Goal: Communication & Community: Answer question/provide support

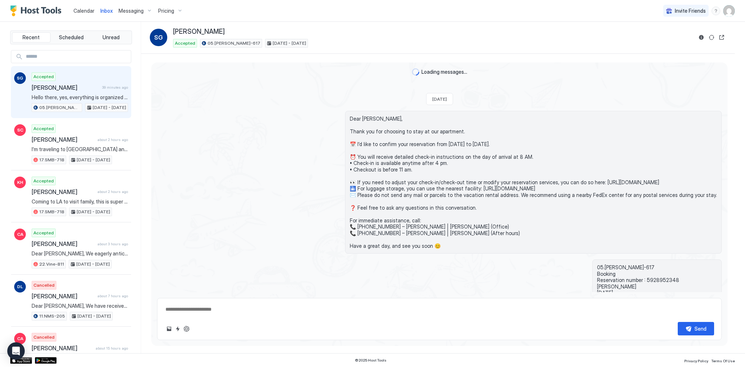
type textarea "*"
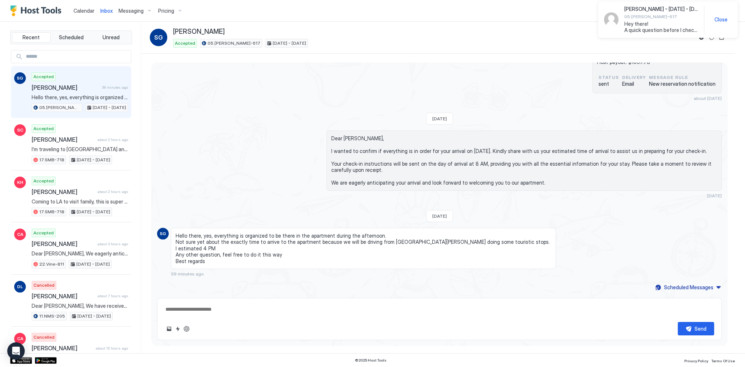
click at [635, 22] on span "Hey there! A quick question before I check out! I got the keys inside the room,…" at bounding box center [662, 27] width 74 height 13
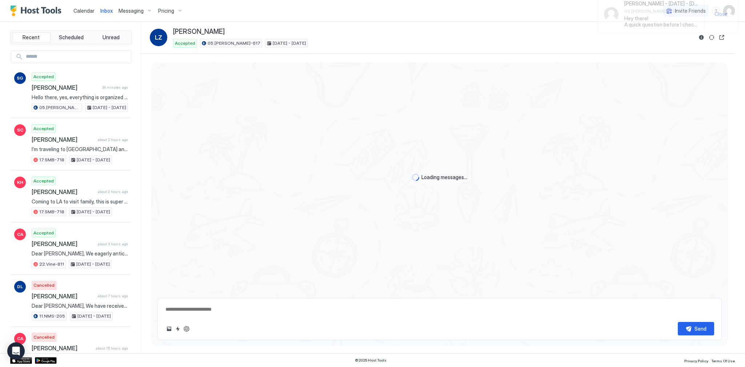
scroll to position [1310, 0]
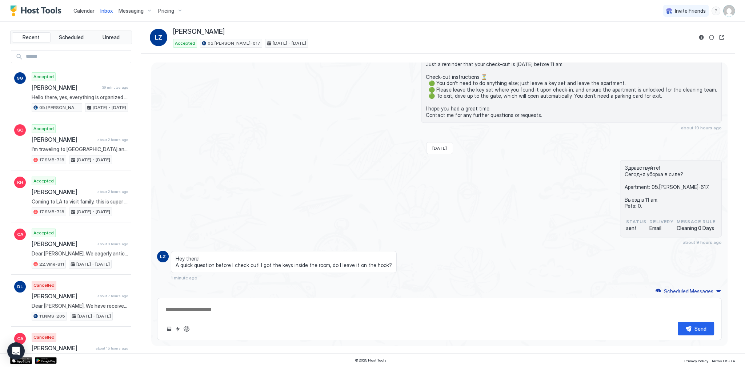
click at [206, 266] on div "Hey there! A quick question before I check out! I got the keys inside the room,…" at bounding box center [284, 262] width 226 height 22
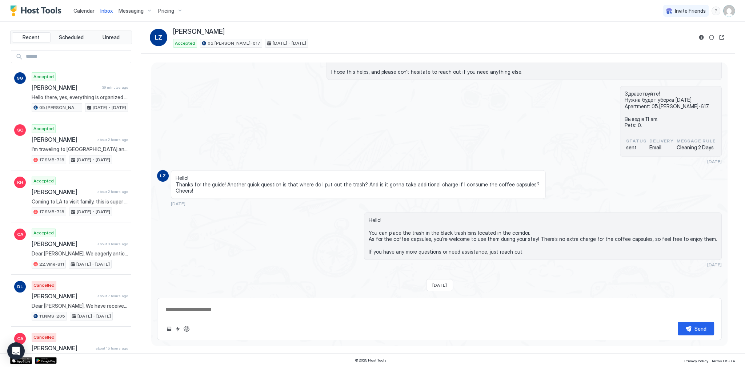
scroll to position [1835, 0]
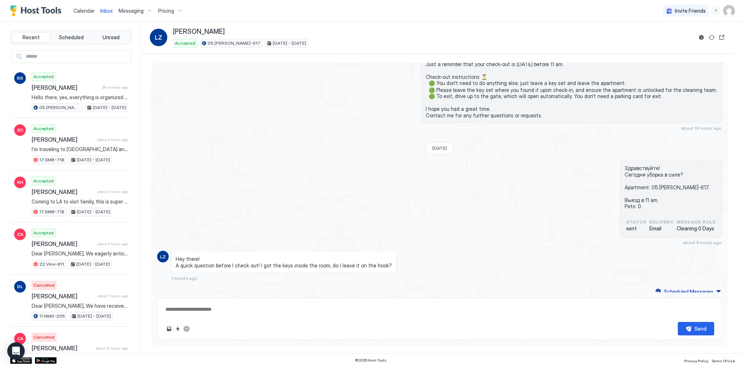
click at [207, 264] on span "Hey there! A quick question before I check out! I got the keys inside the room,…" at bounding box center [284, 262] width 216 height 13
drag, startPoint x: 207, startPoint y: 264, endPoint x: 269, endPoint y: 259, distance: 62.4
click at [267, 259] on span "Hey there! A quick question before I check out! I got the keys inside the room,…" at bounding box center [284, 262] width 216 height 13
click at [284, 261] on span "Hey there! A quick question before I check out! I got the keys inside the room,…" at bounding box center [284, 262] width 216 height 13
drag, startPoint x: 284, startPoint y: 261, endPoint x: 351, endPoint y: 259, distance: 67.7
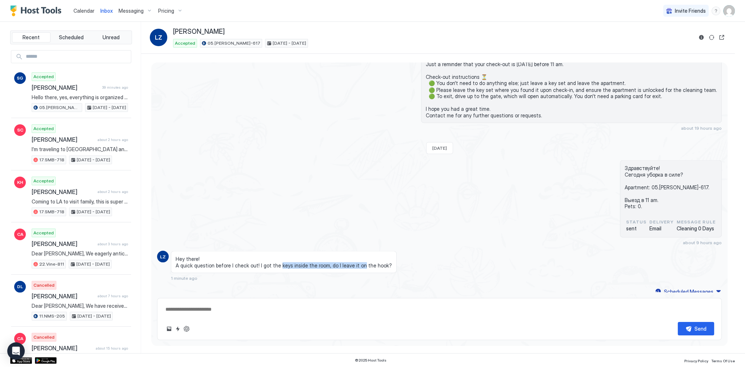
click at [351, 259] on span "Hey there! A quick question before I check out! I got the keys inside the room,…" at bounding box center [284, 262] width 216 height 13
click at [360, 262] on span "Hey there! A quick question before I check out! I got the keys inside the room,…" at bounding box center [284, 262] width 216 height 13
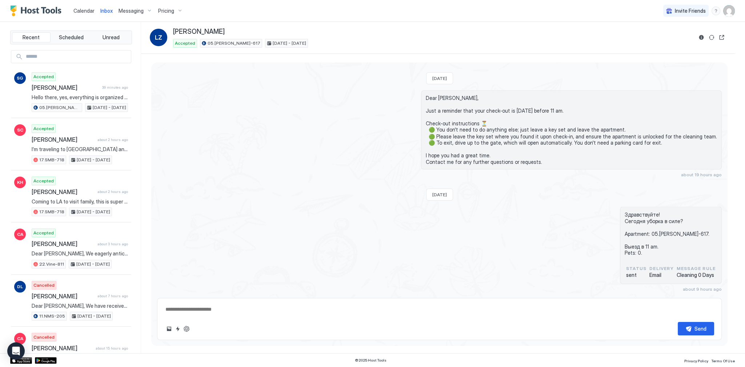
scroll to position [1777, 0]
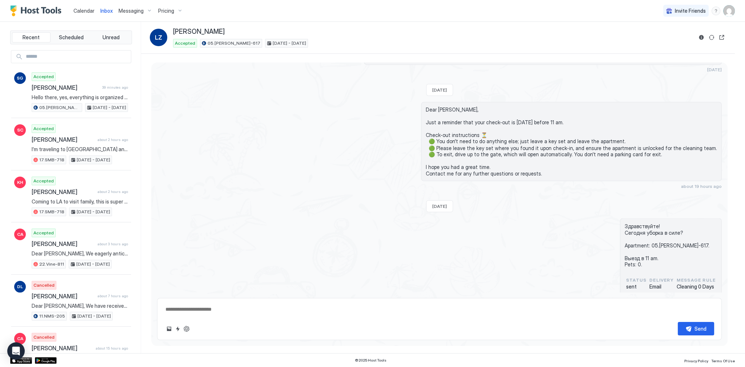
click at [491, 138] on span "Dear Li, Just a reminder that your check-out is tomorrow before 11 am. Check-ou…" at bounding box center [571, 142] width 291 height 70
click at [496, 146] on span "Dear Li, Just a reminder that your check-out is tomorrow before 11 am. Check-ou…" at bounding box center [571, 142] width 291 height 70
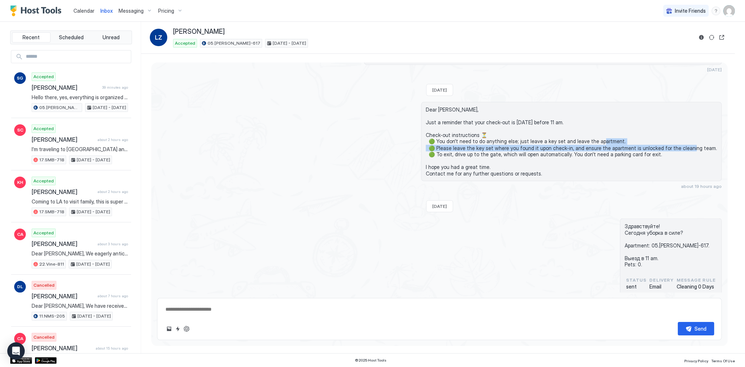
click at [496, 146] on span "Dear Li, Just a reminder that your check-out is tomorrow before 11 am. Check-ou…" at bounding box center [571, 142] width 291 height 70
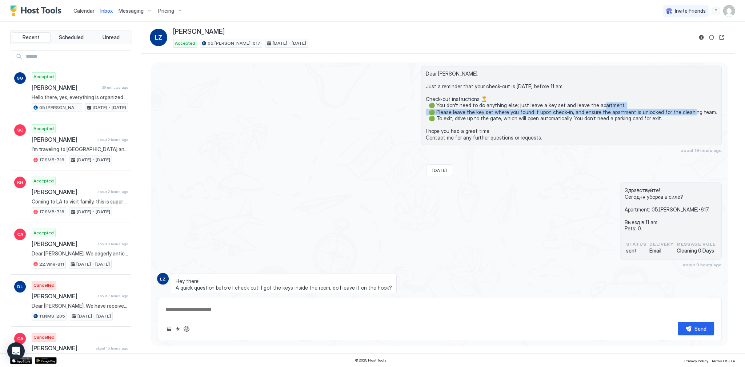
scroll to position [1835, 0]
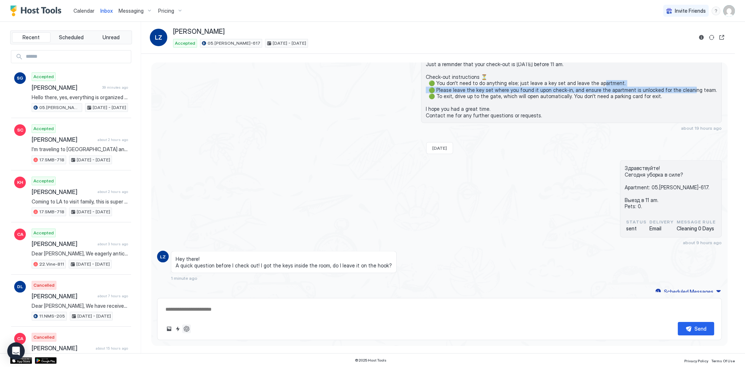
click at [187, 332] on button "ChatGPT Auto Reply" at bounding box center [186, 329] width 9 height 9
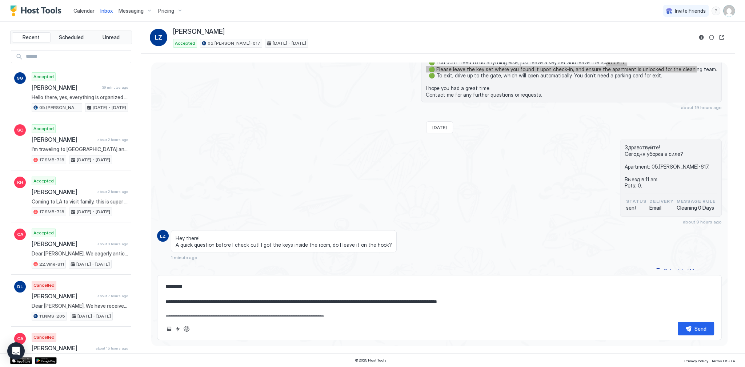
scroll to position [1858, 0]
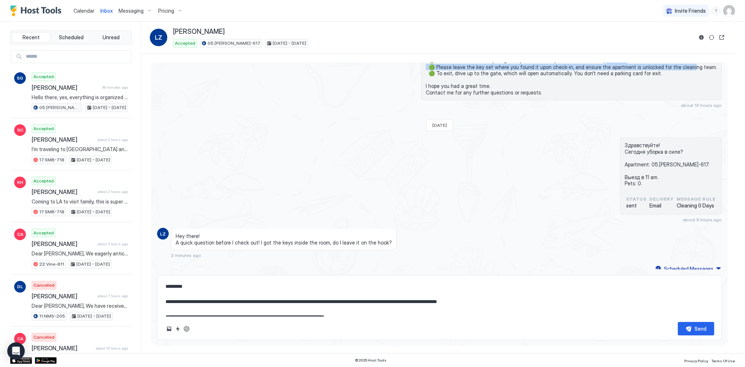
click at [280, 291] on textarea "**********" at bounding box center [440, 298] width 550 height 36
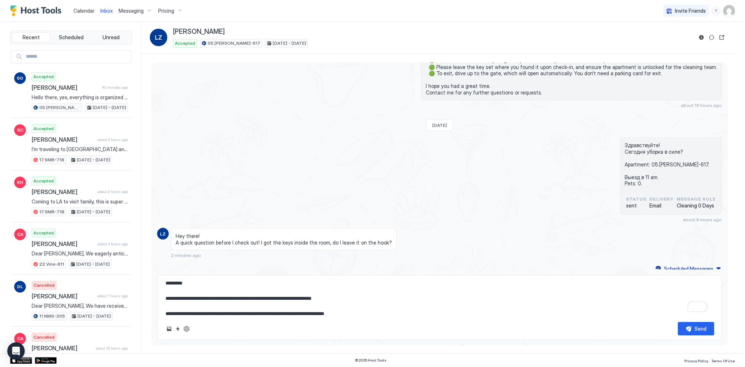
scroll to position [4, 0]
type textarea "**********"
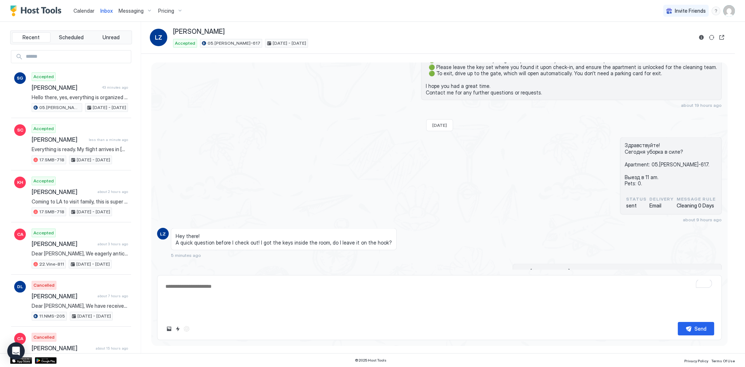
scroll to position [0, 0]
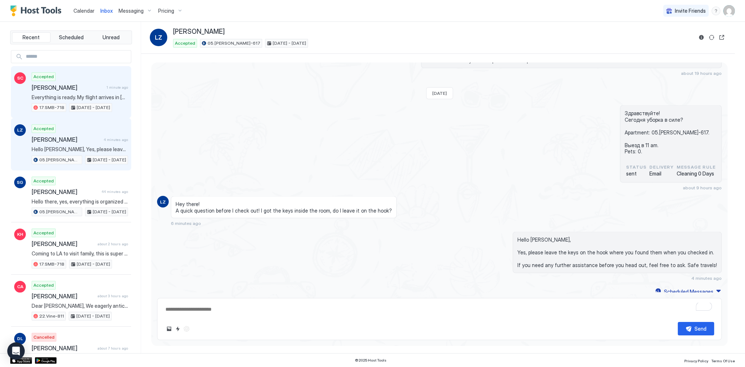
click at [93, 90] on span "[PERSON_NAME]" at bounding box center [68, 87] width 72 height 7
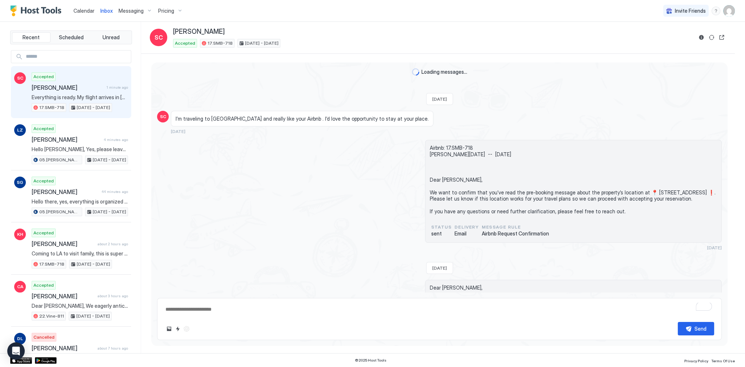
scroll to position [728, 0]
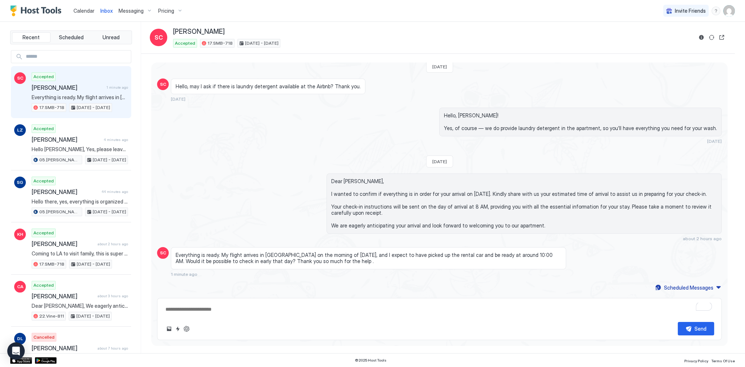
click at [357, 255] on span "Everything is ready. My flight arrives in Los Angeles on the morning of Septemb…" at bounding box center [369, 258] width 386 height 13
drag, startPoint x: 357, startPoint y: 255, endPoint x: 281, endPoint y: 263, distance: 76.1
click at [281, 263] on span "Everything is ready. My flight arrives in Los Angeles on the morning of Septemb…" at bounding box center [369, 258] width 386 height 13
click at [303, 263] on span "Everything is ready. My flight arrives in Los Angeles on the morning of Septemb…" at bounding box center [369, 258] width 386 height 13
click at [271, 224] on div "Dear Scott, I wanted to confirm if everything is in order for your arrival on S…" at bounding box center [439, 208] width 565 height 68
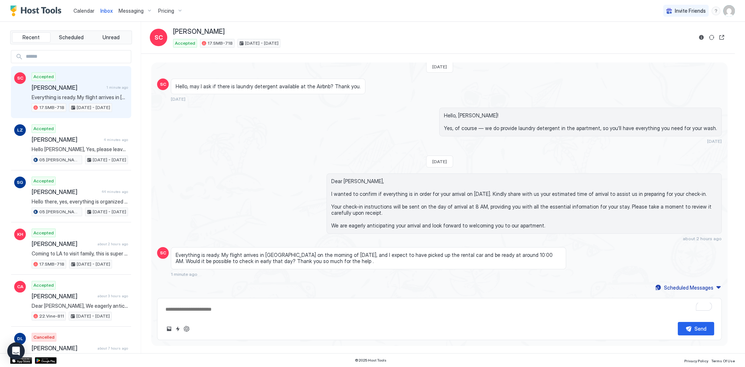
scroll to position [728, 0]
click at [180, 326] on button "Quick reply" at bounding box center [178, 329] width 9 height 9
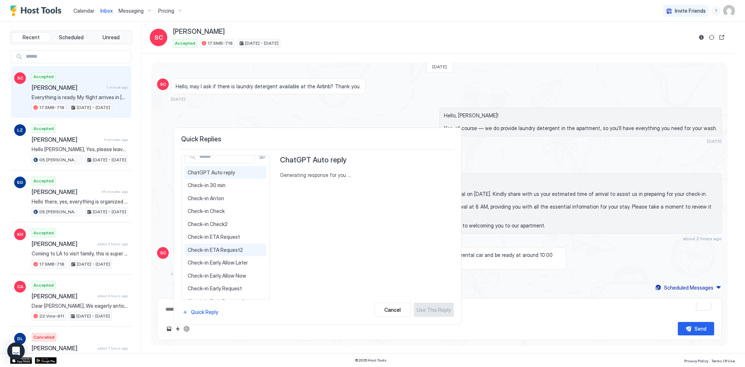
scroll to position [58, 0]
click at [236, 240] on span "Check-in Early Request" at bounding box center [228, 239] width 81 height 7
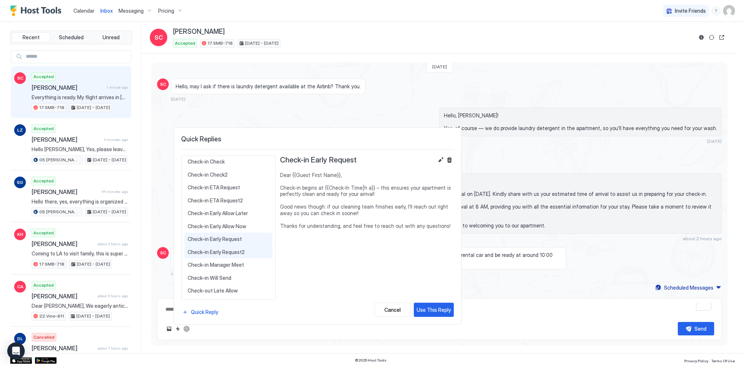
click at [235, 249] on span "Check-in Early Request2" at bounding box center [228, 252] width 81 height 7
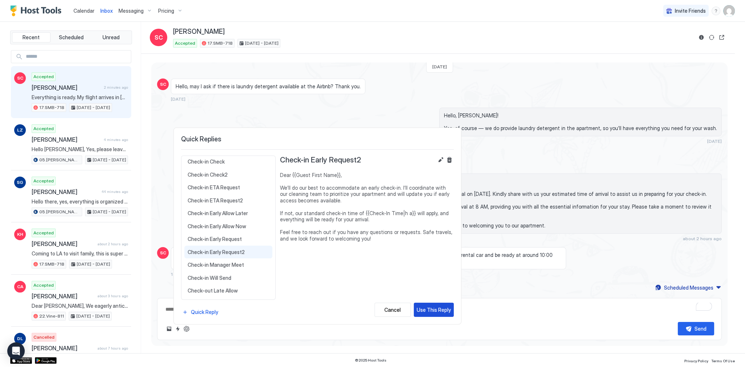
click at [434, 312] on div "Use This Reply" at bounding box center [434, 310] width 34 height 8
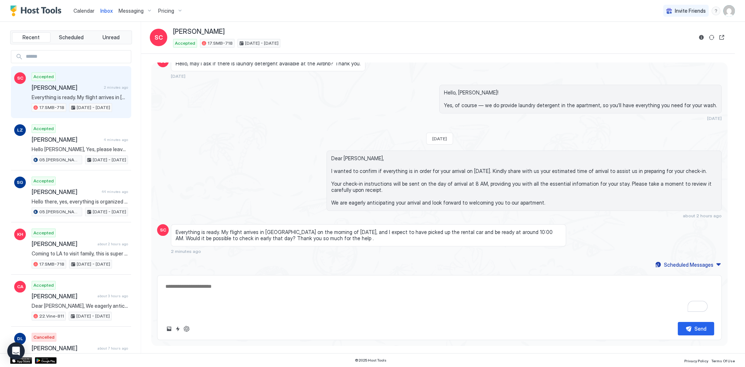
scroll to position [31, 0]
click at [445, 303] on textarea "**********" at bounding box center [440, 298] width 550 height 36
click at [704, 330] on div "Send" at bounding box center [701, 329] width 12 height 8
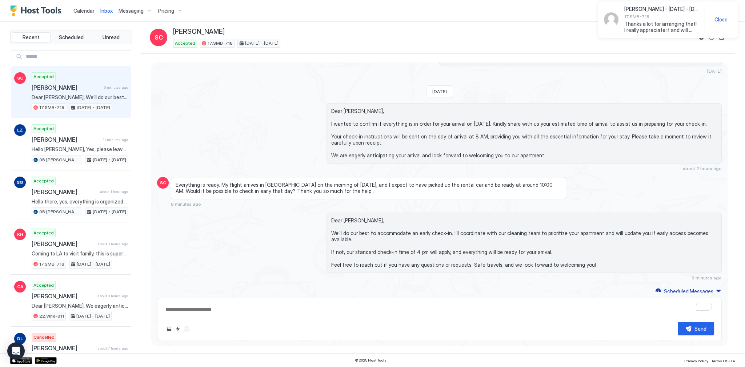
click at [639, 20] on div "Scott Chen - Sep 16 - 21, 2025 17.SMB-718 Thanks a lot for arranging that! I re…" at bounding box center [662, 20] width 74 height 28
click at [68, 101] on div "Accepted Scott Chen 6 minutes ago Dear Scott, We’ll do our best to accommodate …" at bounding box center [80, 92] width 96 height 40
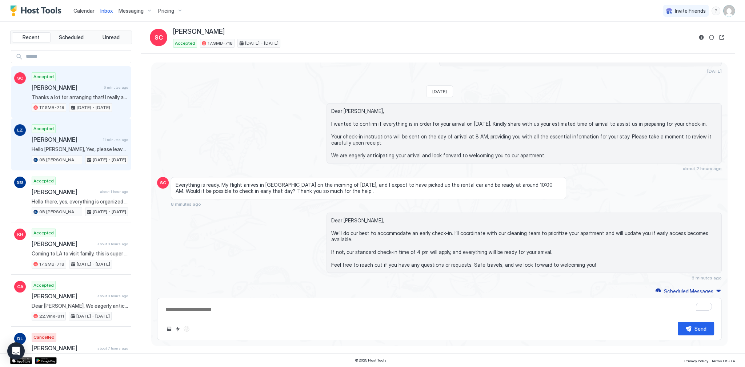
click at [75, 130] on div "Accepted Li Zl 11 minutes ago Hello Li, Yes, please leave the keys on the hook …" at bounding box center [80, 144] width 96 height 40
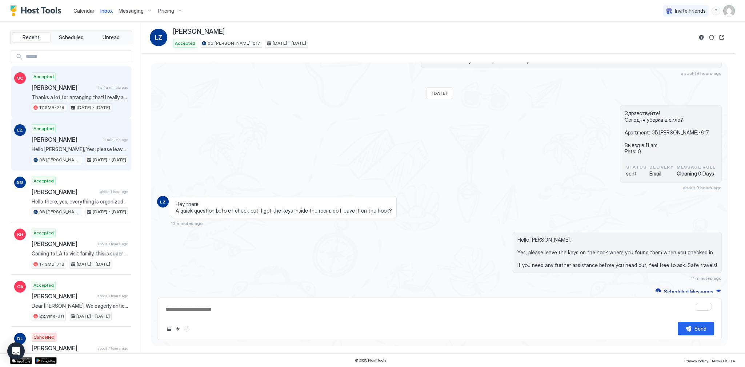
click at [83, 79] on div "Accepted Scott Chen half a minute ago Thanks a lot for arranging that! I really…" at bounding box center [80, 92] width 96 height 40
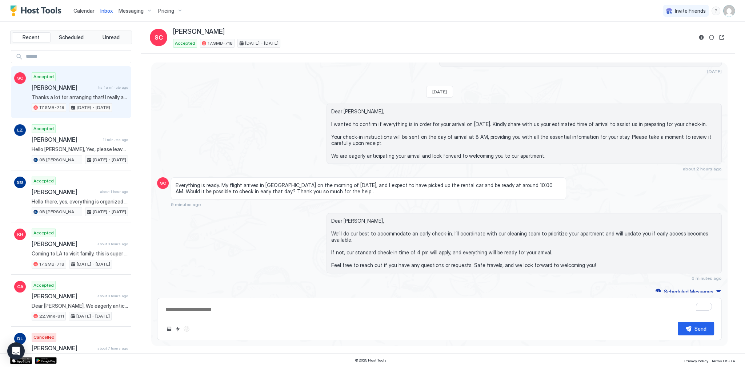
scroll to position [799, 0]
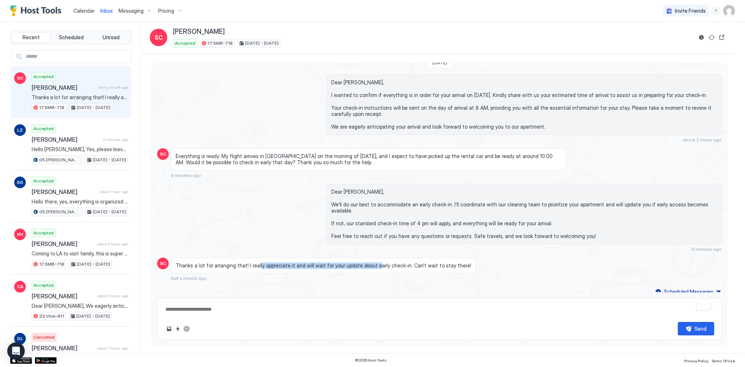
drag, startPoint x: 254, startPoint y: 259, endPoint x: 376, endPoint y: 262, distance: 121.6
click at [370, 263] on span "Thanks a lot for arranging that! I really appreciate it and will wait for your …" at bounding box center [324, 266] width 296 height 7
click at [395, 263] on span "Thanks a lot for arranging that! I really appreciate it and will wait for your …" at bounding box center [324, 266] width 296 height 7
drag, startPoint x: 426, startPoint y: 265, endPoint x: 281, endPoint y: 255, distance: 145.1
click at [292, 258] on div "Thanks a lot for arranging that! I really appreciate it and will wait for your …" at bounding box center [323, 266] width 305 height 16
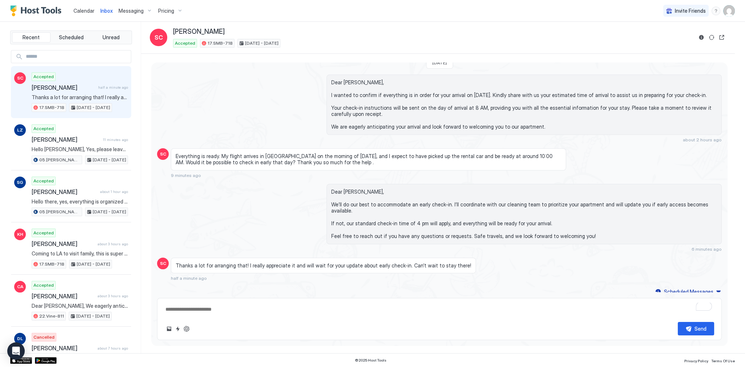
click at [287, 258] on div "Thanks a lot for arranging that! I really appreciate it and will wait for your …" at bounding box center [323, 266] width 305 height 16
click at [283, 263] on span "Thanks a lot for arranging that! I really appreciate it and will wait for your …" at bounding box center [324, 266] width 296 height 7
drag, startPoint x: 283, startPoint y: 260, endPoint x: 409, endPoint y: 263, distance: 125.2
click at [397, 263] on span "Thanks a lot for arranging that! I really appreciate it and will wait for your …" at bounding box center [324, 266] width 296 height 7
click at [409, 263] on span "Thanks a lot for arranging that! I really appreciate it and will wait for your …" at bounding box center [324, 266] width 296 height 7
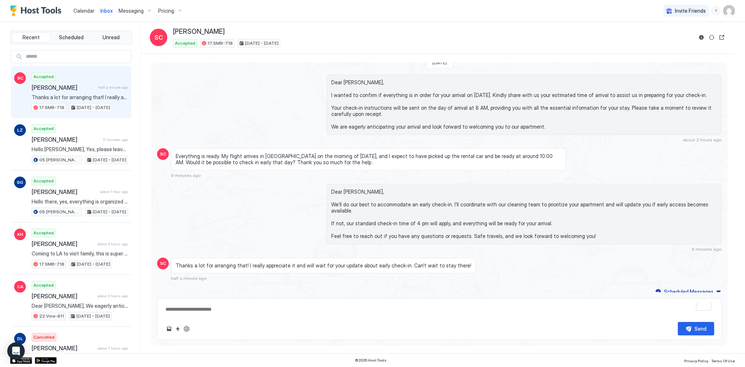
click at [466, 231] on span "Dear Scott, We’ll do our best to accommodate an early check-in. I’ll coordinate…" at bounding box center [524, 214] width 386 height 51
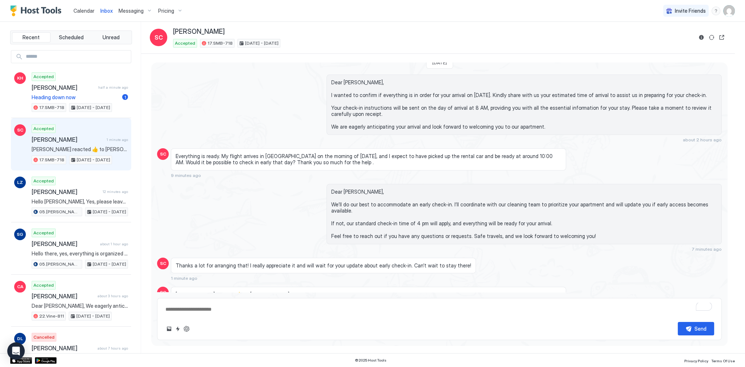
scroll to position [828, 0]
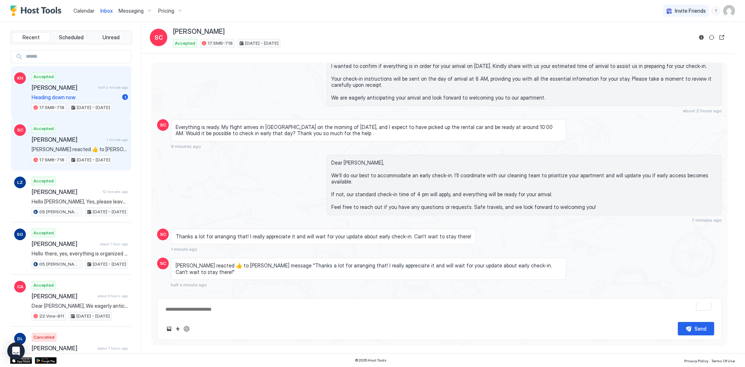
click at [90, 84] on span "[PERSON_NAME]" at bounding box center [64, 87] width 64 height 7
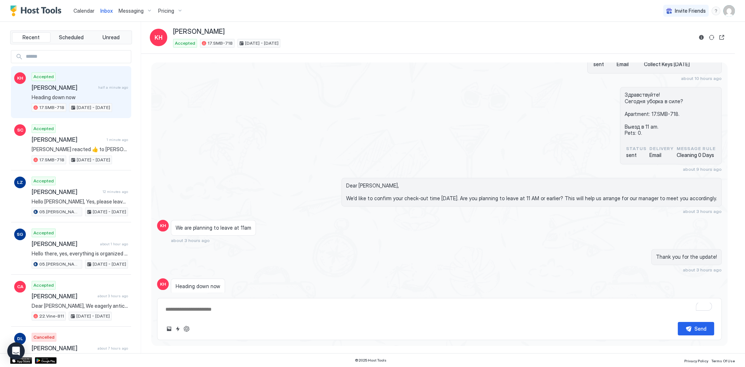
scroll to position [1783, 0]
click at [281, 87] on div "Здравствуйте! Сегодня уборка в силе? Apartment: 17.SMB-718. Выезд в 11 am. Pets…" at bounding box center [439, 129] width 565 height 85
click at [185, 329] on button "ChatGPT Auto Reply" at bounding box center [186, 329] width 9 height 9
click at [244, 310] on textarea "To enrich screen reader interactions, please activate Accessibility in Grammarl…" at bounding box center [440, 309] width 550 height 13
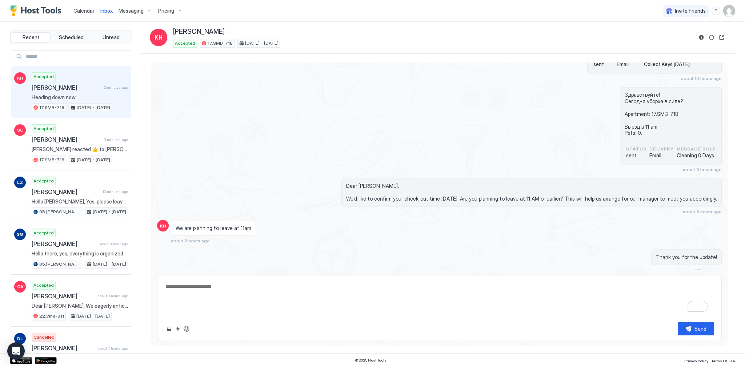
click at [250, 294] on textarea "**********" at bounding box center [440, 298] width 550 height 36
type textarea "**********"
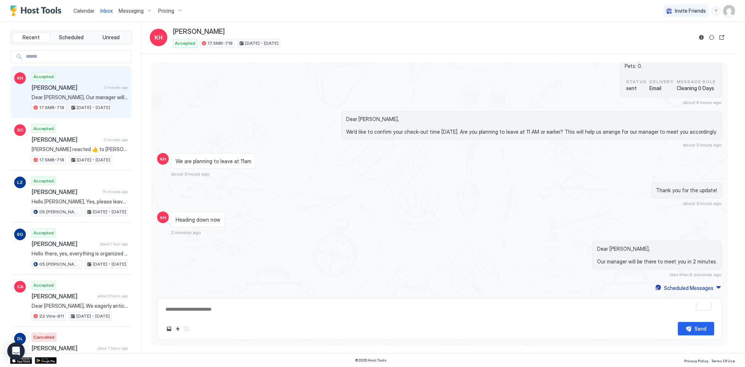
scroll to position [1790, 0]
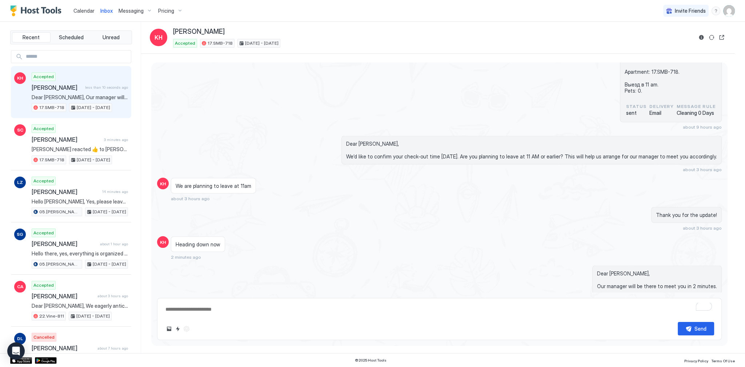
click at [326, 319] on div "Send" at bounding box center [439, 319] width 565 height 42
click at [320, 311] on textarea "To enrich screen reader interactions, please activate Accessibility in Grammarl…" at bounding box center [440, 309] width 550 height 13
type textarea "**********"
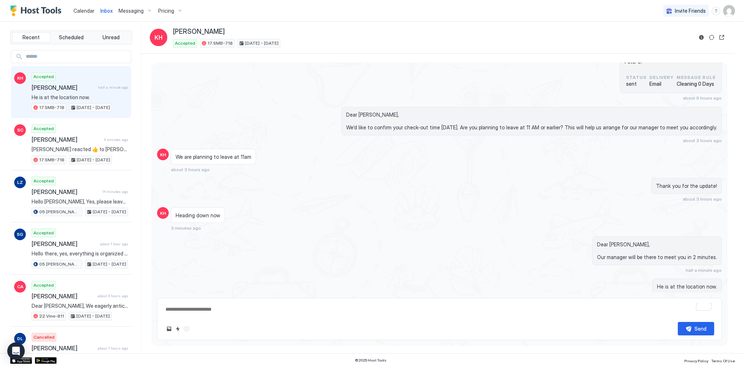
scroll to position [1752, 0]
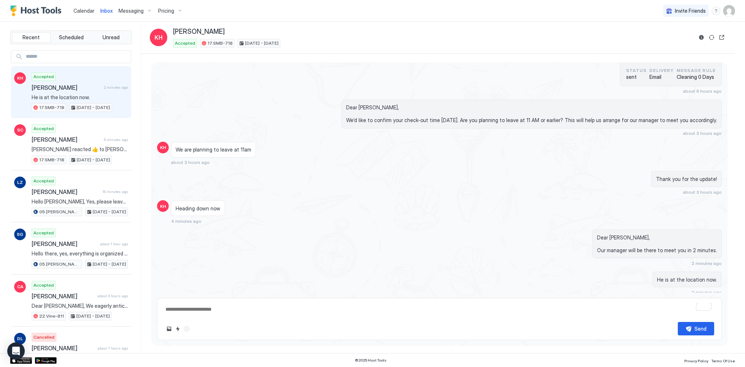
click at [434, 237] on div "Dear Keena, Our manager will be there to meet you in 2 minutes. 2 minutes ago" at bounding box center [524, 248] width 395 height 36
click at [511, 230] on div "Dear Keena, Our manager will be there to meet you in 2 minutes. 2 minutes ago" at bounding box center [524, 248] width 395 height 36
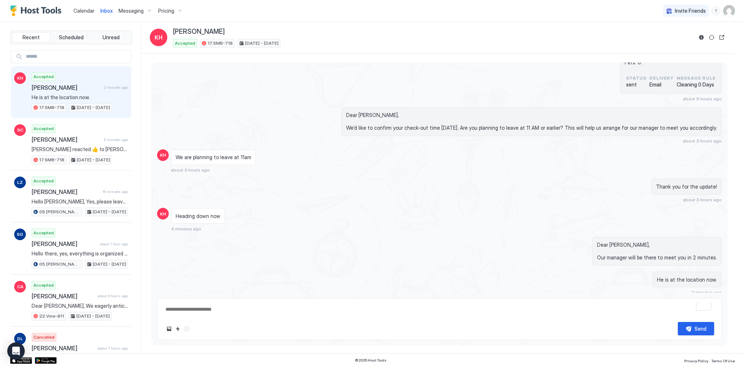
click at [307, 150] on div "We are planning to leave at 11am about 3 hours ago" at bounding box center [368, 162] width 395 height 24
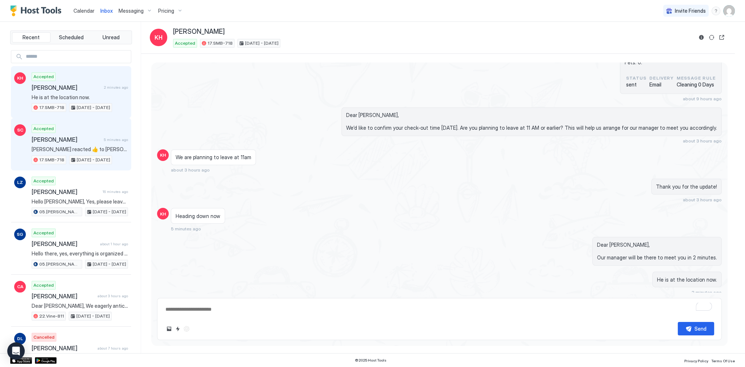
click at [69, 137] on span "[PERSON_NAME]" at bounding box center [66, 139] width 69 height 7
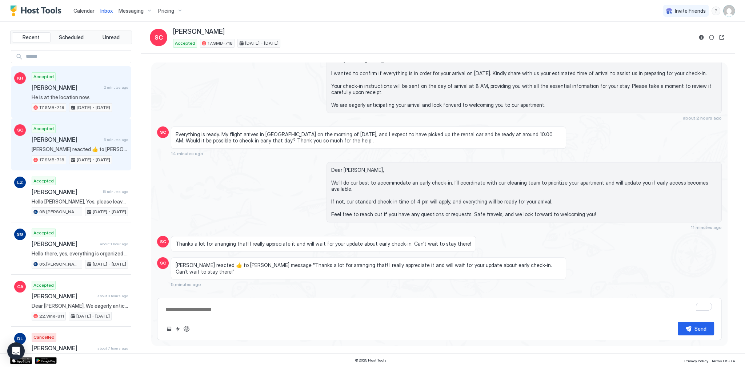
click at [77, 110] on span "Sep 10 - 14, 2025" at bounding box center [93, 107] width 33 height 7
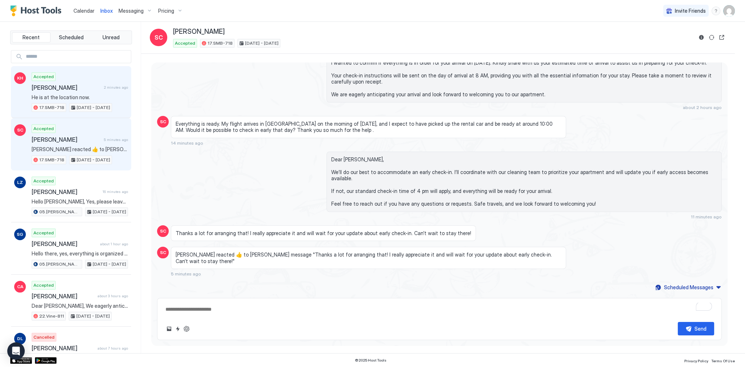
scroll to position [1744, 0]
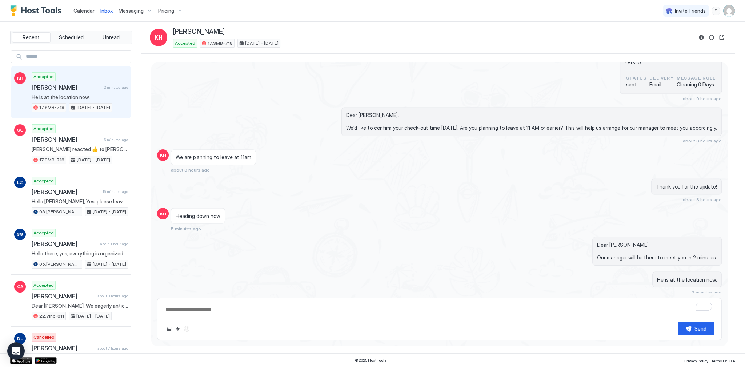
click at [359, 179] on div "Thank you for the update! about 3 hours ago" at bounding box center [524, 191] width 395 height 24
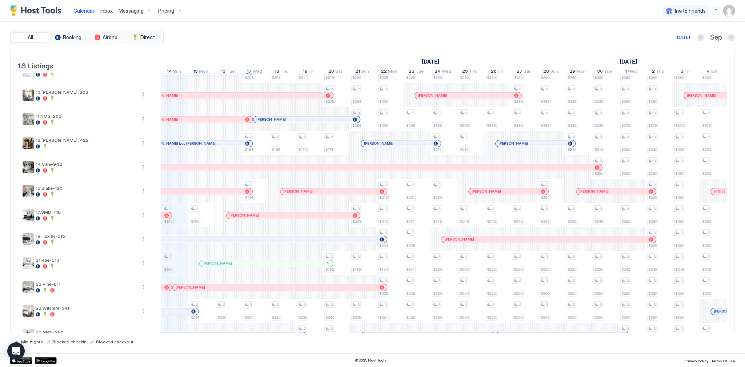
scroll to position [87, 0]
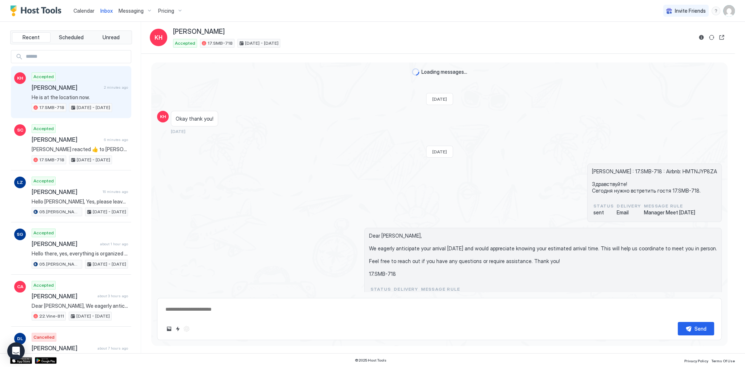
scroll to position [1744, 0]
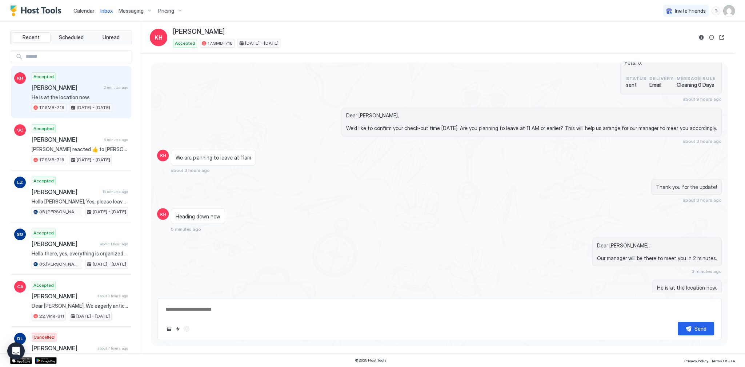
click at [707, 36] on div at bounding box center [711, 37] width 29 height 9
click at [701, 36] on button "Reservation information" at bounding box center [701, 37] width 9 height 9
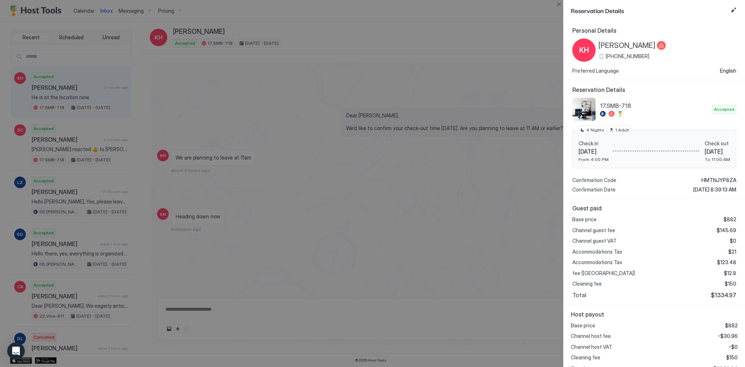
click at [632, 55] on span "[PHONE_NUMBER]" at bounding box center [628, 56] width 44 height 7
click at [539, 127] on div at bounding box center [372, 183] width 745 height 367
click at [381, 246] on div at bounding box center [372, 183] width 745 height 367
click at [525, 117] on div at bounding box center [372, 183] width 745 height 367
click at [592, 55] on div "KH" at bounding box center [584, 50] width 23 height 23
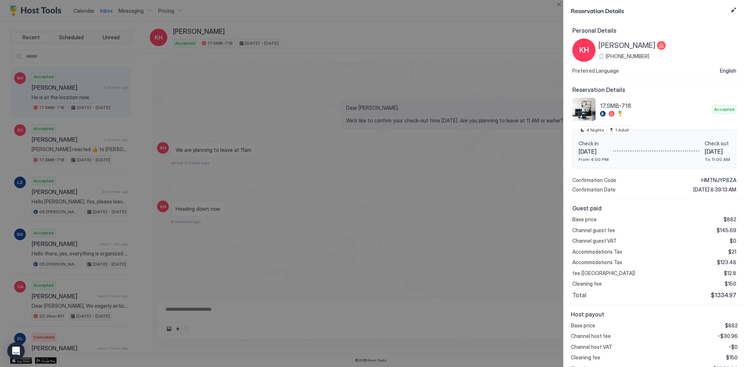
scroll to position [1737, 0]
click at [429, 154] on div at bounding box center [372, 183] width 745 height 367
type textarea "*"
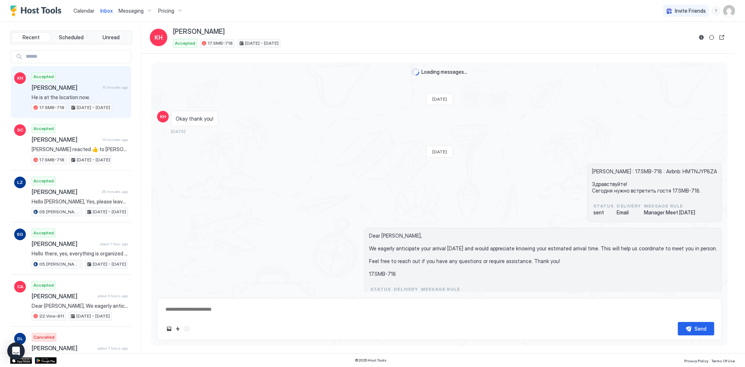
scroll to position [1736, 0]
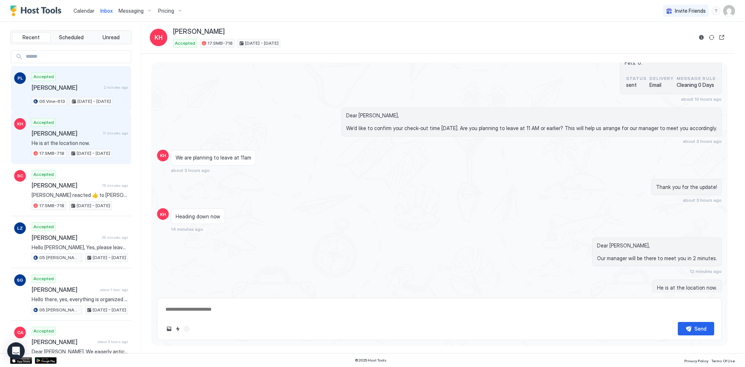
click at [97, 87] on span "Pamela Lloyd" at bounding box center [66, 87] width 69 height 7
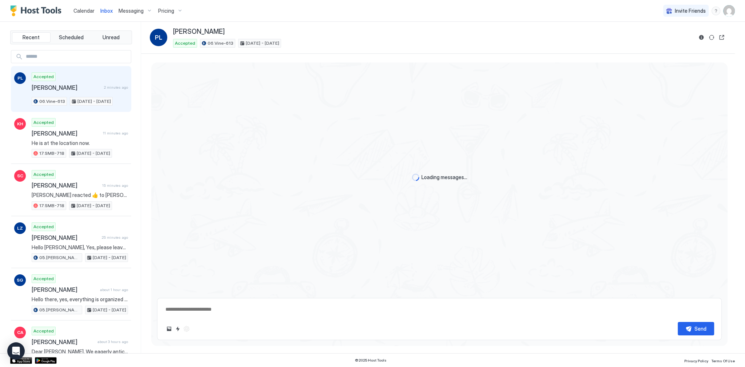
type textarea "*"
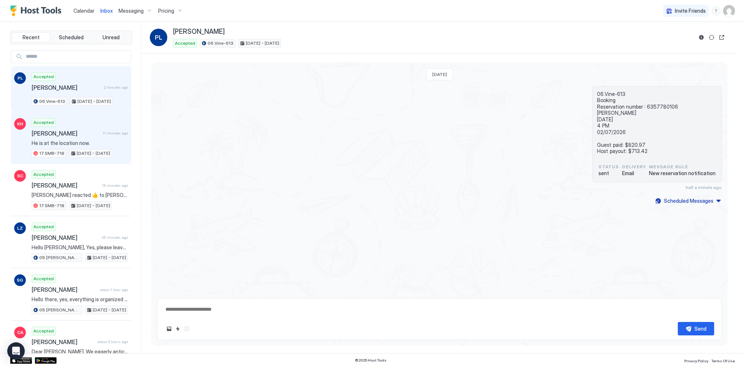
click at [98, 140] on span "He is at the location now." at bounding box center [80, 143] width 96 height 7
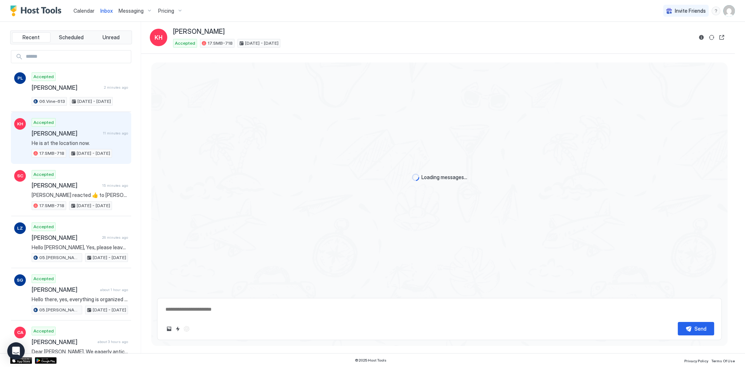
scroll to position [1744, 0]
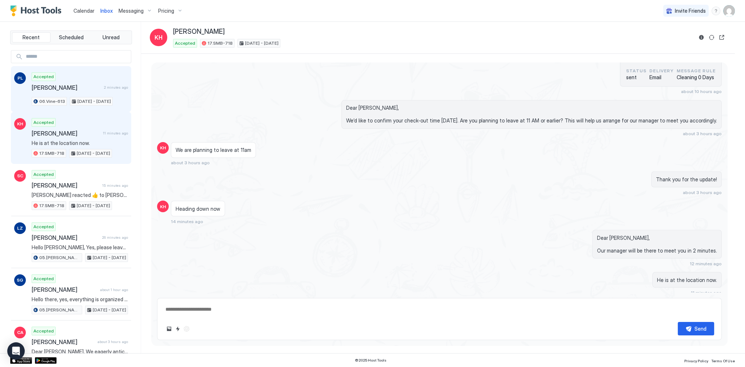
click at [100, 77] on div "Accepted [PERSON_NAME] 2 minutes ago 06.Vine-613 [DATE] - [DATE]" at bounding box center [80, 88] width 96 height 33
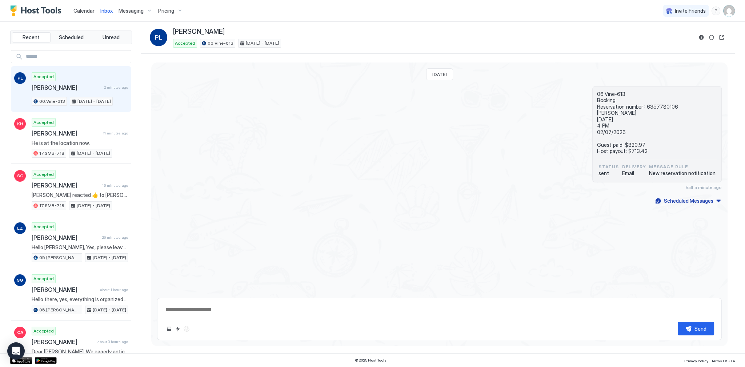
type textarea "*"
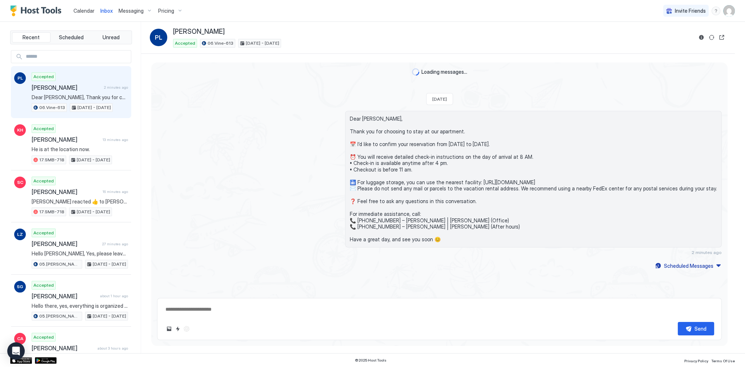
scroll to position [55, 0]
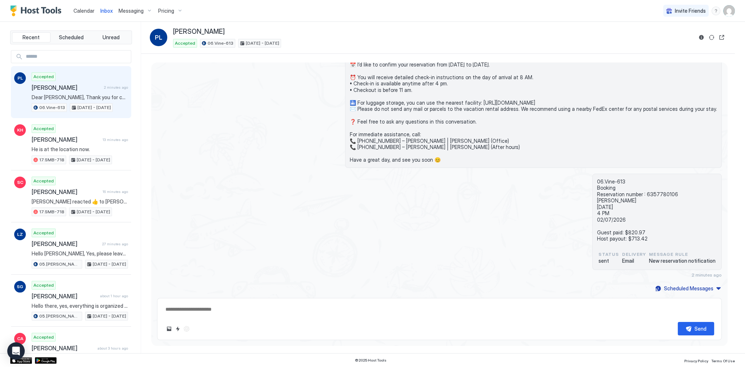
click at [386, 137] on span "Dear [PERSON_NAME], Thank you for choosing to stay at our apartment. 📅 I’d like…" at bounding box center [533, 99] width 367 height 127
drag, startPoint x: 386, startPoint y: 137, endPoint x: 400, endPoint y: 150, distance: 19.3
click at [400, 150] on span "Dear Pamela, Thank you for choosing to stay at our apartment. 📅 I’d like to con…" at bounding box center [533, 99] width 367 height 127
click at [400, 148] on span "Dear Pamela, Thank you for choosing to stay at our apartment. 📅 I’d like to con…" at bounding box center [533, 99] width 367 height 127
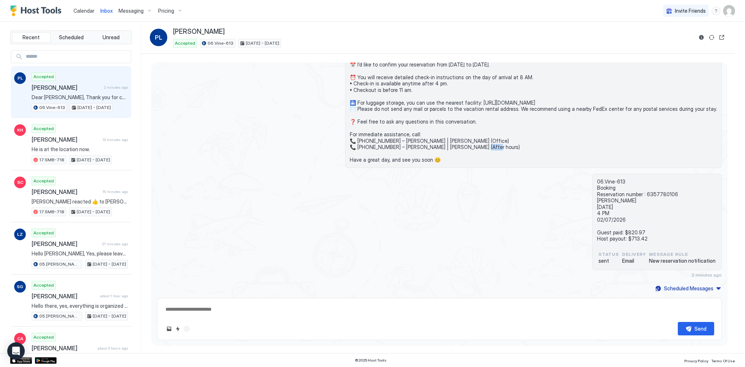
click at [400, 148] on span "Dear Pamela, Thank you for choosing to stay at our apartment. 📅 I’d like to con…" at bounding box center [533, 99] width 367 height 127
drag, startPoint x: 400, startPoint y: 148, endPoint x: 395, endPoint y: 136, distance: 13.4
click at [395, 136] on span "Dear Pamela, Thank you for choosing to stay at our apartment. 📅 I’d like to con…" at bounding box center [533, 99] width 367 height 127
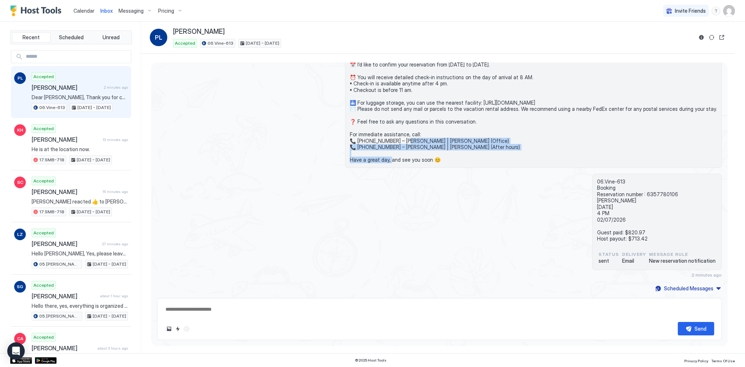
drag, startPoint x: 395, startPoint y: 136, endPoint x: 397, endPoint y: 147, distance: 11.4
click at [397, 147] on span "Dear Pamela, Thank you for choosing to stay at our apartment. 📅 I’d like to con…" at bounding box center [533, 99] width 367 height 127
drag, startPoint x: 397, startPoint y: 147, endPoint x: 389, endPoint y: 132, distance: 16.9
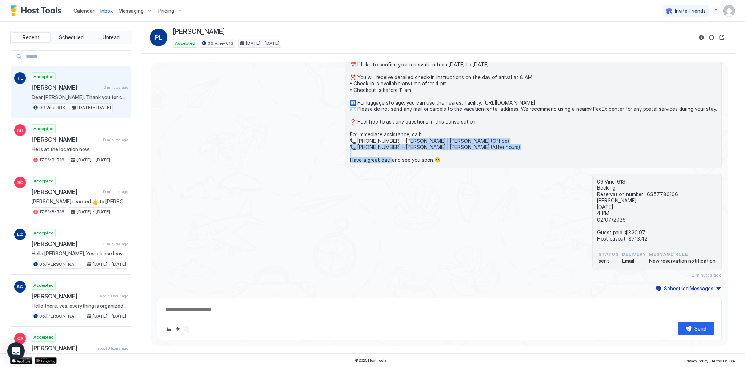
click at [389, 132] on span "Dear Pamela, Thank you for choosing to stay at our apartment. 📅 I’d like to con…" at bounding box center [533, 99] width 367 height 127
drag, startPoint x: 389, startPoint y: 132, endPoint x: 392, endPoint y: 146, distance: 13.9
click at [392, 146] on span "Dear Pamela, Thank you for choosing to stay at our apartment. 📅 I’d like to con…" at bounding box center [533, 99] width 367 height 127
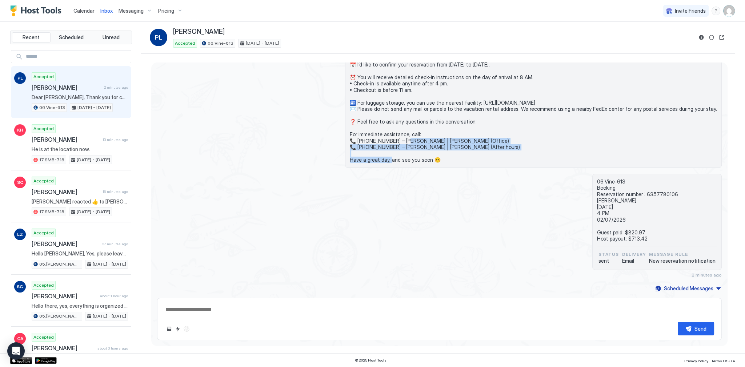
click at [392, 146] on span "Dear Pamela, Thank you for choosing to stay at our apartment. 📅 I’d like to con…" at bounding box center [533, 99] width 367 height 127
drag, startPoint x: 392, startPoint y: 146, endPoint x: 388, endPoint y: 134, distance: 13.0
click at [388, 134] on span "Dear Pamela, Thank you for choosing to stay at our apartment. 📅 I’d like to con…" at bounding box center [533, 99] width 367 height 127
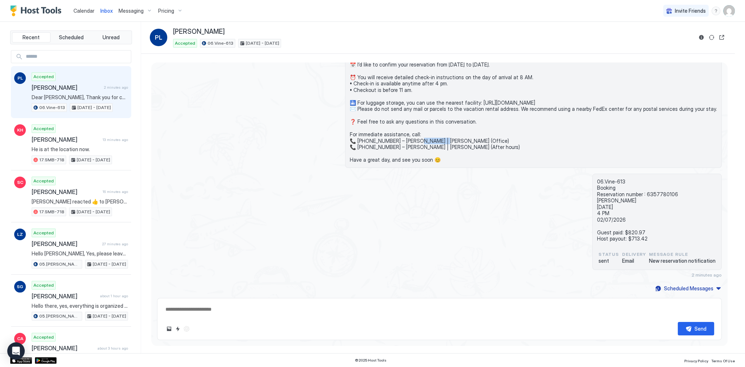
click at [388, 134] on span "Dear Pamela, Thank you for choosing to stay at our apartment. 📅 I’d like to con…" at bounding box center [533, 99] width 367 height 127
drag, startPoint x: 388, startPoint y: 134, endPoint x: 390, endPoint y: 147, distance: 13.6
click at [390, 147] on span "Dear Pamela, Thank you for choosing to stay at our apartment. 📅 I’d like to con…" at bounding box center [533, 99] width 367 height 127
click at [391, 147] on span "Dear Pamela, Thank you for choosing to stay at our apartment. 📅 I’d like to con…" at bounding box center [533, 99] width 367 height 127
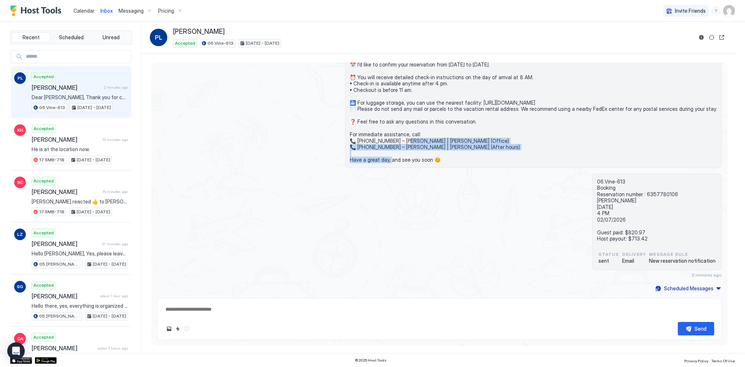
drag, startPoint x: 391, startPoint y: 147, endPoint x: 388, endPoint y: 135, distance: 12.6
click at [388, 135] on span "Dear Pamela, Thank you for choosing to stay at our apartment. 📅 I’d like to con…" at bounding box center [533, 99] width 367 height 127
drag, startPoint x: 388, startPoint y: 135, endPoint x: 389, endPoint y: 147, distance: 12.8
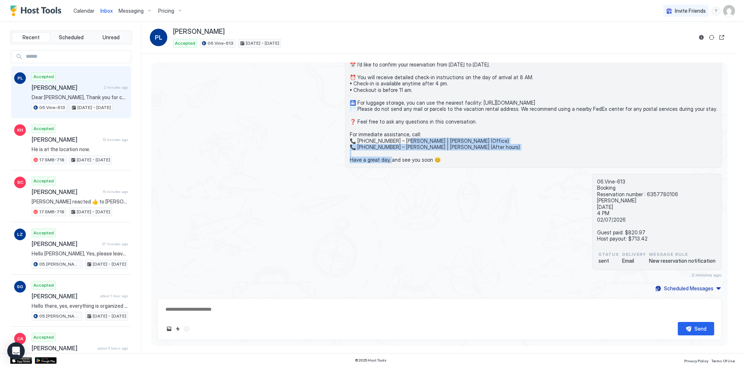
click at [389, 147] on span "Dear Pamela, Thank you for choosing to stay at our apartment. 📅 I’d like to con…" at bounding box center [533, 99] width 367 height 127
drag, startPoint x: 389, startPoint y: 147, endPoint x: 387, endPoint y: 134, distance: 13.5
click at [387, 134] on span "Dear Pamela, Thank you for choosing to stay at our apartment. 📅 I’d like to con…" at bounding box center [533, 99] width 367 height 127
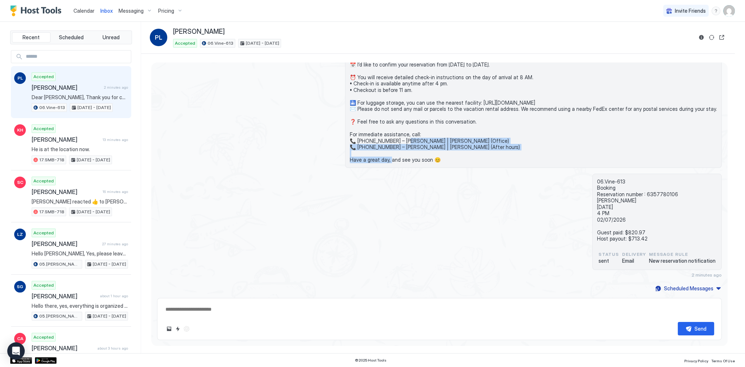
click at [387, 134] on span "Dear Pamela, Thank you for choosing to stay at our apartment. 📅 I’d like to con…" at bounding box center [533, 99] width 367 height 127
drag, startPoint x: 387, startPoint y: 134, endPoint x: 390, endPoint y: 146, distance: 12.0
click at [390, 146] on span "Dear Pamela, Thank you for choosing to stay at our apartment. 📅 I’d like to con…" at bounding box center [533, 99] width 367 height 127
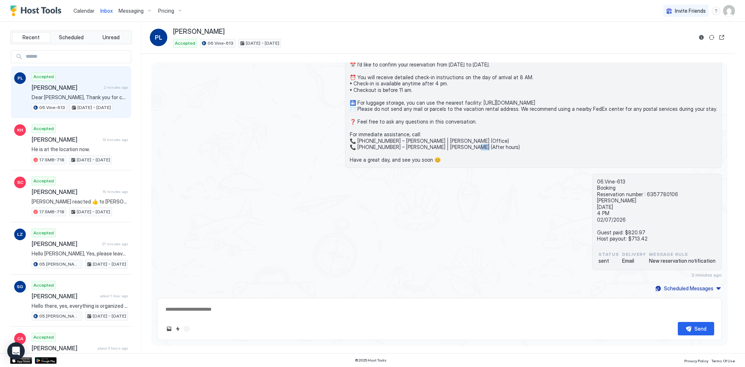
click at [390, 146] on span "Dear Pamela, Thank you for choosing to stay at our apartment. 📅 I’d like to con…" at bounding box center [533, 99] width 367 height 127
drag, startPoint x: 390, startPoint y: 146, endPoint x: 391, endPoint y: 133, distance: 12.8
click at [391, 133] on span "Dear Pamela, Thank you for choosing to stay at our apartment. 📅 I’d like to con…" at bounding box center [533, 99] width 367 height 127
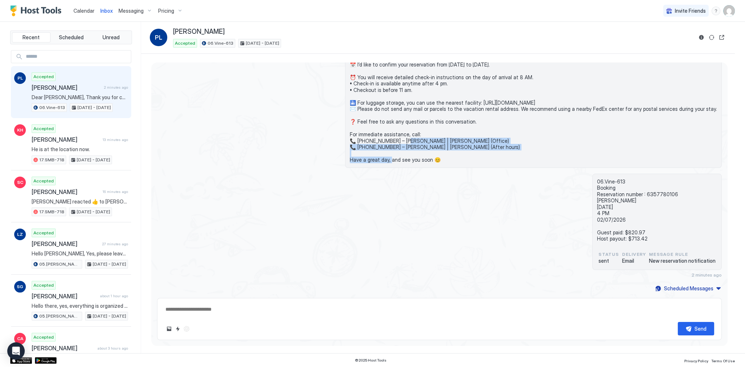
drag, startPoint x: 391, startPoint y: 133, endPoint x: 394, endPoint y: 148, distance: 15.3
click at [394, 148] on span "Dear Pamela, Thank you for choosing to stay at our apartment. 📅 I’d like to con…" at bounding box center [533, 99] width 367 height 127
drag, startPoint x: 394, startPoint y: 148, endPoint x: 390, endPoint y: 133, distance: 15.4
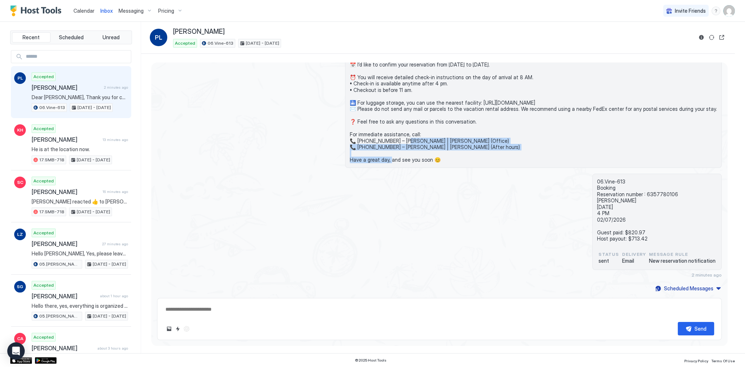
click at [390, 133] on span "Dear Pamela, Thank you for choosing to stay at our apartment. 📅 I’d like to con…" at bounding box center [533, 99] width 367 height 127
drag, startPoint x: 390, startPoint y: 133, endPoint x: 391, endPoint y: 144, distance: 11.7
click at [391, 144] on span "Dear Pamela, Thank you for choosing to stay at our apartment. 📅 I’d like to con…" at bounding box center [533, 99] width 367 height 127
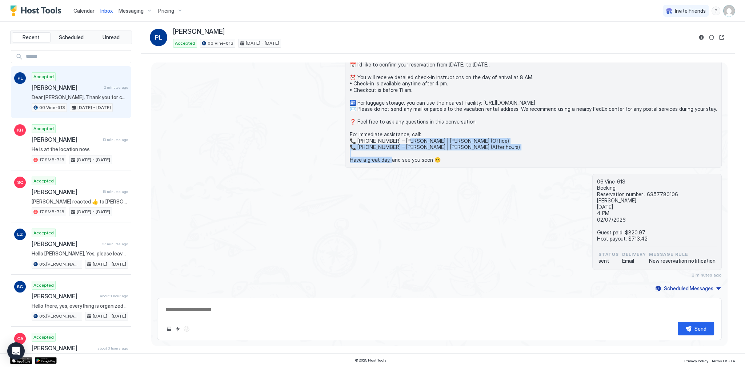
click at [391, 144] on span "Dear Pamela, Thank you for choosing to stay at our apartment. 📅 I’d like to con…" at bounding box center [533, 99] width 367 height 127
drag, startPoint x: 391, startPoint y: 144, endPoint x: 392, endPoint y: 131, distance: 13.8
click at [392, 131] on span "Dear Pamela, Thank you for choosing to stay at our apartment. 📅 I’d like to con…" at bounding box center [533, 99] width 367 height 127
click at [393, 133] on span "Dear Pamela, Thank you for choosing to stay at our apartment. 📅 I’d like to con…" at bounding box center [533, 99] width 367 height 127
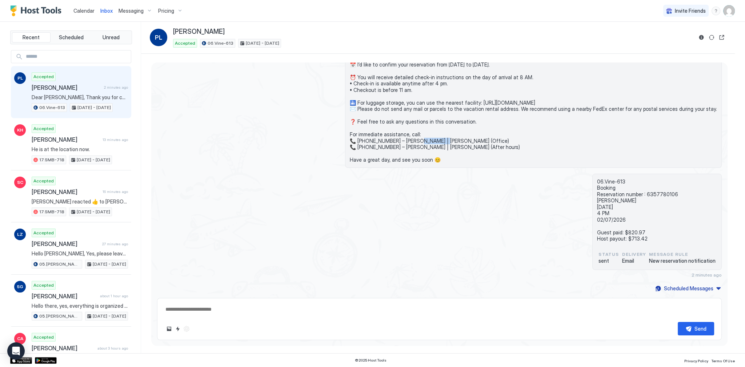
click at [393, 133] on span "Dear Pamela, Thank you for choosing to stay at our apartment. 📅 I’d like to con…" at bounding box center [533, 99] width 367 height 127
drag, startPoint x: 393, startPoint y: 133, endPoint x: 394, endPoint y: 144, distance: 11.4
click at [394, 144] on span "Dear Pamela, Thank you for choosing to stay at our apartment. 📅 I’d like to con…" at bounding box center [533, 99] width 367 height 127
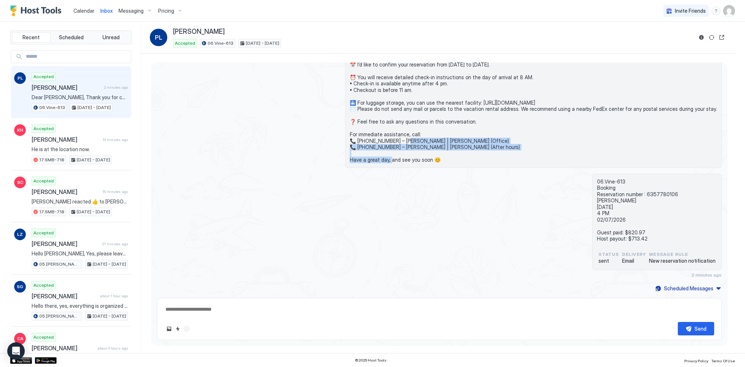
drag, startPoint x: 394, startPoint y: 144, endPoint x: 390, endPoint y: 131, distance: 13.3
click at [390, 131] on span "Dear Pamela, Thank you for choosing to stay at our apartment. 📅 I’d like to con…" at bounding box center [533, 99] width 367 height 127
drag, startPoint x: 390, startPoint y: 131, endPoint x: 391, endPoint y: 146, distance: 14.3
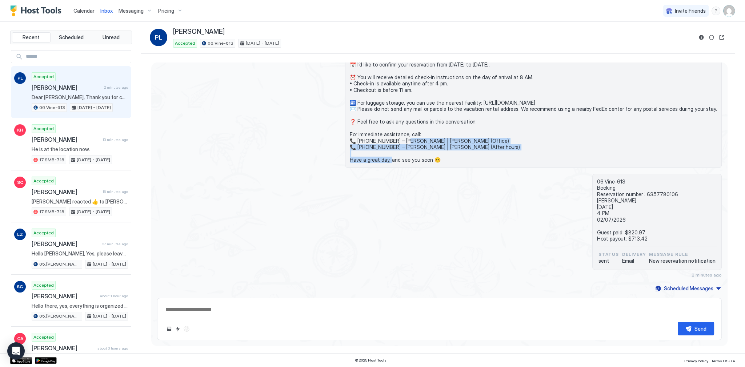
click at [391, 146] on span "Dear Pamela, Thank you for choosing to stay at our apartment. 📅 I’d like to con…" at bounding box center [533, 99] width 367 height 127
drag, startPoint x: 391, startPoint y: 146, endPoint x: 392, endPoint y: 132, distance: 13.1
click at [392, 132] on span "Dear Pamela, Thank you for choosing to stay at our apartment. 📅 I’d like to con…" at bounding box center [533, 99] width 367 height 127
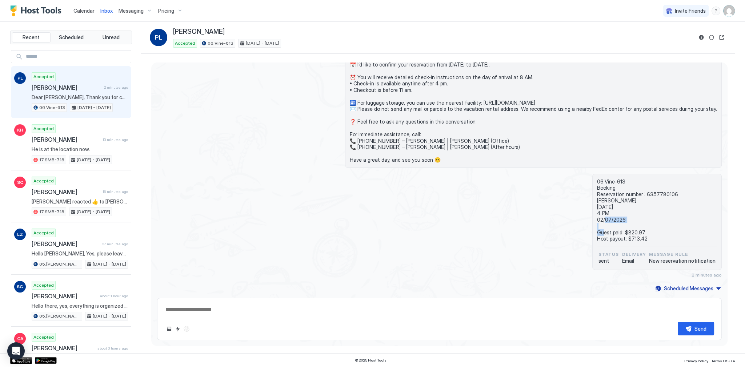
click at [293, 223] on div "06.Vine-613 Booking Reservation number : 6357780106 Pamela Lloyd 02/04/2026 4 P…" at bounding box center [439, 226] width 565 height 104
click at [367, 167] on div "Dear Pamela, Thank you for choosing to stay at our apartment. 📅 I’d like to con…" at bounding box center [533, 99] width 377 height 137
type textarea "*"
click at [274, 103] on div "Dear Pamela, Thank you for choosing to stay at our apartment. 📅 I’d like to con…" at bounding box center [439, 99] width 565 height 137
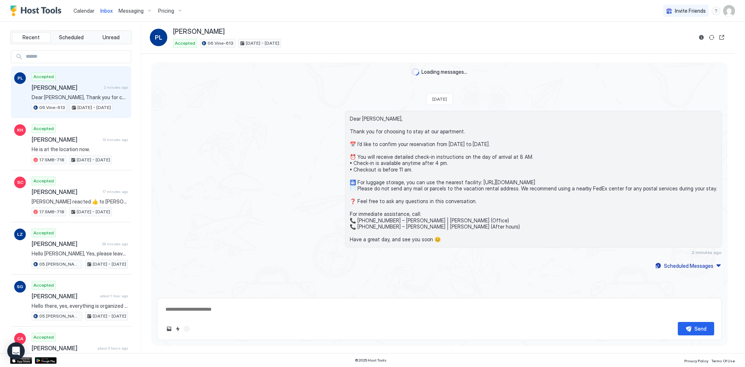
scroll to position [55, 0]
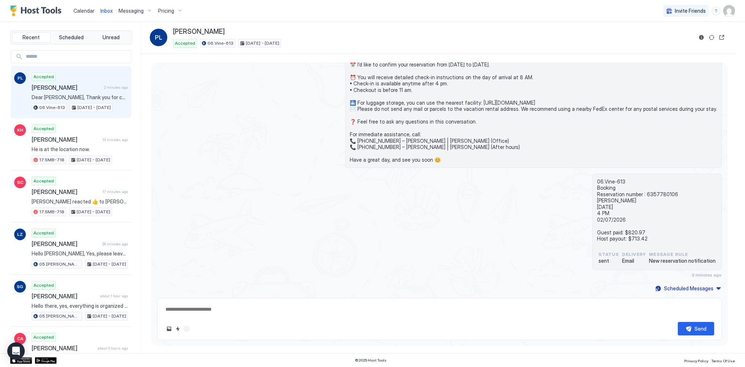
click at [473, 85] on span "Dear [PERSON_NAME], Thank you for choosing to stay at our apartment. 📅 I’d like…" at bounding box center [533, 99] width 367 height 127
type textarea "*"
click at [335, 105] on div "Dear [PERSON_NAME], Thank you for choosing to stay at our apartment. 📅 I’d like…" at bounding box center [524, 99] width 395 height 137
click at [370, 136] on span "Dear [PERSON_NAME], Thank you for choosing to stay at our apartment. 📅 I’d like…" at bounding box center [533, 99] width 367 height 127
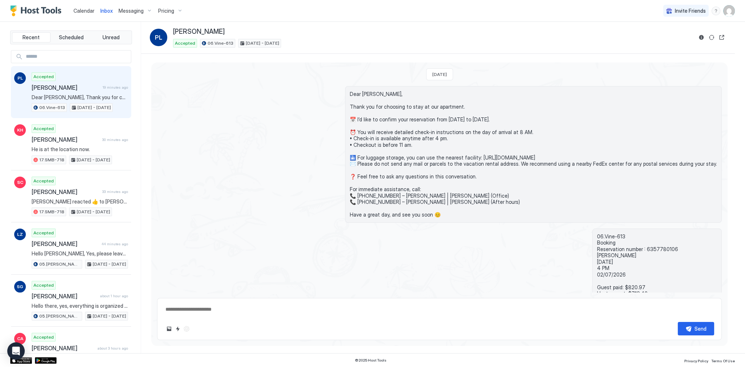
scroll to position [55, 0]
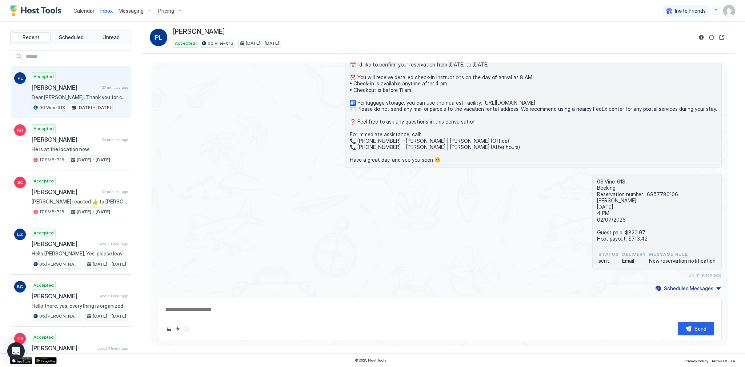
type textarea "*"
click at [401, 118] on span "Dear [PERSON_NAME], Thank you for choosing to stay at our apartment. 📅 I’d like…" at bounding box center [533, 99] width 367 height 127
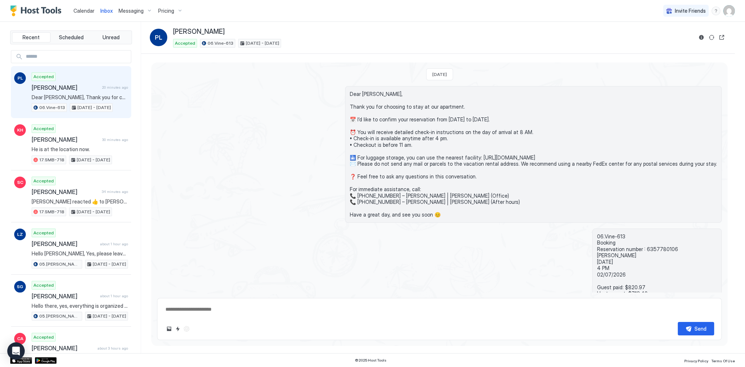
scroll to position [55, 0]
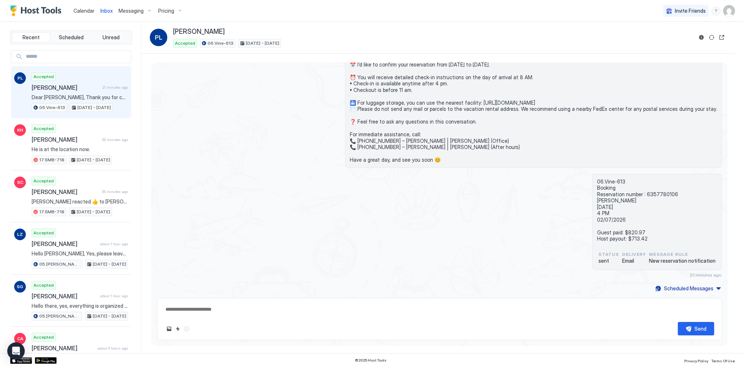
click at [702, 39] on button "Reservation information" at bounding box center [701, 37] width 9 height 9
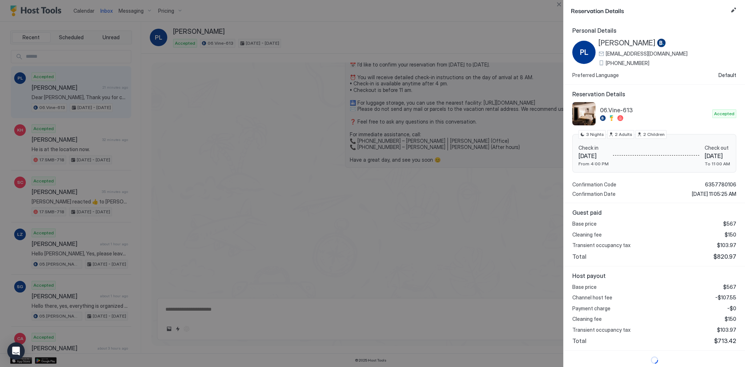
scroll to position [1, 0]
click at [723, 252] on span "$820.97" at bounding box center [725, 255] width 23 height 7
copy span "820.97"
click at [722, 291] on div "Base price $567 Channel host fee -$107.55 Payment charge -$0 Cleaning fee $150 …" at bounding box center [655, 313] width 164 height 61
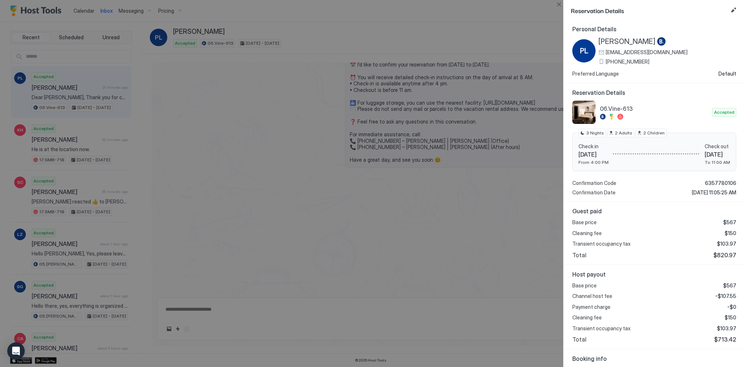
click at [724, 295] on span "-$107.55" at bounding box center [726, 296] width 21 height 7
copy span "107.55"
click at [723, 242] on span "$103.97" at bounding box center [726, 244] width 19 height 7
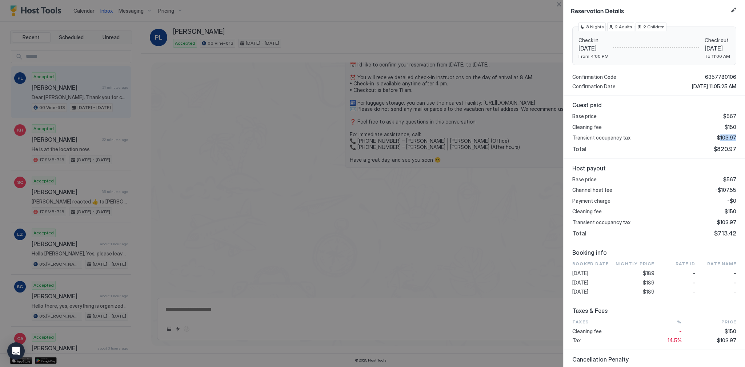
scroll to position [118, 0]
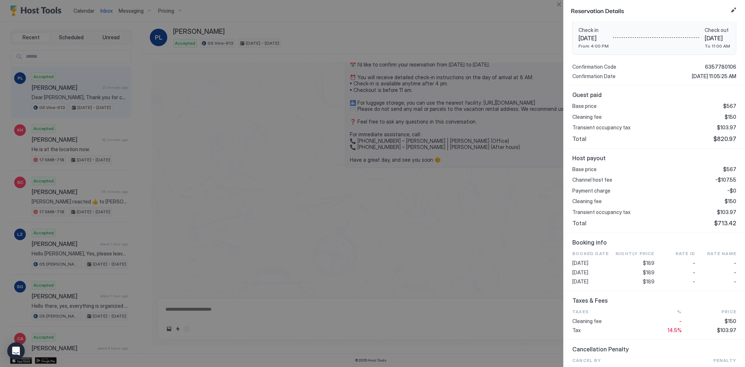
click at [649, 270] on span "$189" at bounding box center [649, 273] width 12 height 7
copy span "189"
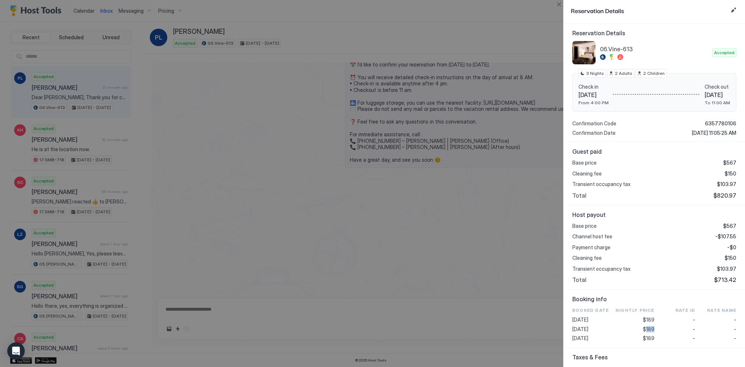
scroll to position [60, 0]
click at [720, 194] on span "$820.97" at bounding box center [725, 197] width 23 height 7
copy span "820.97"
click at [730, 238] on span "-$107.55" at bounding box center [726, 238] width 21 height 7
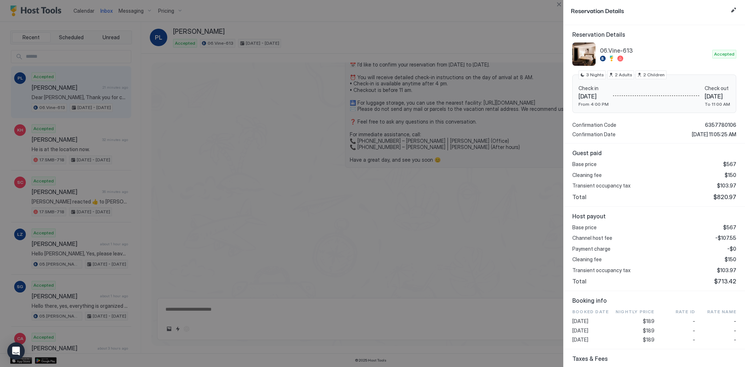
click at [730, 238] on span "-$107.55" at bounding box center [726, 238] width 21 height 7
click at [729, 238] on span "-$107.55" at bounding box center [726, 238] width 21 height 7
copy span "107.55"
click at [725, 270] on span "$103.97" at bounding box center [726, 270] width 19 height 7
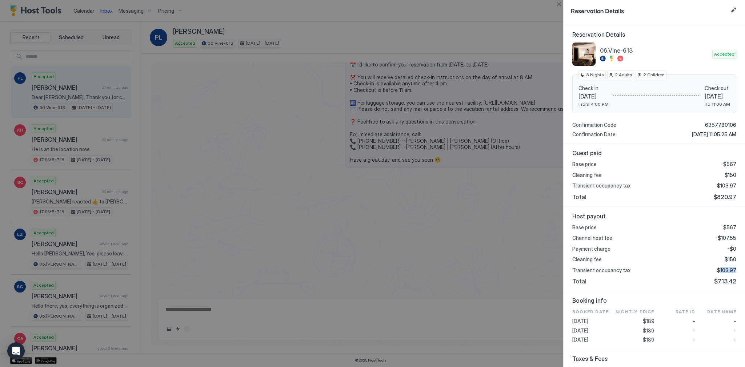
click at [725, 270] on span "$103.97" at bounding box center [726, 270] width 19 height 7
copy span "103.97"
click at [225, 160] on div at bounding box center [372, 183] width 745 height 367
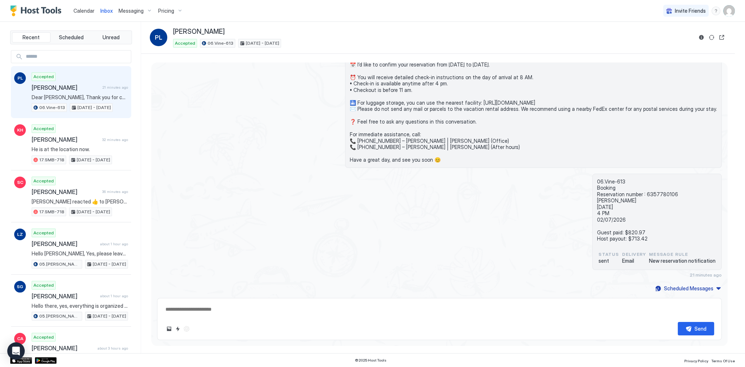
click at [314, 178] on div "06.Vine-613 Booking Reservation number : 6357780106 Pamela Lloyd 02/04/2026 4 P…" at bounding box center [439, 226] width 565 height 104
type textarea "*"
click at [85, 8] on span "Calendar" at bounding box center [83, 11] width 21 height 6
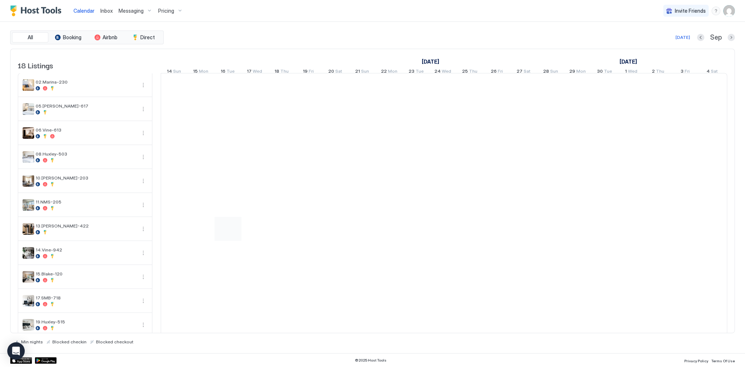
scroll to position [116, 0]
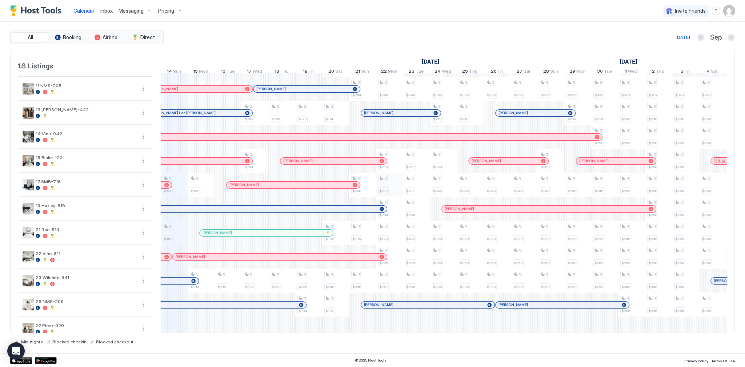
click at [394, 187] on div "1-2 $160 2 $190 2 $160 3 $250 2 $190 3 $214 3 $250 3 $219 3 $250 3 $201 2 $163 …" at bounding box center [578, 173] width 1642 height 432
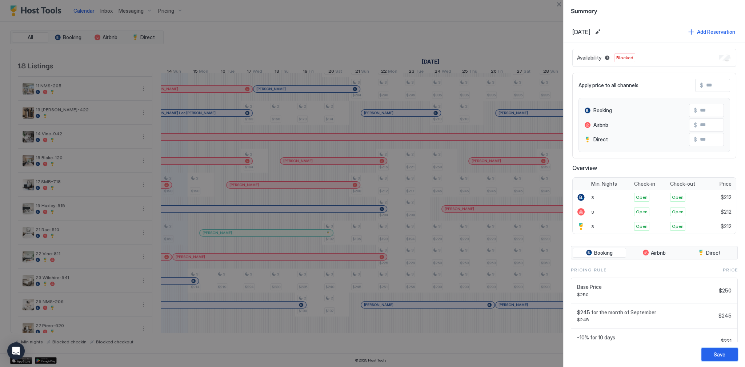
click at [722, 356] on div "Save" at bounding box center [720, 355] width 12 height 8
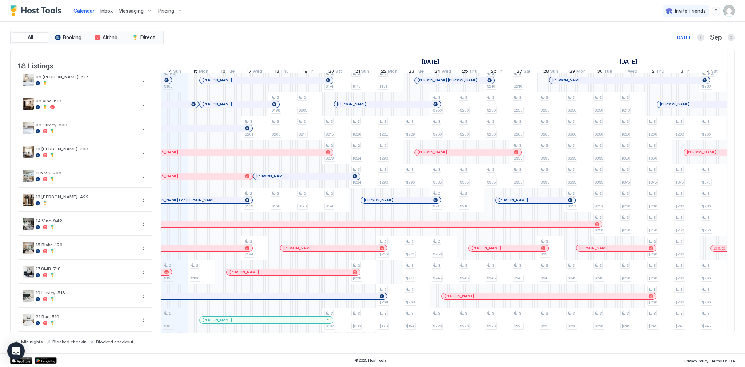
scroll to position [0, 0]
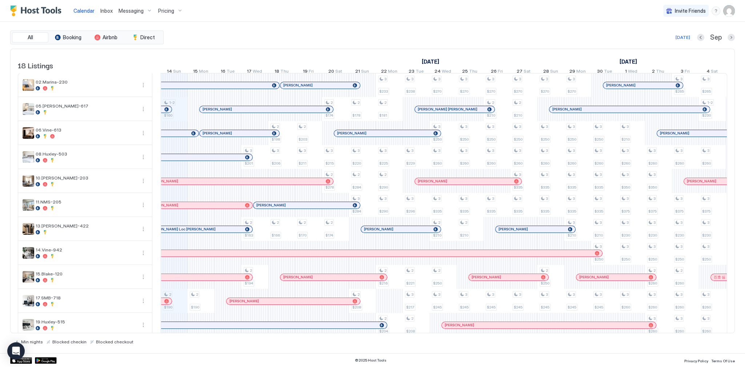
click at [360, 43] on div "All Booking Airbnb Direct Today Sep" at bounding box center [372, 38] width 725 height 14
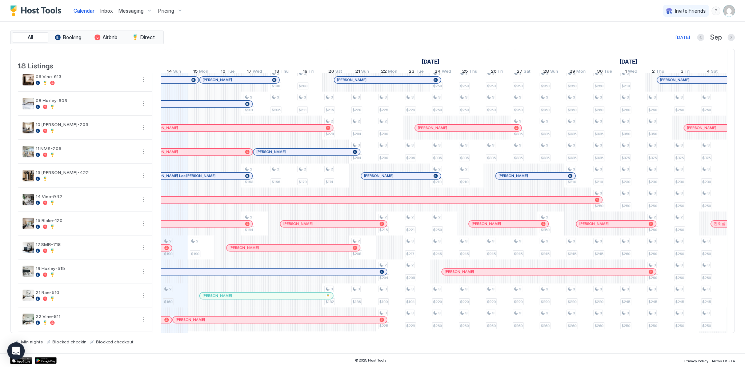
scroll to position [58, 0]
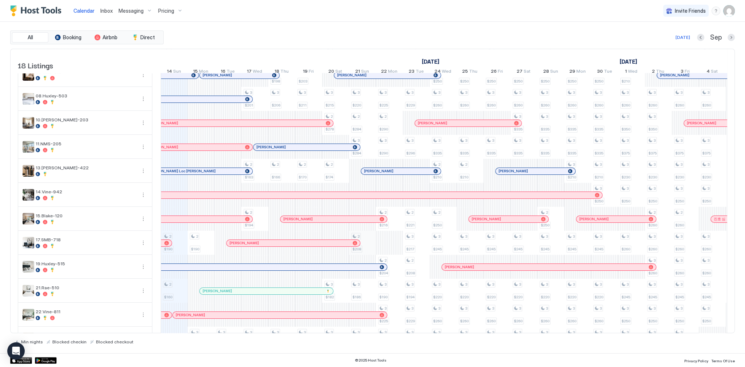
click at [369, 246] on div "1-2 $160 2 $190 2 $160 3 $250 2 $190 3 $214 3 $250 3 $219 3 $250 3 $201 2 $163 …" at bounding box center [578, 231] width 1642 height 432
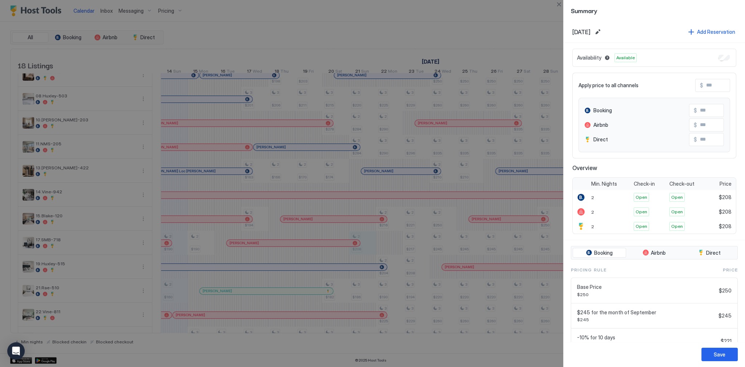
click at [717, 54] on div "Availability Available" at bounding box center [655, 58] width 164 height 18
click at [712, 355] on button "Save" at bounding box center [720, 354] width 36 height 13
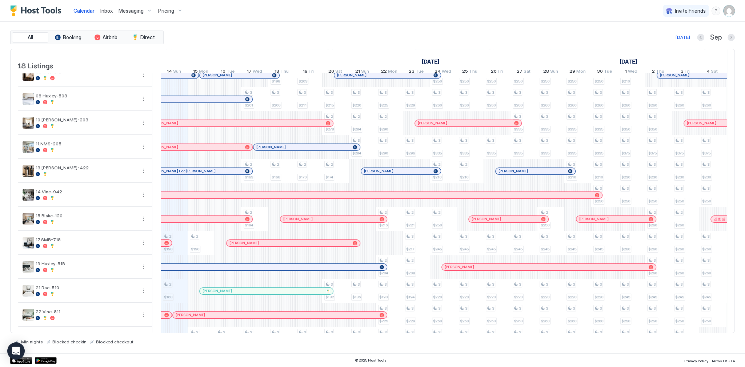
click at [460, 37] on div "Today Sep" at bounding box center [450, 37] width 570 height 9
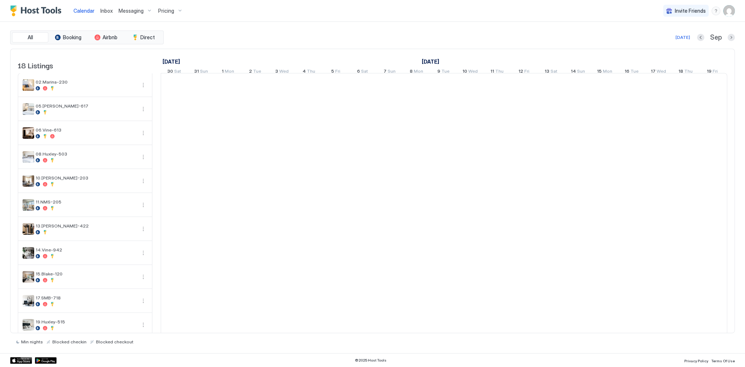
scroll to position [0, 404]
click at [316, 33] on div "[DATE] Sep" at bounding box center [450, 37] width 570 height 9
click at [87, 12] on span "Calendar" at bounding box center [83, 11] width 21 height 6
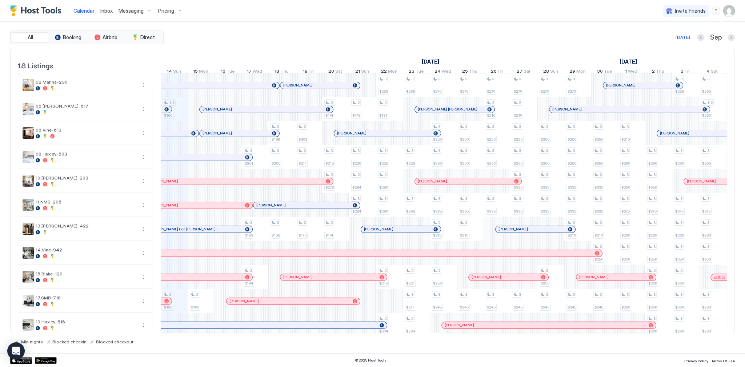
click at [399, 34] on div "[DATE] Sep" at bounding box center [450, 37] width 570 height 9
click at [329, 55] on div "August 2025 September 2025 October 2025 30 Sat 31 Sun 1 Mon 2 Tue 3 Wed 4 Thu 5…" at bounding box center [444, 63] width 567 height 28
click at [104, 12] on span "Inbox" at bounding box center [106, 11] width 12 height 6
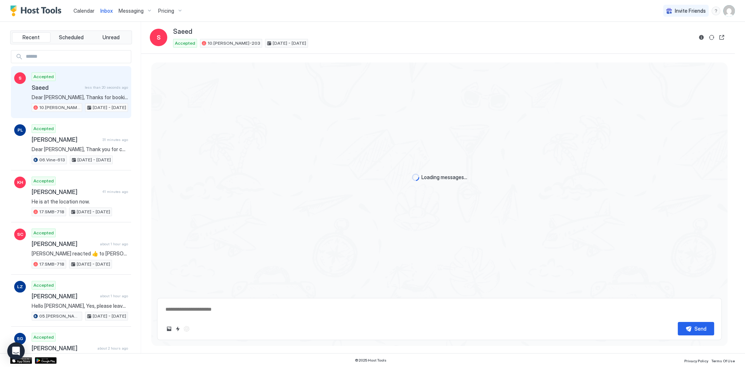
click at [75, 88] on span "Saeed" at bounding box center [57, 87] width 50 height 7
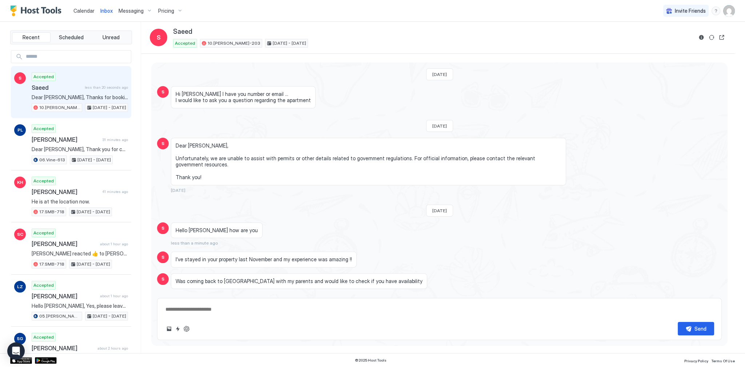
click at [258, 256] on span "I’ve stayed in your property last November and my experience was amazing !!" at bounding box center [264, 259] width 176 height 7
click at [321, 256] on span "I’ve stayed in your property last November and my experience was amazing !!" at bounding box center [264, 259] width 176 height 7
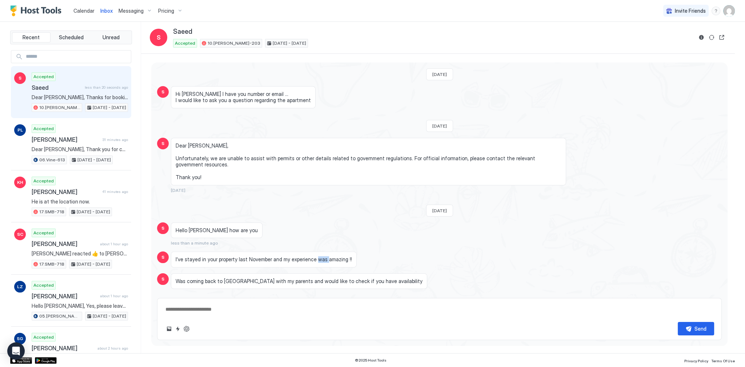
click at [321, 256] on span "I’ve stayed in your property last November and my experience was amazing !!" at bounding box center [264, 259] width 176 height 7
click at [321, 255] on div "I’ve stayed in your property last November and my experience was amazing !!" at bounding box center [264, 260] width 186 height 16
click at [321, 255] on div "I’ve stayed in your property last November and my experience was amazing !!" at bounding box center [264, 252] width 186 height 16
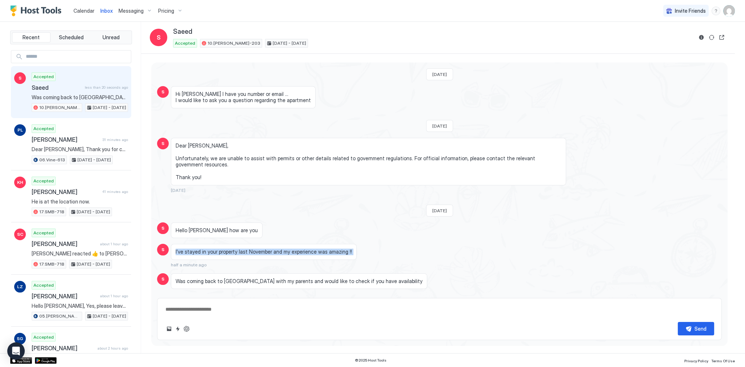
click at [321, 255] on div "I’ve stayed in your property last November and my experience was amazing !!" at bounding box center [264, 252] width 186 height 16
click at [327, 278] on span "Was coming back to LA with my parents and would like to check if you have avail…" at bounding box center [299, 281] width 247 height 7
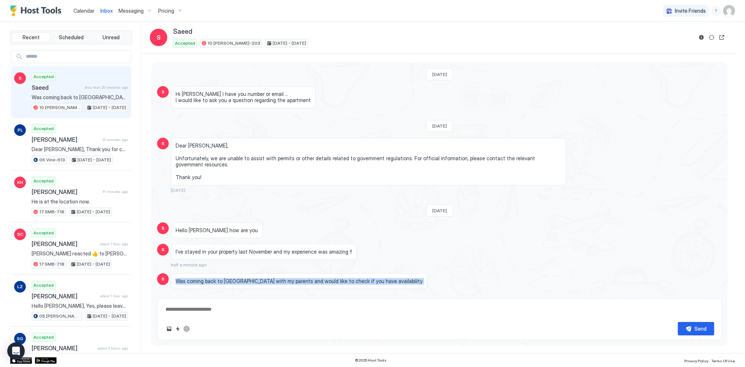
click at [327, 278] on span "Was coming back to LA with my parents and would like to check if you have avail…" at bounding box center [299, 281] width 247 height 7
click at [704, 36] on button "Reservation information" at bounding box center [701, 37] width 9 height 9
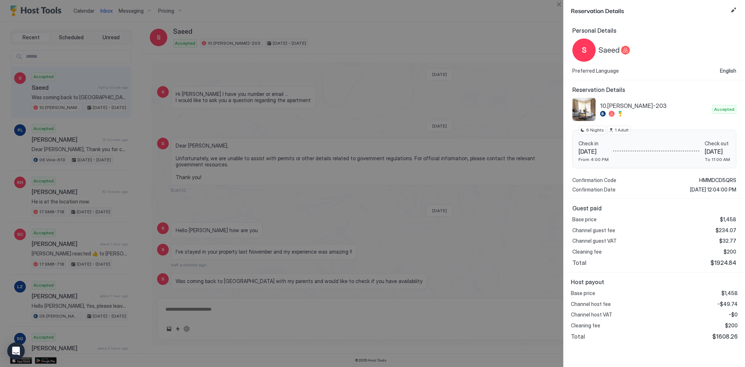
click at [371, 95] on div at bounding box center [372, 183] width 745 height 367
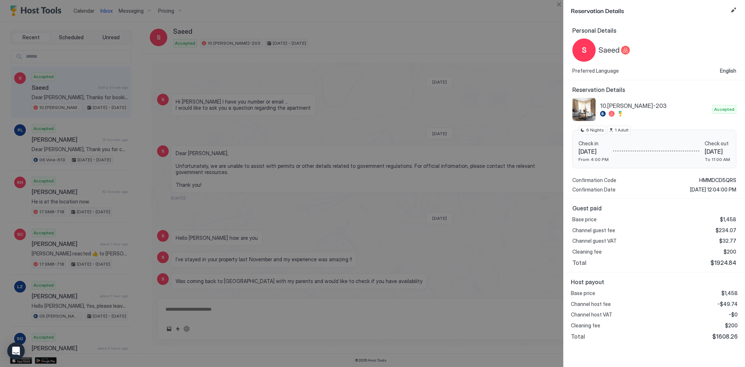
click at [612, 51] on span "Saeed" at bounding box center [609, 50] width 21 height 9
click at [467, 122] on div at bounding box center [372, 183] width 745 height 367
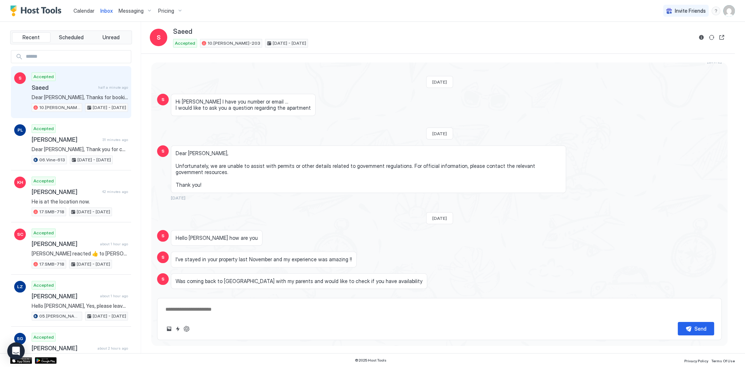
click at [389, 163] on span "Dear Saeed, Unfortunately, we are unable to assist with permits or other detail…" at bounding box center [369, 169] width 386 height 38
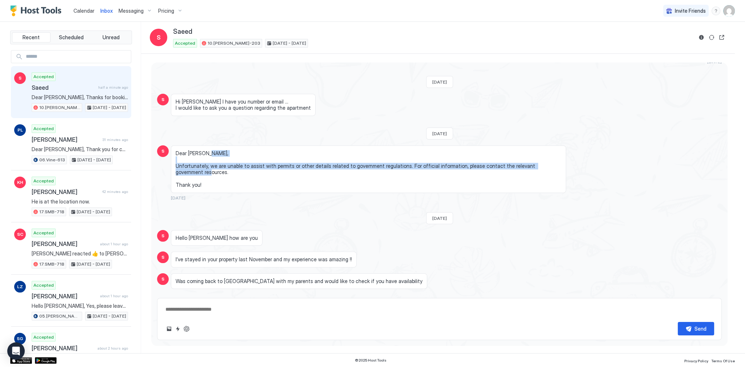
click at [389, 163] on span "Dear Saeed, Unfortunately, we are unable to assist with permits or other detail…" at bounding box center [369, 169] width 386 height 38
click at [412, 168] on span "Dear Saeed, Unfortunately, we are unable to assist with permits or other detail…" at bounding box center [369, 169] width 386 height 38
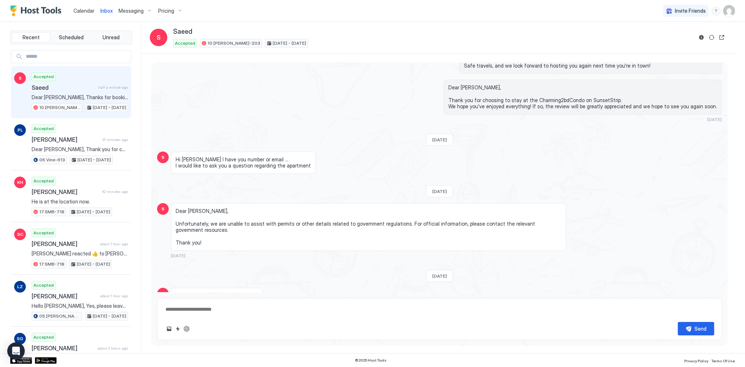
scroll to position [800, 0]
click at [412, 168] on div "Hi Tony may I have you number or email … I would like to ask you a question reg…" at bounding box center [368, 163] width 395 height 22
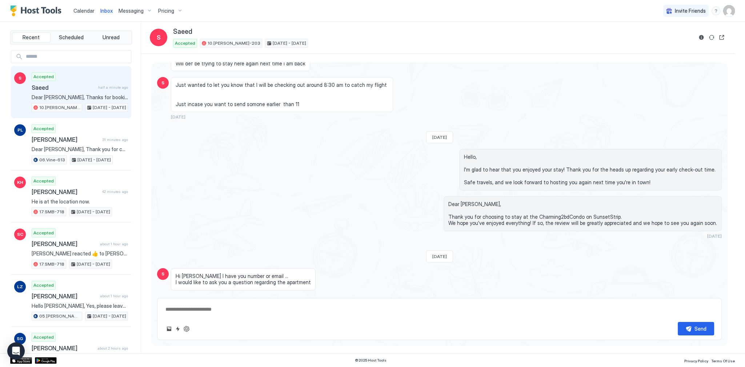
scroll to position [596, 0]
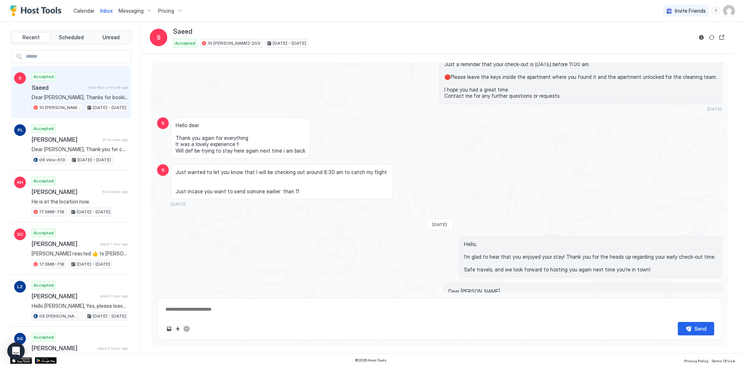
click at [412, 168] on div "Just wanted to let you know that I will be checking out around 8:30 am to catch…" at bounding box center [368, 185] width 395 height 43
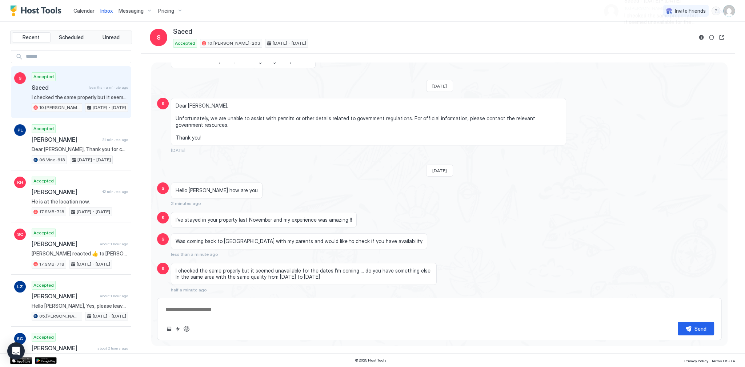
scroll to position [795, 0]
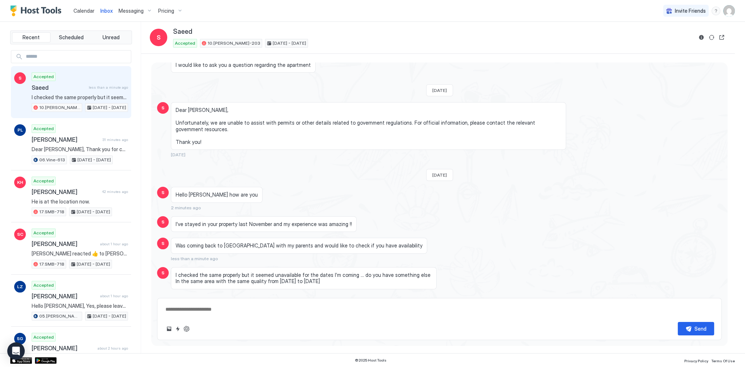
click at [340, 221] on span "I’ve stayed in your property last November and my experience was amazing !!" at bounding box center [264, 224] width 176 height 7
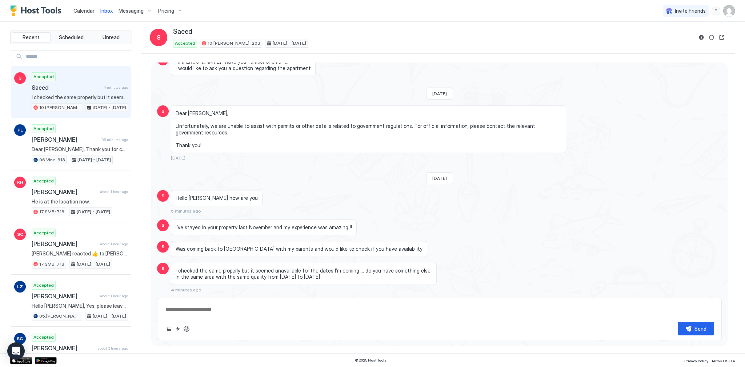
scroll to position [788, 0]
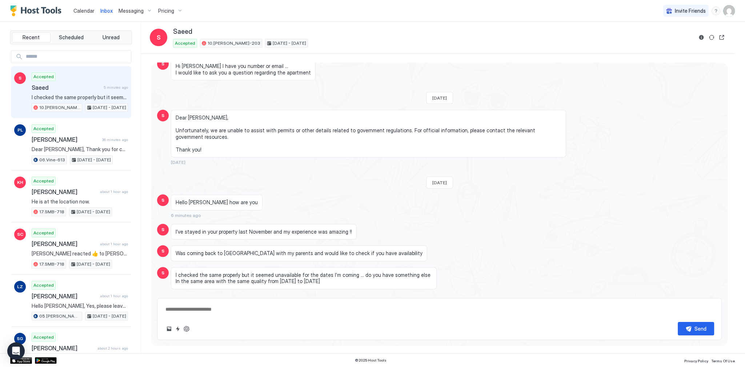
click at [326, 234] on div "I’ve stayed in your property last November and my experience was amazing !!" at bounding box center [264, 232] width 186 height 16
click at [176, 329] on button "Quick reply" at bounding box center [178, 329] width 9 height 9
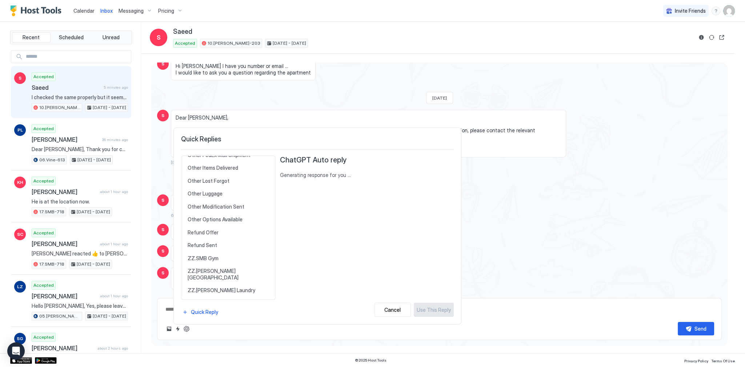
scroll to position [325, 0]
click at [234, 228] on span "Other Options Available" at bounding box center [228, 231] width 81 height 7
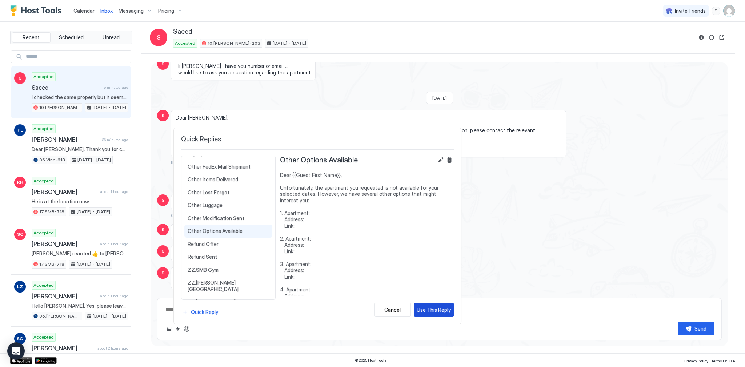
click at [424, 310] on div "Use This Reply" at bounding box center [434, 310] width 34 height 8
type textarea "*"
type textarea "**********"
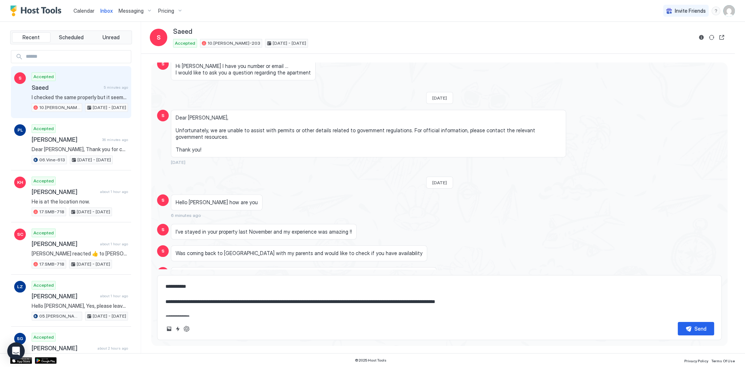
click at [323, 306] on textarea "**********" at bounding box center [440, 298] width 550 height 36
type textarea "*"
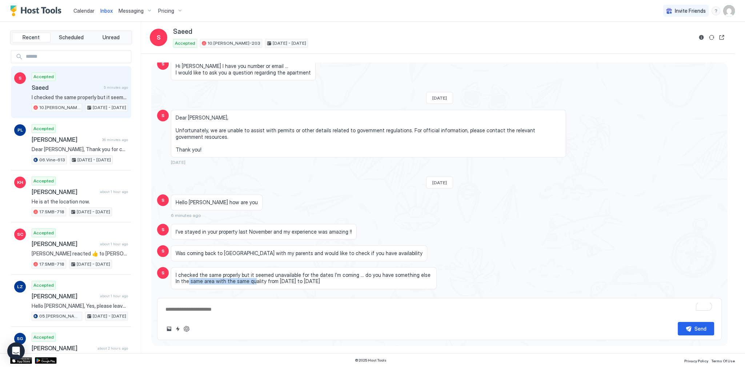
drag, startPoint x: 231, startPoint y: 275, endPoint x: 270, endPoint y: 278, distance: 39.0
click at [254, 277] on span "I checked the same properly but it seemed unavailable for the dates I’m coming …" at bounding box center [304, 278] width 256 height 13
click at [270, 278] on span "I checked the same properly but it seemed unavailable for the dates I’m coming …" at bounding box center [304, 278] width 256 height 13
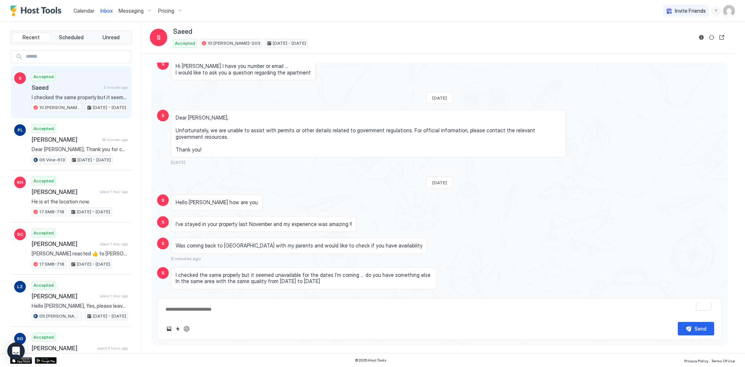
drag, startPoint x: 282, startPoint y: 277, endPoint x: 316, endPoint y: 277, distance: 33.8
click at [314, 277] on span "I checked the same properly but it seemed unavailable for the dates I’m coming …" at bounding box center [304, 278] width 256 height 13
type textarea "*"
click at [396, 199] on div "Hello Tony how are you" at bounding box center [368, 203] width 395 height 16
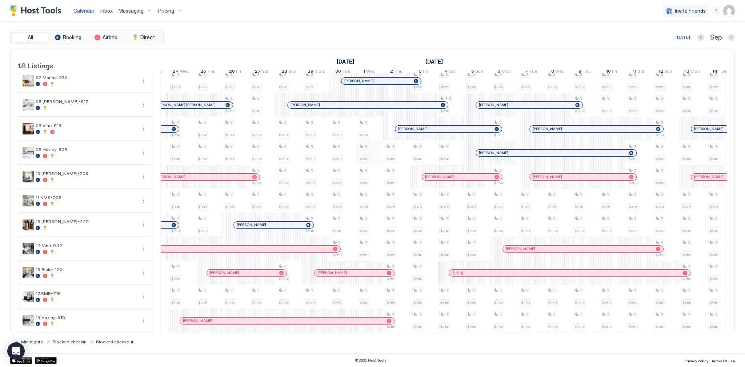
scroll to position [0, 681]
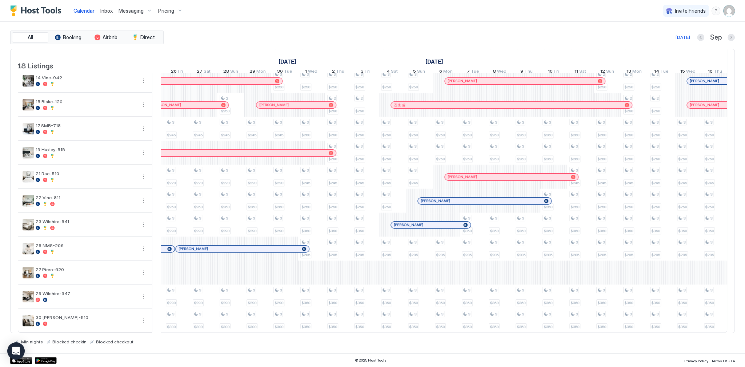
click at [279, 33] on div "[DATE] Sep" at bounding box center [450, 37] width 570 height 9
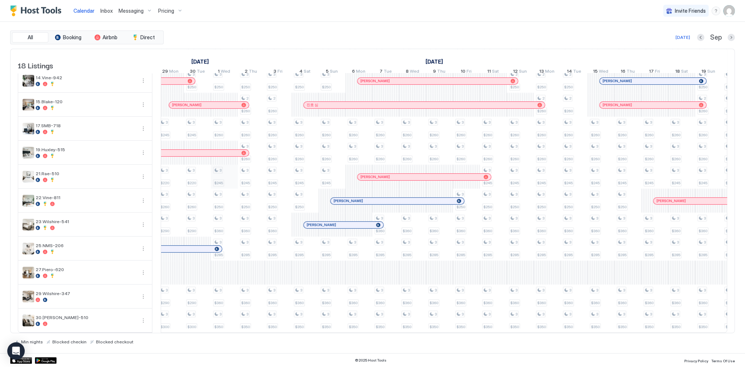
scroll to position [179, 0]
click at [393, 38] on div "Today Sep" at bounding box center [450, 37] width 570 height 9
click at [297, 36] on div "Today Sep" at bounding box center [450, 37] width 570 height 9
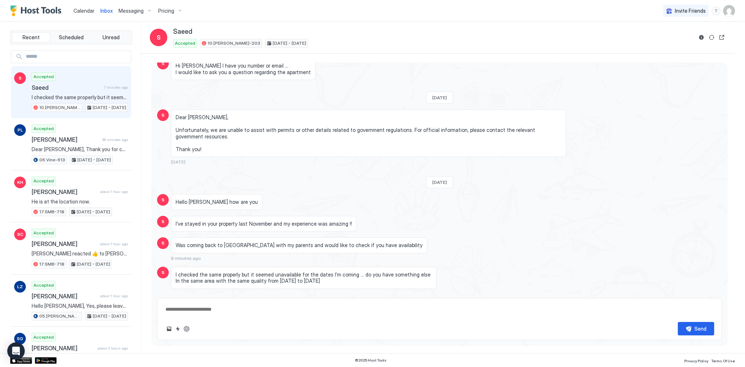
scroll to position [788, 0]
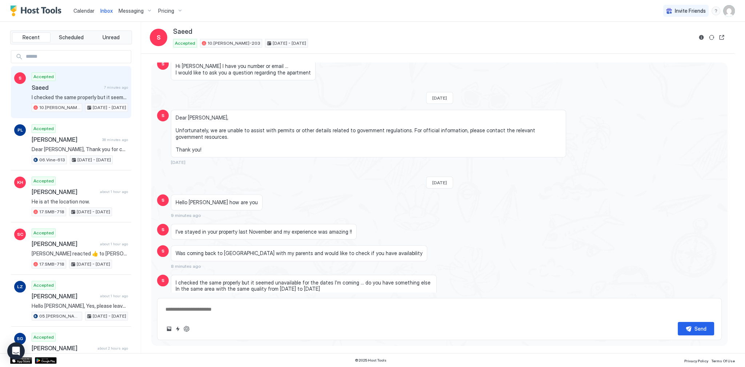
click at [319, 203] on div "Hello [PERSON_NAME] how are you 9 minutes ago" at bounding box center [368, 207] width 395 height 24
click at [318, 202] on div "Hello [PERSON_NAME] how are you 9 minutes ago" at bounding box center [368, 207] width 395 height 24
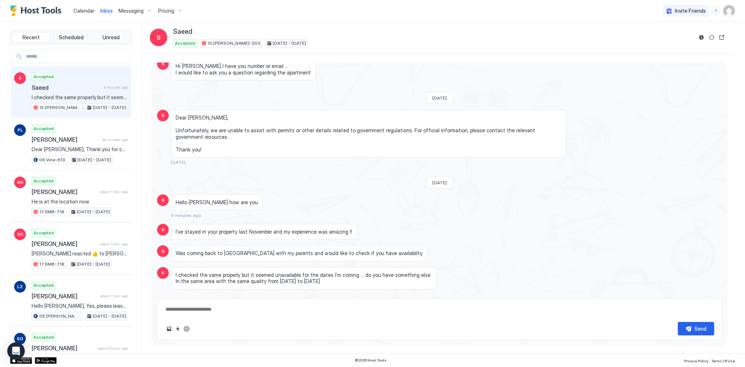
click at [568, 200] on div "S Hello [PERSON_NAME] how are you 9 minutes ago" at bounding box center [439, 207] width 565 height 24
click at [438, 180] on span "[DATE]" at bounding box center [440, 182] width 15 height 5
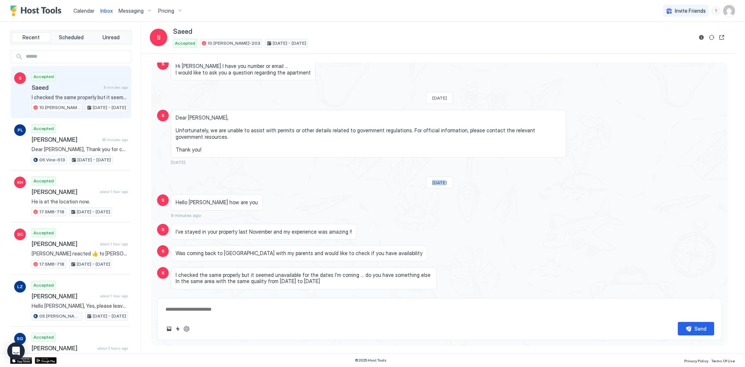
click at [438, 180] on span "[DATE]" at bounding box center [440, 182] width 15 height 5
click at [361, 76] on div "Hi [PERSON_NAME] I have you number or email … I would like to ask you a questio…" at bounding box center [368, 69] width 395 height 22
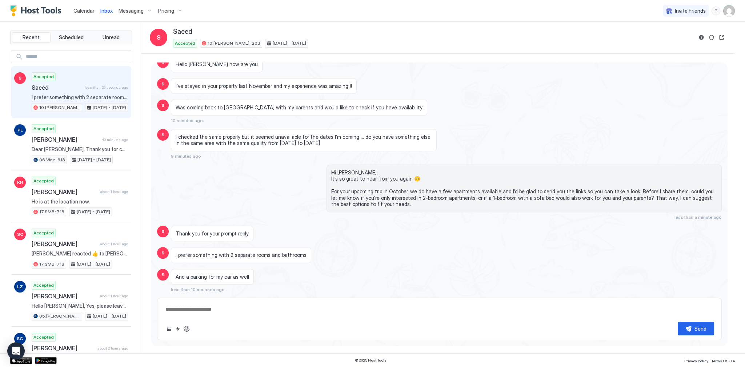
scroll to position [669, 0]
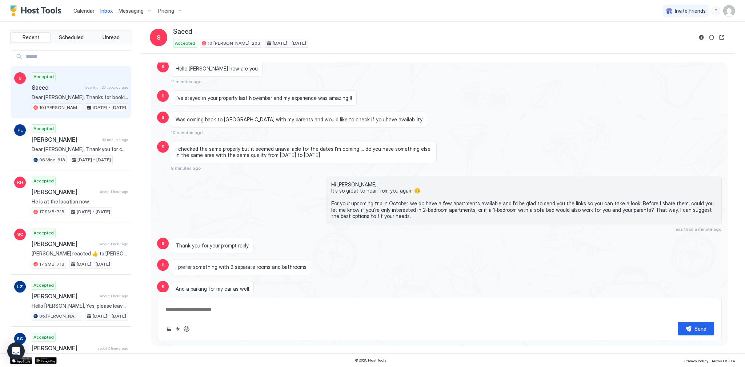
click at [281, 225] on div "Hi [PERSON_NAME], It’s so great to hear from you again 😊 For your upcoming trip…" at bounding box center [439, 204] width 565 height 55
click at [284, 264] on span "I prefer something with 2 separate rooms and bathrooms" at bounding box center [241, 267] width 131 height 7
click at [314, 211] on div "Hi [PERSON_NAME], It’s so great to hear from you again 😊 For your upcoming trip…" at bounding box center [439, 204] width 565 height 55
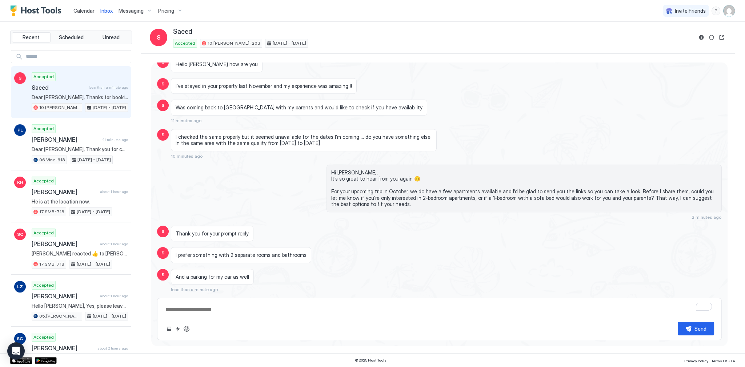
scroll to position [669, 0]
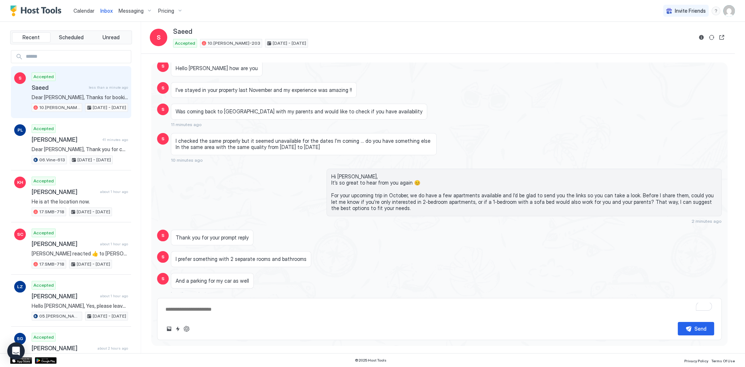
click at [267, 256] on span "I prefer something with 2 separate rooms and bathrooms" at bounding box center [241, 259] width 131 height 7
click at [304, 159] on div "I checked the same properly but it seemed unavailable for the dates I’m coming …" at bounding box center [368, 148] width 395 height 30
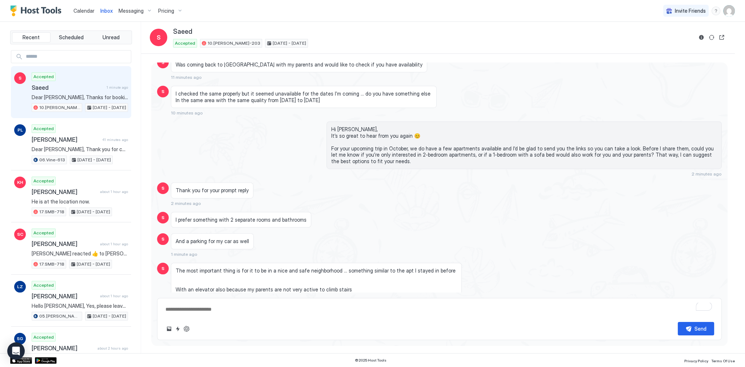
click at [255, 270] on span "The most important thing is for it to be in a nice and safe neighborhood … some…" at bounding box center [317, 280] width 282 height 25
click at [287, 268] on span "The most important thing is for it to be in a nice and safe neighborhood … some…" at bounding box center [317, 280] width 282 height 25
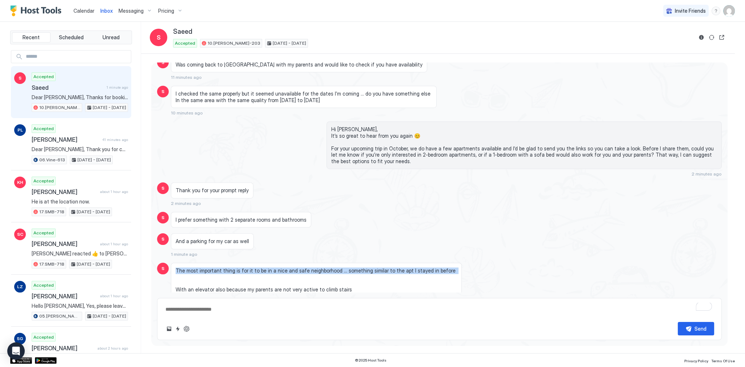
click at [287, 268] on span "The most important thing is for it to be in a nice and safe neighborhood … some…" at bounding box center [317, 280] width 282 height 25
click at [347, 268] on span "The most important thing is for it to be in a nice and safe neighborhood … some…" at bounding box center [317, 280] width 282 height 25
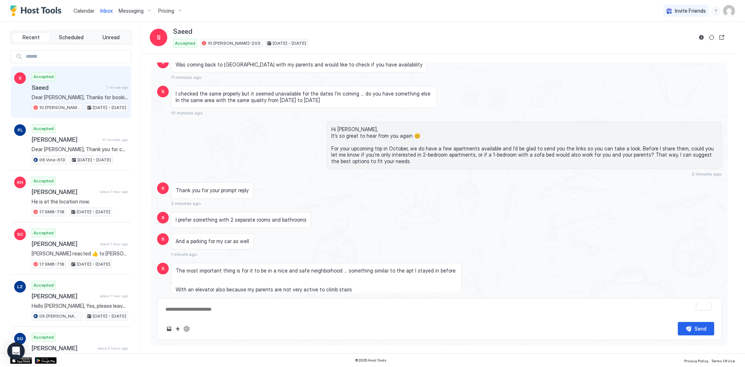
click at [383, 268] on span "The most important thing is for it to be in a nice and safe neighborhood … some…" at bounding box center [317, 280] width 282 height 25
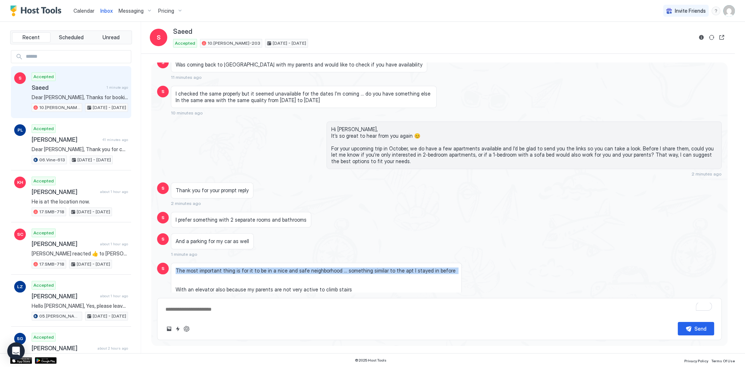
click at [383, 268] on span "The most important thing is for it to be in a nice and safe neighborhood … some…" at bounding box center [317, 280] width 282 height 25
click at [392, 275] on span "The most important thing is for it to be in a nice and safe neighborhood … some…" at bounding box center [317, 280] width 282 height 25
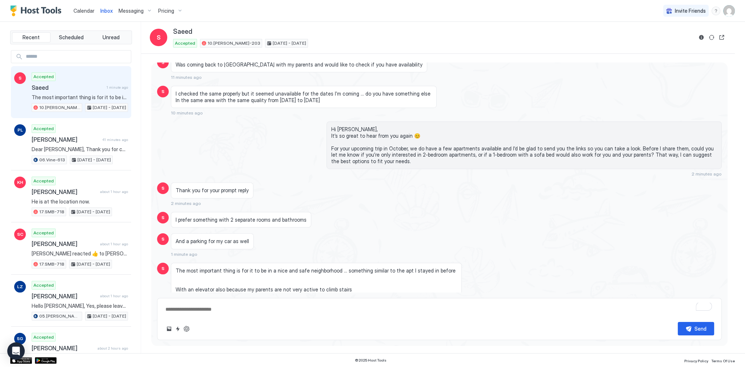
click at [396, 282] on span "The most important thing is for it to be in a nice and safe neighborhood … some…" at bounding box center [317, 280] width 282 height 25
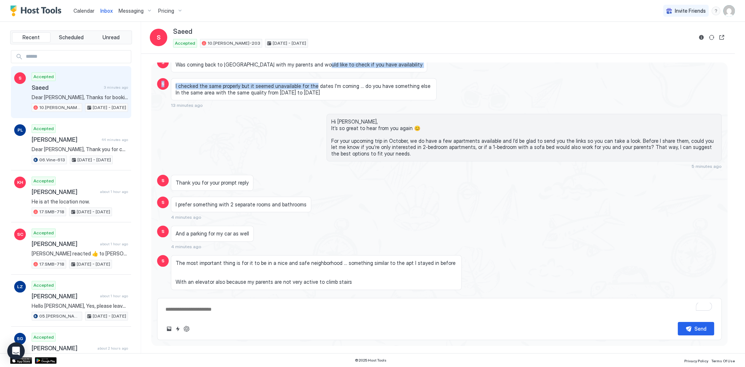
scroll to position [662, 0]
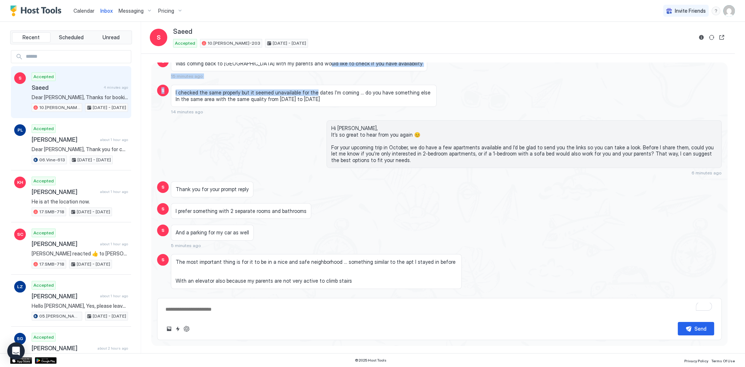
click at [228, 225] on div "And a parking for my car as well" at bounding box center [212, 233] width 83 height 16
click at [228, 318] on div "Send" at bounding box center [439, 319] width 565 height 42
click at [302, 298] on div "Loading messages... [DATE] S Hello, how are you? Thank you very much for checki…" at bounding box center [439, 202] width 577 height 278
click at [294, 310] on textarea "To enrich screen reader interactions, please activate Accessibility in Grammarl…" at bounding box center [440, 309] width 550 height 13
paste textarea "**********"
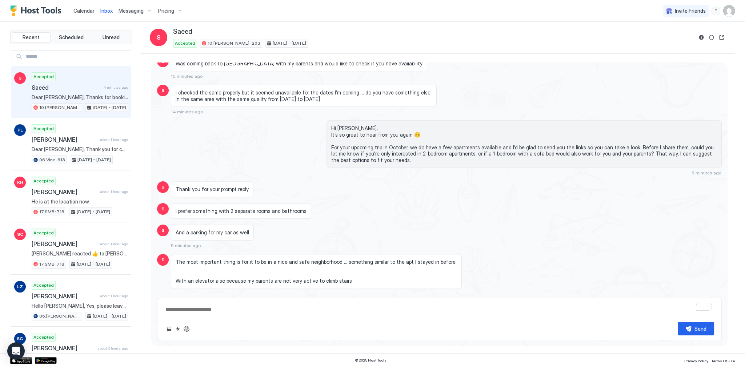
type textarea "*"
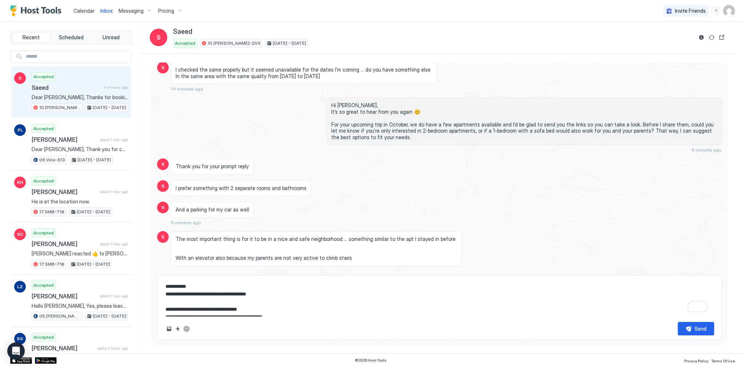
scroll to position [9, 0]
type textarea "**********"
click at [705, 329] on div "Send" at bounding box center [701, 329] width 12 height 8
type textarea "*"
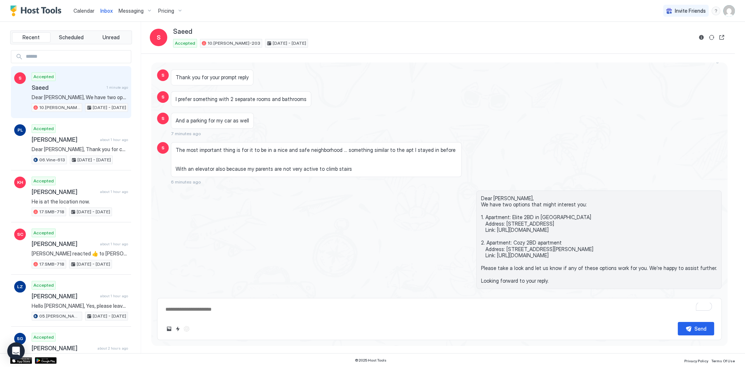
click at [252, 113] on div "And a parking for my car as well 7 minutes ago" at bounding box center [368, 125] width 395 height 24
click at [363, 99] on div "I prefer something with 2 separate rooms and bathrooms" at bounding box center [368, 99] width 395 height 16
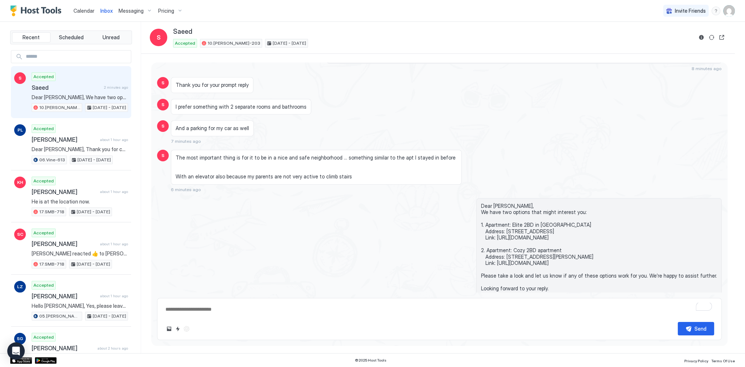
scroll to position [754, 0]
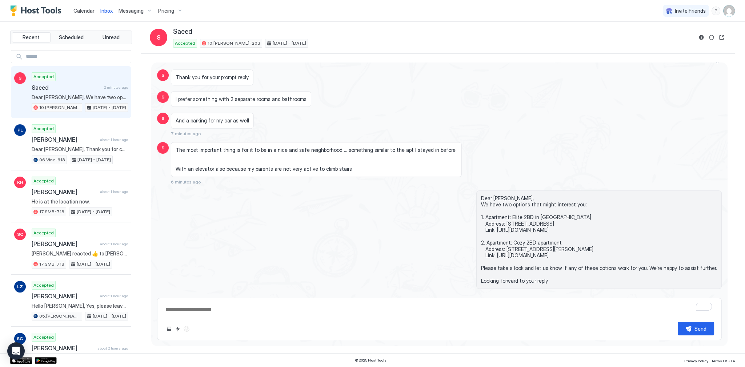
click at [386, 79] on div "Thank you for your prompt reply" at bounding box center [368, 77] width 395 height 16
type textarea "*"
click at [342, 81] on div "Thank you for your prompt reply" at bounding box center [368, 77] width 395 height 16
click at [281, 129] on div "And a parking for my car as well" at bounding box center [368, 128] width 395 height 16
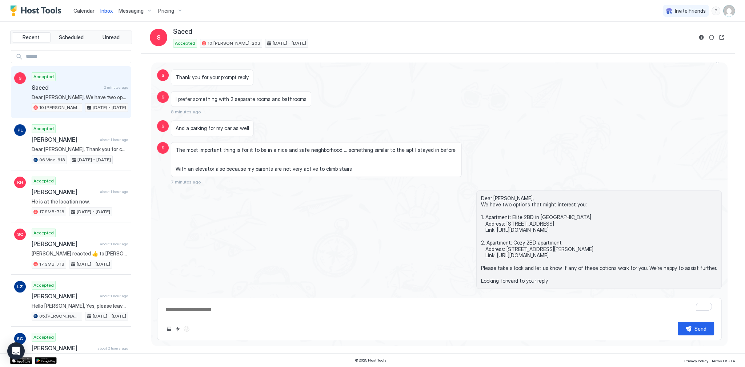
click at [272, 96] on span "I prefer something with 2 separate rooms and bathrooms" at bounding box center [241, 99] width 131 height 7
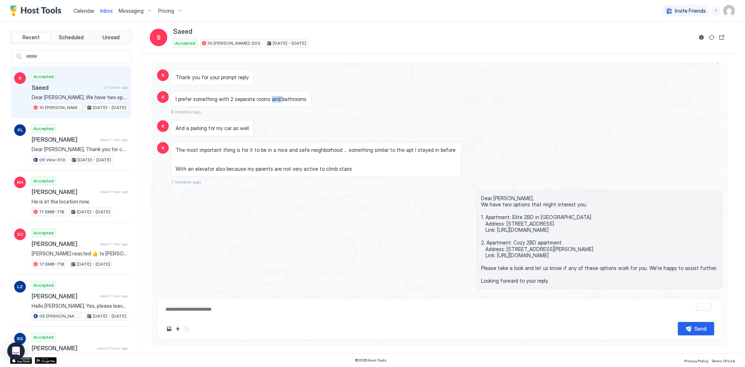
click at [272, 96] on span "I prefer something with 2 separate rooms and bathrooms" at bounding box center [241, 99] width 131 height 7
click at [224, 128] on div "And a parking for my car as well" at bounding box center [212, 128] width 83 height 16
click at [224, 128] on span "And a parking for my car as well" at bounding box center [212, 128] width 73 height 7
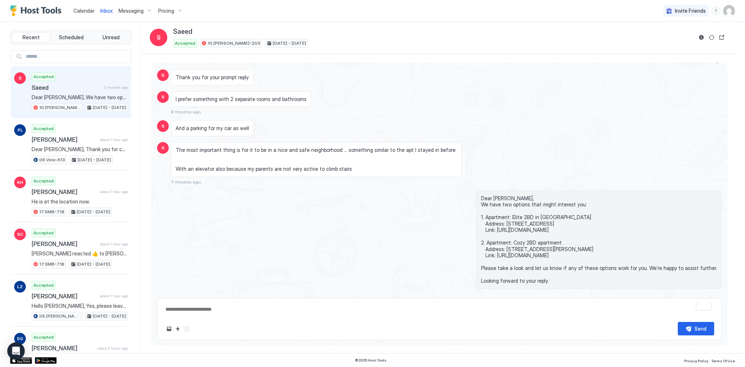
click at [234, 147] on span "The most important thing is for it to be in a nice and safe neighborhood … some…" at bounding box center [317, 159] width 282 height 25
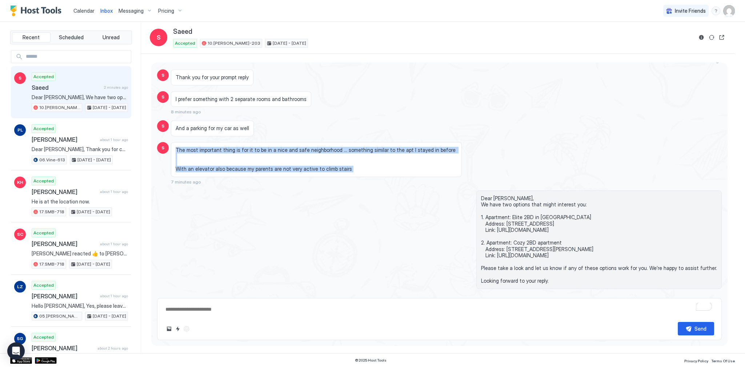
drag, startPoint x: 234, startPoint y: 147, endPoint x: 238, endPoint y: 172, distance: 26.1
click at [238, 172] on div "The most important thing is for it to be in a nice and safe neighborhood … some…" at bounding box center [316, 159] width 291 height 35
click at [242, 166] on span "The most important thing is for it to be in a nice and safe neighborhood … some…" at bounding box center [317, 159] width 282 height 25
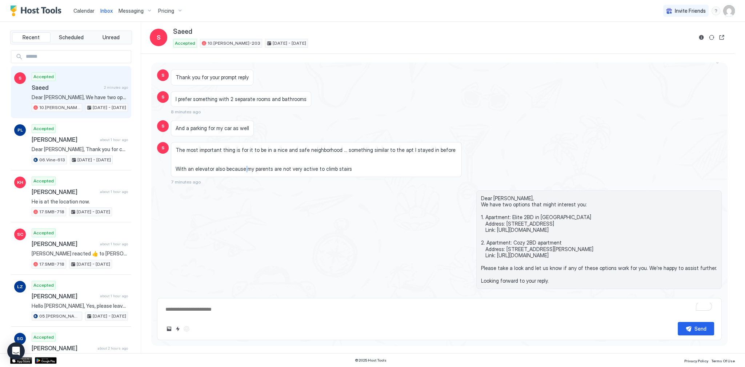
click at [242, 166] on span "The most important thing is for it to be in a nice and safe neighborhood … some…" at bounding box center [317, 159] width 282 height 25
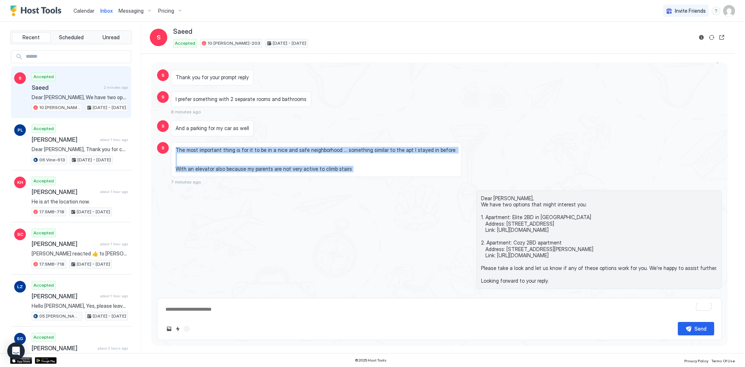
drag, startPoint x: 242, startPoint y: 166, endPoint x: 247, endPoint y: 144, distance: 22.6
click at [247, 147] on span "The most important thing is for it to be in a nice and safe neighborhood … some…" at bounding box center [317, 159] width 282 height 25
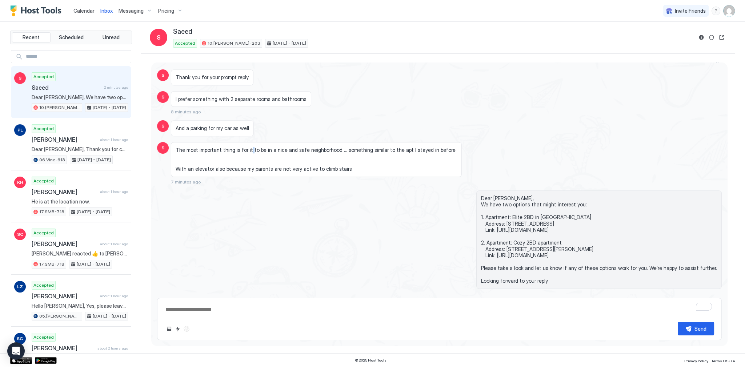
click at [247, 147] on span "The most important thing is for it to be in a nice and safe neighborhood … some…" at bounding box center [317, 159] width 282 height 25
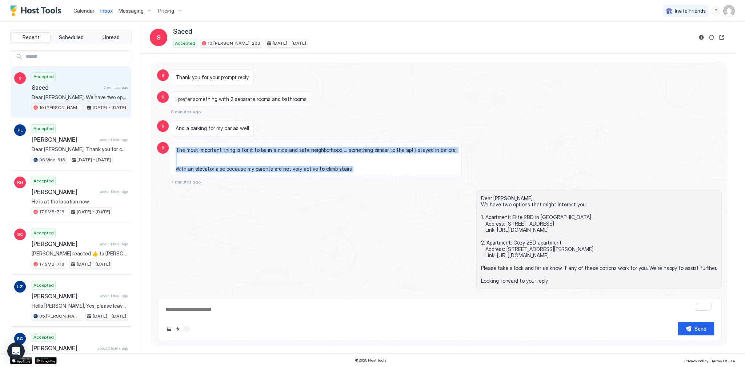
drag, startPoint x: 247, startPoint y: 144, endPoint x: 251, endPoint y: 166, distance: 22.4
click at [251, 166] on span "The most important thing is for it to be in a nice and safe neighborhood … some…" at bounding box center [317, 159] width 282 height 25
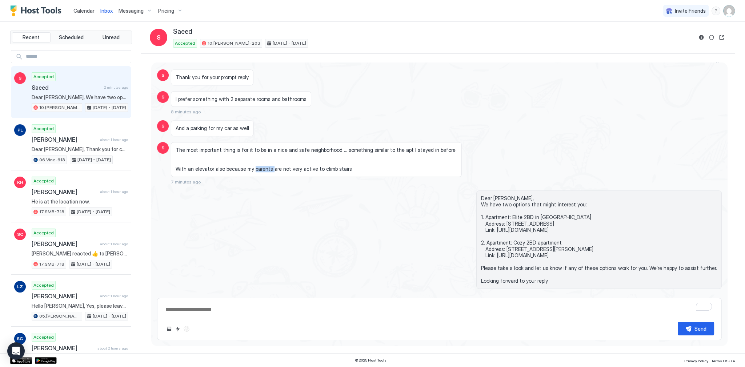
click at [251, 166] on span "The most important thing is for it to be in a nice and safe neighborhood … some…" at bounding box center [317, 159] width 282 height 25
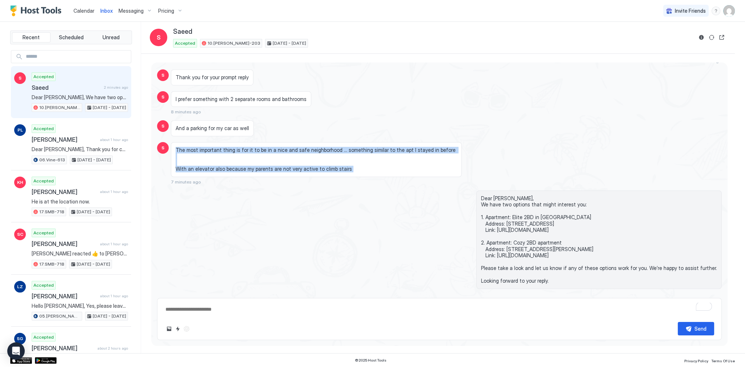
drag, startPoint x: 251, startPoint y: 166, endPoint x: 254, endPoint y: 145, distance: 21.8
click at [254, 147] on span "The most important thing is for it to be in a nice and safe neighborhood … some…" at bounding box center [317, 159] width 282 height 25
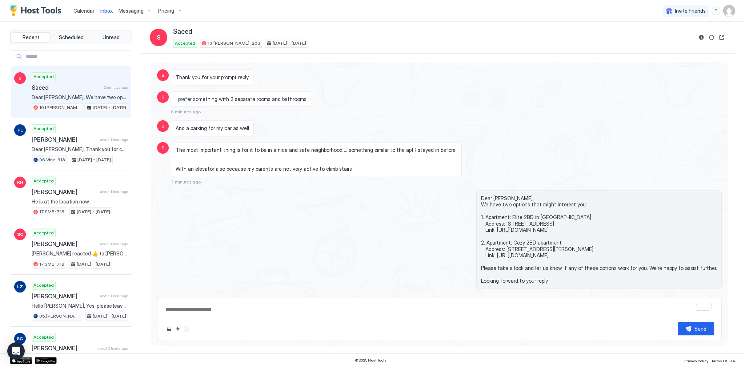
click at [254, 147] on span "The most important thing is for it to be in a nice and safe neighborhood … some…" at bounding box center [317, 159] width 282 height 25
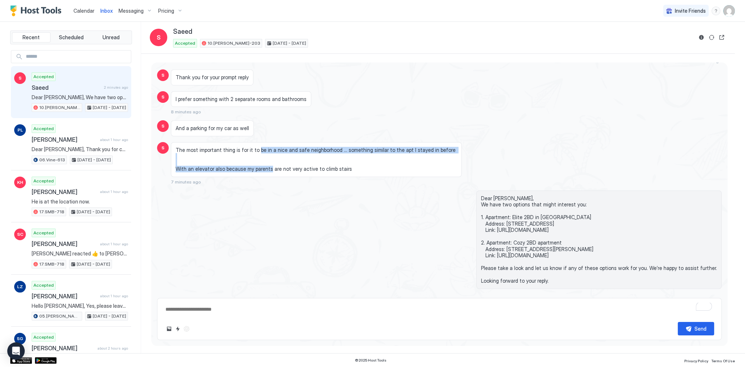
drag, startPoint x: 254, startPoint y: 143, endPoint x: 257, endPoint y: 164, distance: 20.9
click at [257, 164] on span "The most important thing is for it to be in a nice and safe neighborhood … some…" at bounding box center [317, 159] width 282 height 25
click at [264, 147] on span "The most important thing is for it to be in a nice and safe neighborhood … some…" at bounding box center [317, 159] width 282 height 25
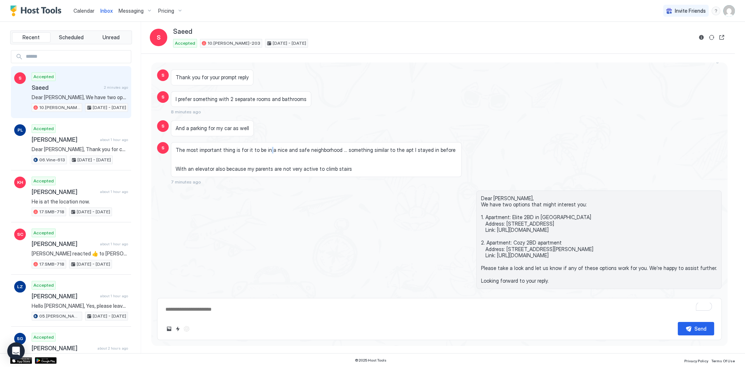
click at [264, 147] on span "The most important thing is for it to be in a nice and safe neighborhood … some…" at bounding box center [317, 159] width 282 height 25
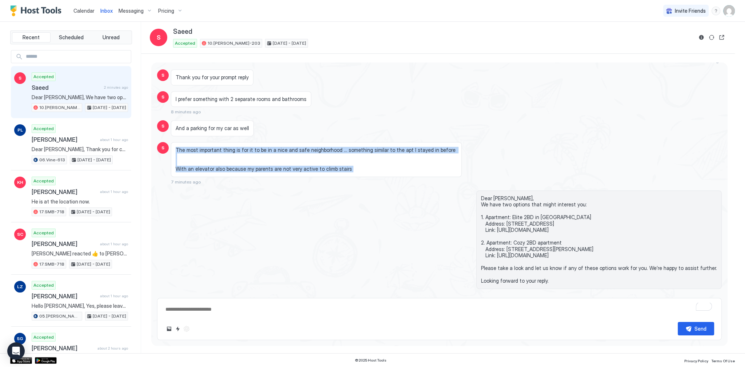
drag, startPoint x: 264, startPoint y: 147, endPoint x: 269, endPoint y: 167, distance: 20.9
click at [269, 167] on span "The most important thing is for it to be in a nice and safe neighborhood … some…" at bounding box center [317, 159] width 282 height 25
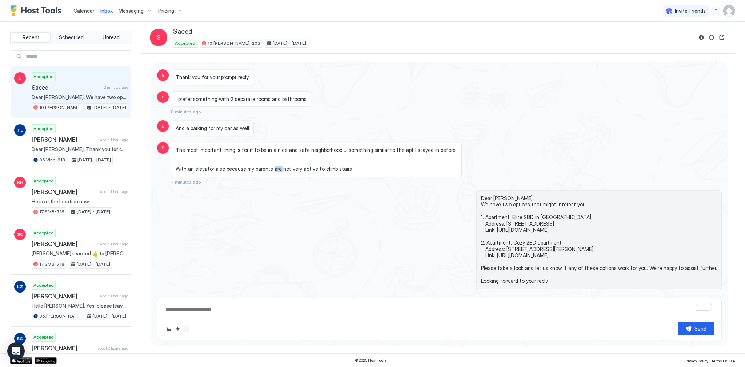
click at [269, 167] on span "The most important thing is for it to be in a nice and safe neighborhood … some…" at bounding box center [317, 159] width 282 height 25
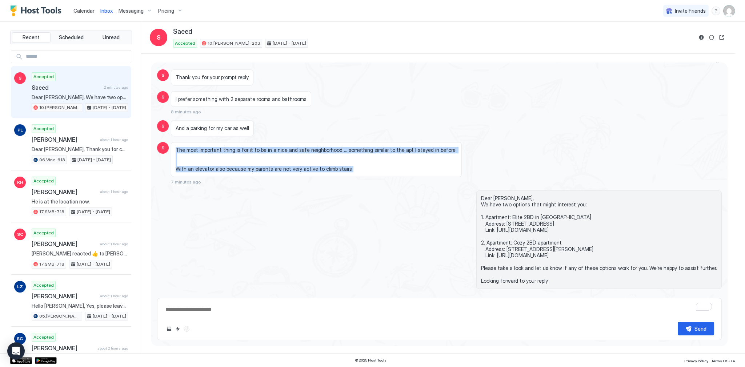
drag, startPoint x: 269, startPoint y: 167, endPoint x: 266, endPoint y: 148, distance: 18.7
click at [266, 148] on span "The most important thing is for it to be in a nice and safe neighborhood … some…" at bounding box center [317, 159] width 282 height 25
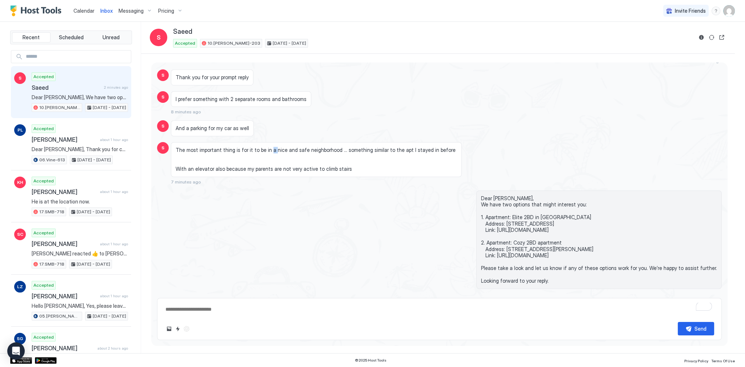
click at [266, 148] on span "The most important thing is for it to be in a nice and safe neighborhood … some…" at bounding box center [317, 159] width 282 height 25
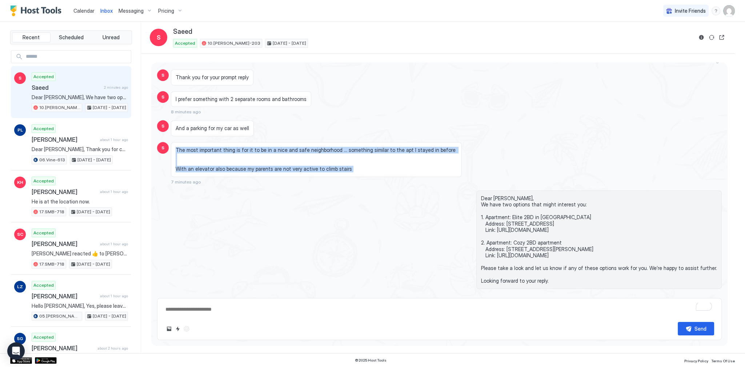
drag, startPoint x: 266, startPoint y: 148, endPoint x: 266, endPoint y: 167, distance: 18.2
click at [266, 167] on span "The most important thing is for it to be in a nice and safe neighborhood … some…" at bounding box center [317, 159] width 282 height 25
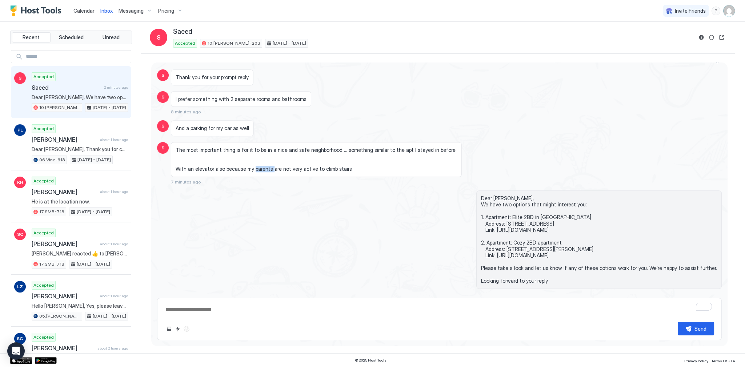
click at [266, 167] on span "The most important thing is for it to be in a nice and safe neighborhood … some…" at bounding box center [317, 159] width 282 height 25
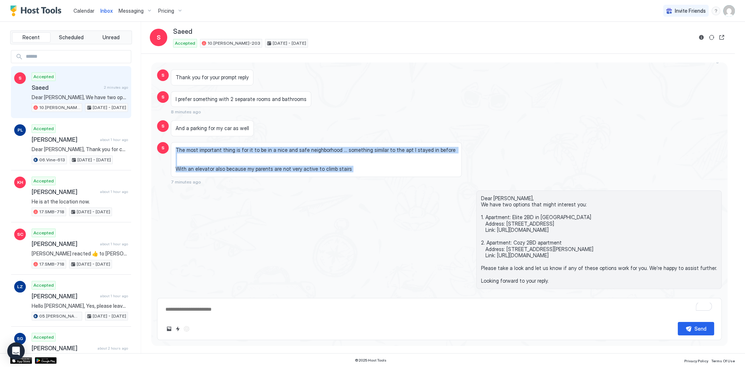
drag, startPoint x: 266, startPoint y: 167, endPoint x: 266, endPoint y: 147, distance: 19.6
click at [266, 147] on span "The most important thing is for it to be in a nice and safe neighborhood … some…" at bounding box center [317, 159] width 282 height 25
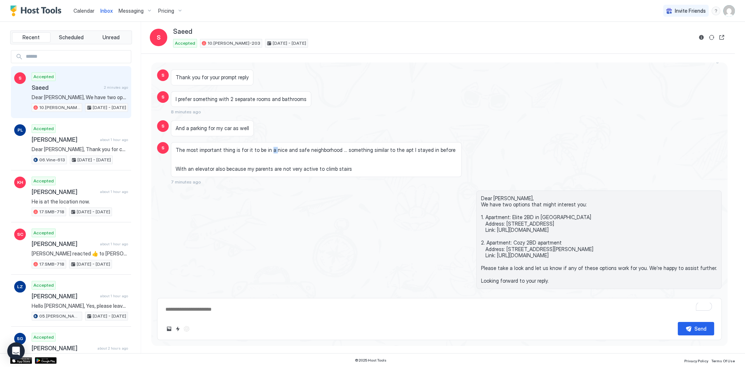
click at [266, 147] on span "The most important thing is for it to be in a nice and safe neighborhood … some…" at bounding box center [317, 159] width 282 height 25
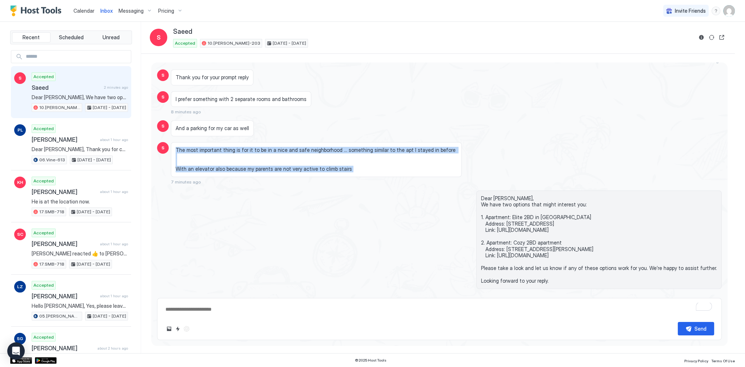
drag, startPoint x: 266, startPoint y: 147, endPoint x: 271, endPoint y: 169, distance: 22.3
click at [271, 169] on div "The most important thing is for it to be in a nice and safe neighborhood … some…" at bounding box center [316, 159] width 291 height 35
click at [272, 167] on span "The most important thing is for it to be in a nice and safe neighborhood … some…" at bounding box center [317, 159] width 282 height 25
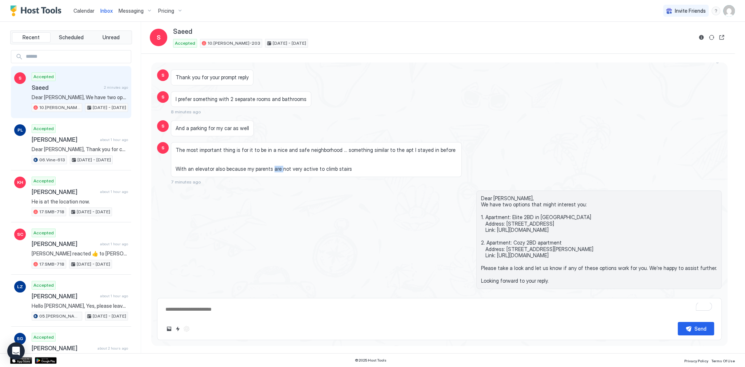
click at [272, 167] on span "The most important thing is for it to be in a nice and safe neighborhood … some…" at bounding box center [317, 159] width 282 height 25
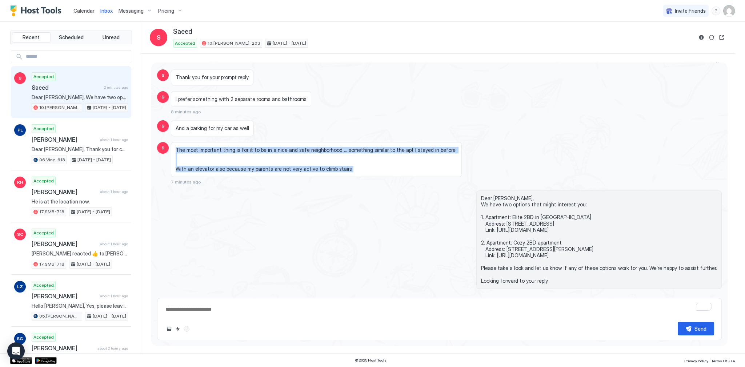
drag, startPoint x: 272, startPoint y: 167, endPoint x: 271, endPoint y: 146, distance: 21.5
click at [271, 147] on span "The most important thing is for it to be in a nice and safe neighborhood … some…" at bounding box center [317, 159] width 282 height 25
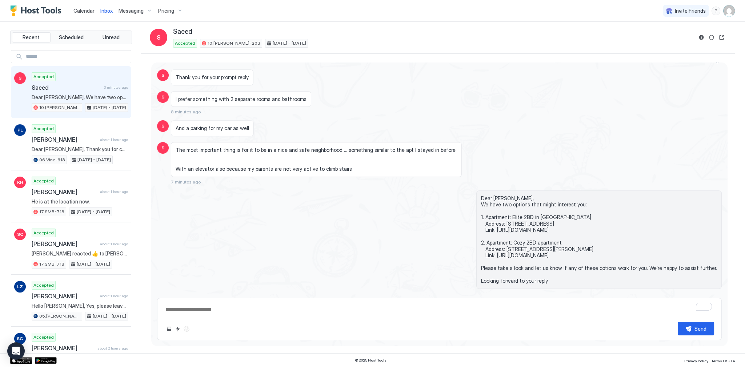
click at [304, 130] on div "And a parking for my car as well" at bounding box center [368, 128] width 395 height 16
click at [509, 196] on span "Dear [PERSON_NAME], We have two options that might interest you: 1. Apartment: …" at bounding box center [599, 239] width 236 height 89
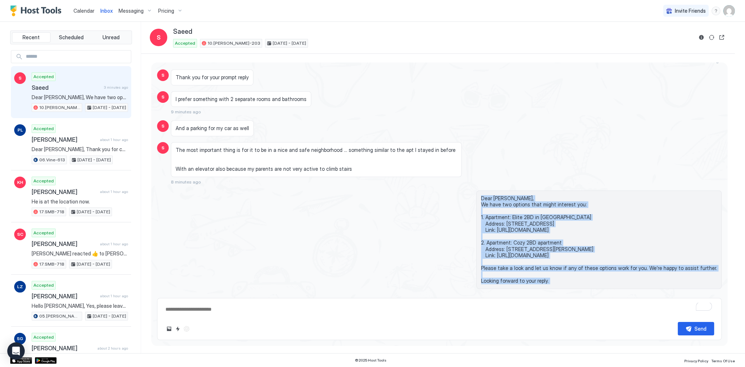
drag, startPoint x: 509, startPoint y: 196, endPoint x: 554, endPoint y: 277, distance: 92.3
click at [554, 277] on span "Dear [PERSON_NAME], We have two options that might interest you: 1. Apartment: …" at bounding box center [599, 239] width 236 height 89
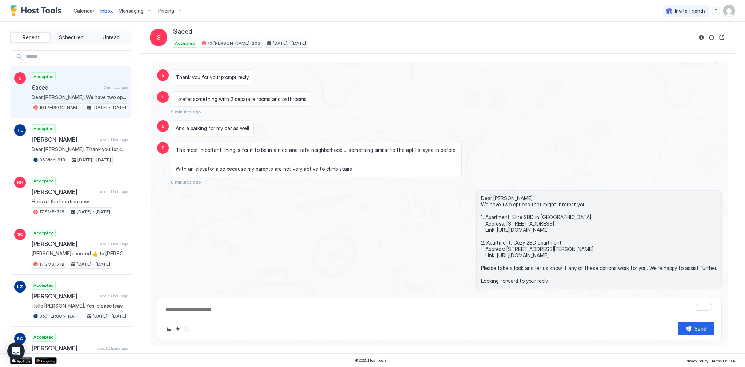
click at [554, 277] on span "Dear [PERSON_NAME], We have two options that might interest you: 1. Apartment: …" at bounding box center [599, 239] width 236 height 89
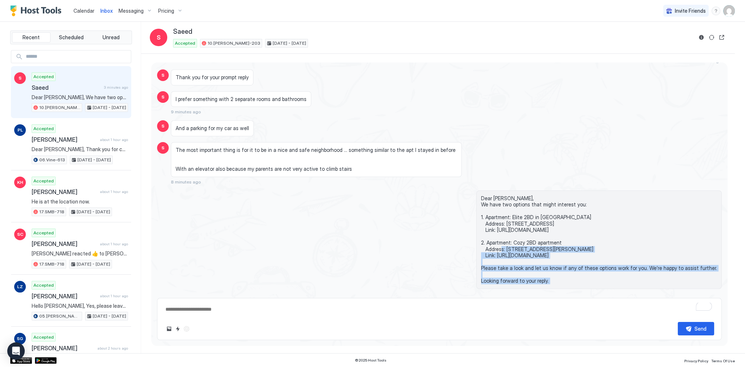
drag, startPoint x: 554, startPoint y: 277, endPoint x: 541, endPoint y: 207, distance: 71.4
click at [547, 231] on span "Dear [PERSON_NAME], We have two options that might interest you: 1. Apartment: …" at bounding box center [599, 239] width 236 height 89
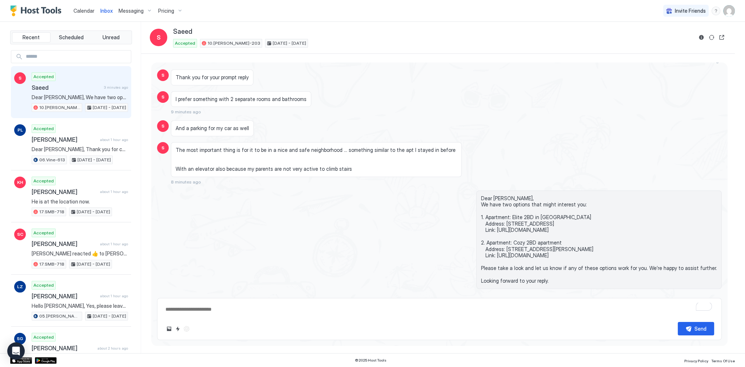
click at [520, 195] on span "Dear [PERSON_NAME], We have two options that might interest you: 1. Apartment: …" at bounding box center [599, 239] width 236 height 89
click at [514, 195] on span "Dear [PERSON_NAME], We have two options that might interest you: 1. Apartment: …" at bounding box center [599, 239] width 236 height 89
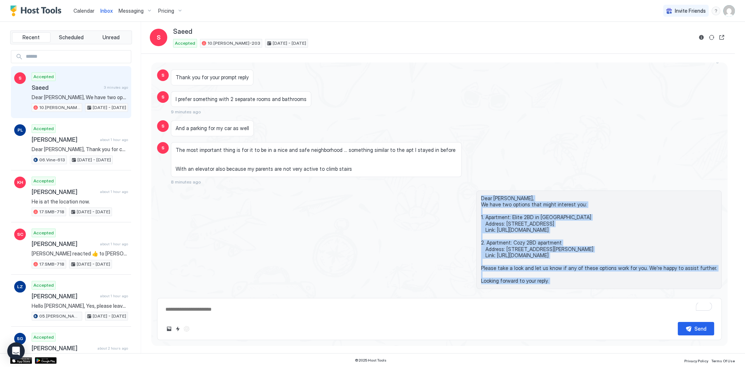
drag, startPoint x: 514, startPoint y: 194, endPoint x: 551, endPoint y: 282, distance: 95.4
click at [551, 282] on div "Dear [PERSON_NAME], We have two options that might interest you: 1. Apartment: …" at bounding box center [600, 240] width 246 height 99
click at [552, 279] on span "Dear [PERSON_NAME], We have two options that might interest you: 1. Apartment: …" at bounding box center [599, 239] width 236 height 89
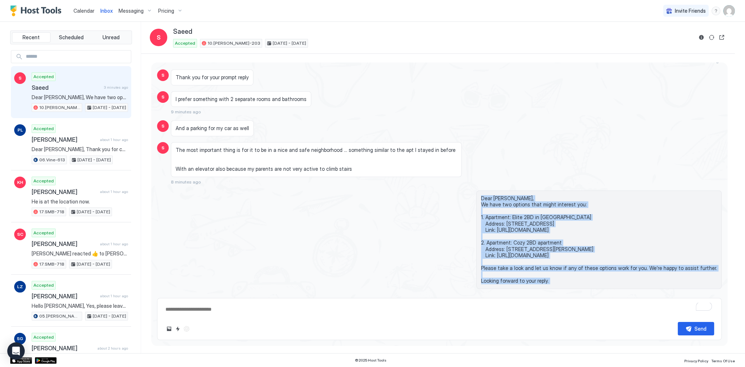
click at [552, 278] on span "Dear [PERSON_NAME], We have two options that might interest you: 1. Apartment: …" at bounding box center [599, 239] width 236 height 89
drag, startPoint x: 552, startPoint y: 278, endPoint x: 525, endPoint y: 195, distance: 88.0
click at [525, 195] on span "Dear [PERSON_NAME], We have two options that might interest you: 1. Apartment: …" at bounding box center [599, 239] width 236 height 89
click at [522, 195] on span "Dear [PERSON_NAME], We have two options that might interest you: 1. Apartment: …" at bounding box center [599, 239] width 236 height 89
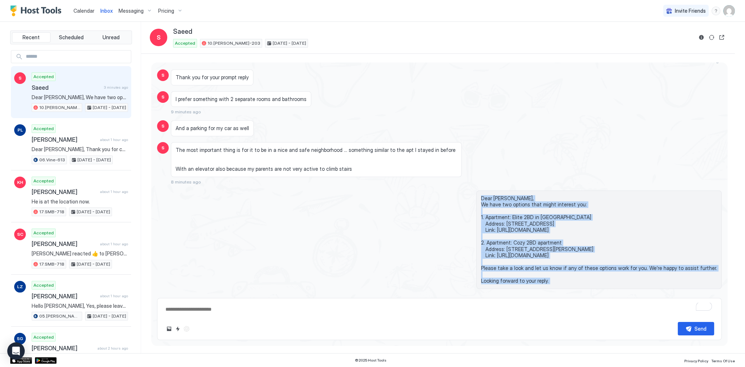
click at [521, 195] on span "Dear [PERSON_NAME], We have two options that might interest you: 1. Apartment: …" at bounding box center [599, 239] width 236 height 89
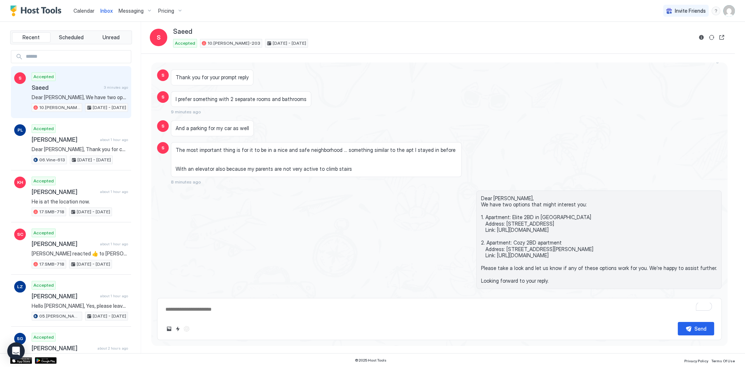
click at [519, 195] on span "Dear [PERSON_NAME], We have two options that might interest you: 1. Apartment: …" at bounding box center [599, 239] width 236 height 89
click at [517, 195] on span "Dear [PERSON_NAME], We have two options that might interest you: 1. Apartment: …" at bounding box center [599, 239] width 236 height 89
drag, startPoint x: 517, startPoint y: 194, endPoint x: 556, endPoint y: 282, distance: 97.1
click at [556, 282] on div "Dear [PERSON_NAME], We have two options that might interest you: 1. Apartment: …" at bounding box center [600, 240] width 246 height 99
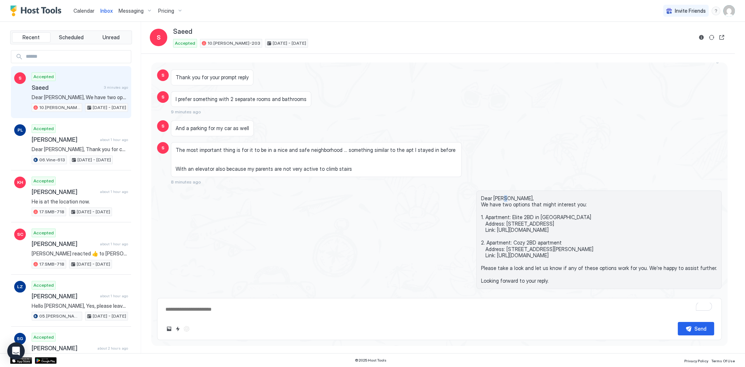
click at [557, 278] on span "Dear [PERSON_NAME], We have two options that might interest you: 1. Apartment: …" at bounding box center [599, 239] width 236 height 89
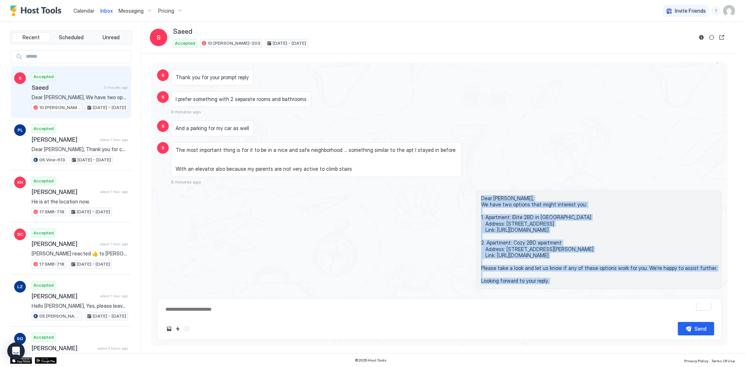
drag, startPoint x: 557, startPoint y: 278, endPoint x: 531, endPoint y: 192, distance: 89.7
click at [531, 195] on span "Dear [PERSON_NAME], We have two options that might interest you: 1. Apartment: …" at bounding box center [599, 239] width 236 height 89
click at [518, 195] on span "Dear [PERSON_NAME], We have two options that might interest you: 1. Apartment: …" at bounding box center [599, 239] width 236 height 89
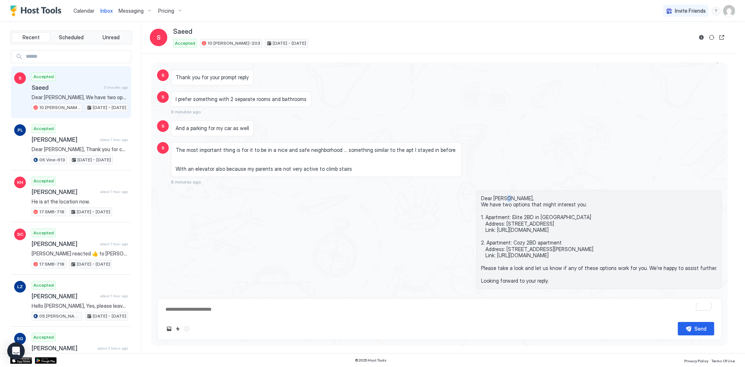
click at [518, 195] on span "Dear [PERSON_NAME], We have two options that might interest you: 1. Apartment: …" at bounding box center [599, 239] width 236 height 89
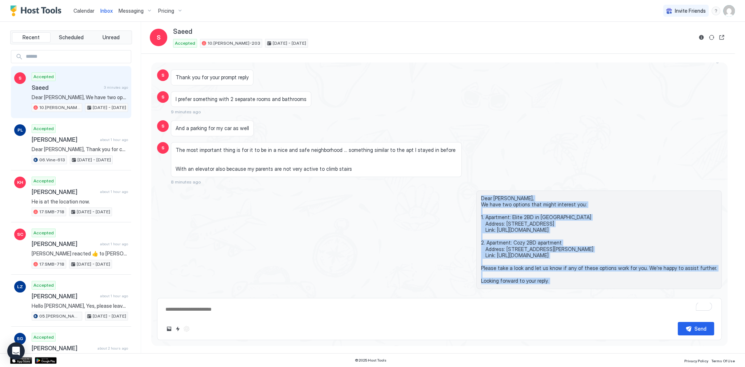
drag, startPoint x: 518, startPoint y: 192, endPoint x: 573, endPoint y: 280, distance: 103.5
click at [573, 280] on span "Dear [PERSON_NAME], We have two options that might interest you: 1. Apartment: …" at bounding box center [599, 239] width 236 height 89
click at [554, 276] on span "Dear [PERSON_NAME], We have two options that might interest you: 1. Apartment: …" at bounding box center [599, 239] width 236 height 89
drag, startPoint x: 554, startPoint y: 276, endPoint x: 527, endPoint y: 192, distance: 88.5
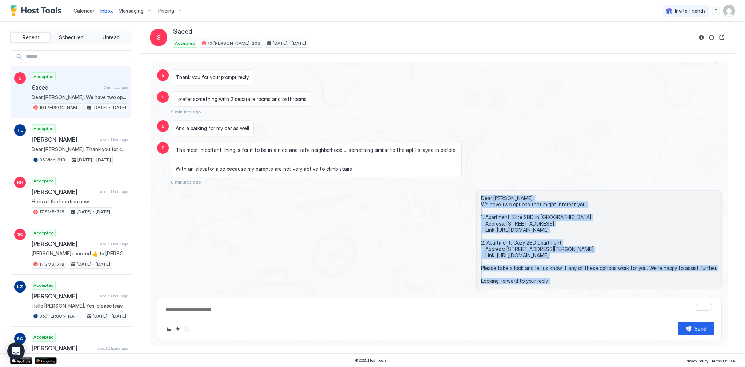
click at [527, 195] on span "Dear [PERSON_NAME], We have two options that might interest you: 1. Apartment: …" at bounding box center [599, 239] width 236 height 89
click at [521, 195] on span "Dear [PERSON_NAME], We have two options that might interest you: 1. Apartment: …" at bounding box center [599, 239] width 236 height 89
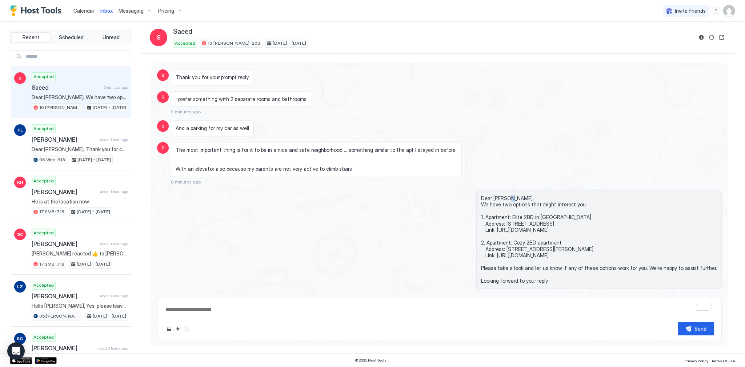
click at [521, 195] on span "Dear [PERSON_NAME], We have two options that might interest you: 1. Apartment: …" at bounding box center [599, 239] width 236 height 89
click at [518, 195] on span "Dear [PERSON_NAME], We have two options that might interest you: 1. Apartment: …" at bounding box center [599, 239] width 236 height 89
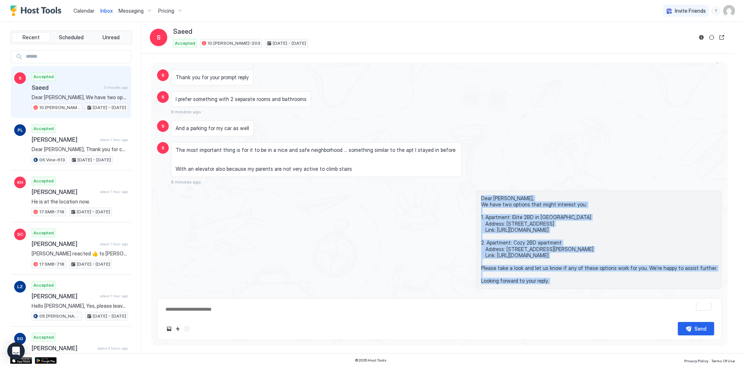
drag, startPoint x: 518, startPoint y: 192, endPoint x: 560, endPoint y: 278, distance: 95.0
click at [560, 278] on span "Dear [PERSON_NAME], We have two options that might interest you: 1. Apartment: …" at bounding box center [599, 239] width 236 height 89
click at [553, 275] on span "Dear [PERSON_NAME], We have two options that might interest you: 1. Apartment: …" at bounding box center [599, 239] width 236 height 89
drag, startPoint x: 553, startPoint y: 275, endPoint x: 527, endPoint y: 187, distance: 92.0
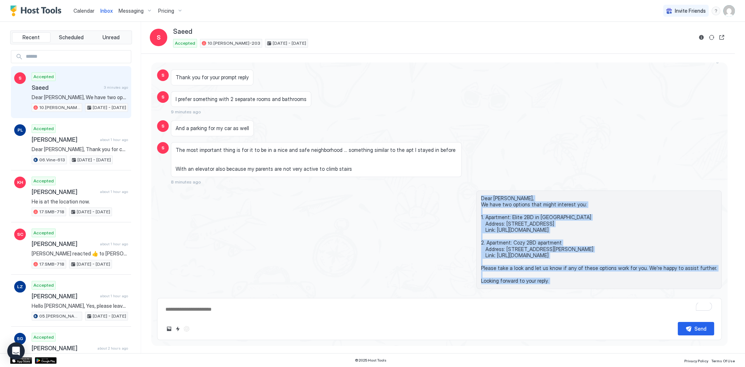
click at [527, 191] on div "Dear [PERSON_NAME], We have two options that might interest you: 1. Apartment: …" at bounding box center [600, 240] width 246 height 99
click at [511, 195] on span "Dear [PERSON_NAME], We have two options that might interest you: 1. Apartment: …" at bounding box center [599, 239] width 236 height 89
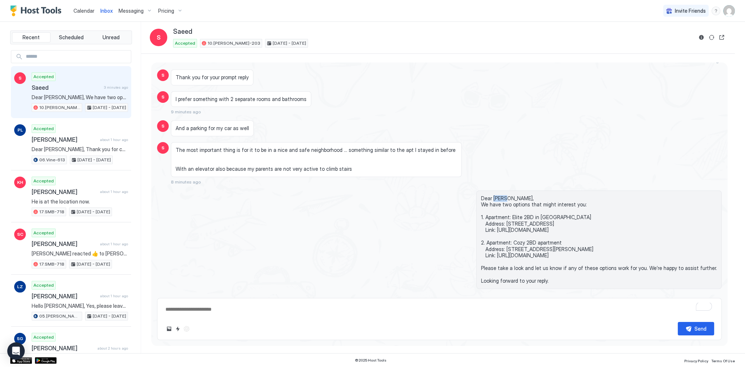
click at [511, 195] on span "Dear [PERSON_NAME], We have two options that might interest you: 1. Apartment: …" at bounding box center [599, 239] width 236 height 89
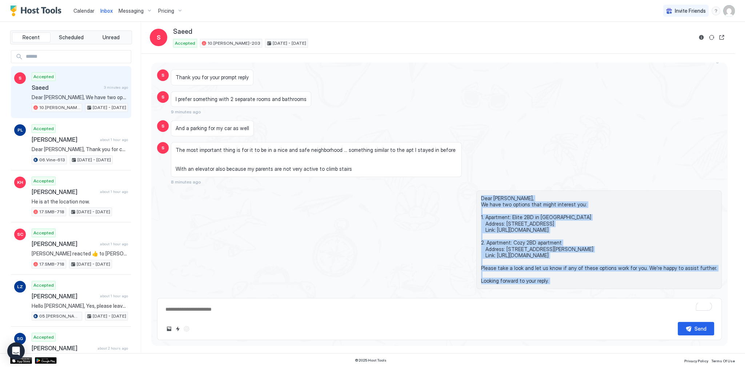
drag, startPoint x: 511, startPoint y: 192, endPoint x: 569, endPoint y: 280, distance: 105.3
click at [569, 280] on span "Dear [PERSON_NAME], We have two options that might interest you: 1. Apartment: …" at bounding box center [599, 239] width 236 height 89
click at [558, 277] on span "Dear [PERSON_NAME], We have two options that might interest you: 1. Apartment: …" at bounding box center [599, 239] width 236 height 89
drag, startPoint x: 558, startPoint y: 277, endPoint x: 533, endPoint y: 188, distance: 92.7
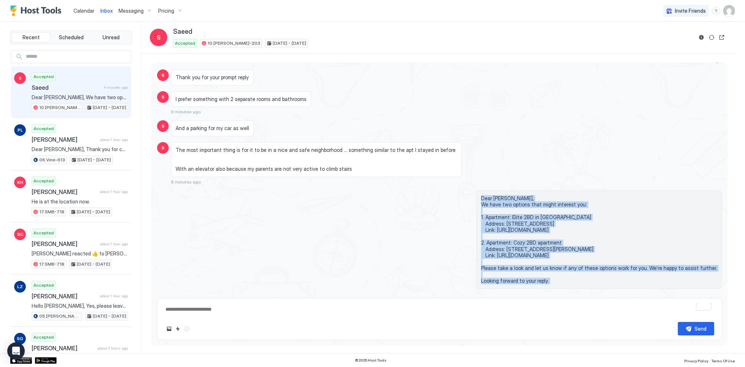
click at [533, 191] on div "Dear [PERSON_NAME], We have two options that might interest you: 1. Apartment: …" at bounding box center [600, 240] width 246 height 99
click at [534, 195] on span "Dear [PERSON_NAME], We have two options that might interest you: 1. Apartment: …" at bounding box center [599, 239] width 236 height 89
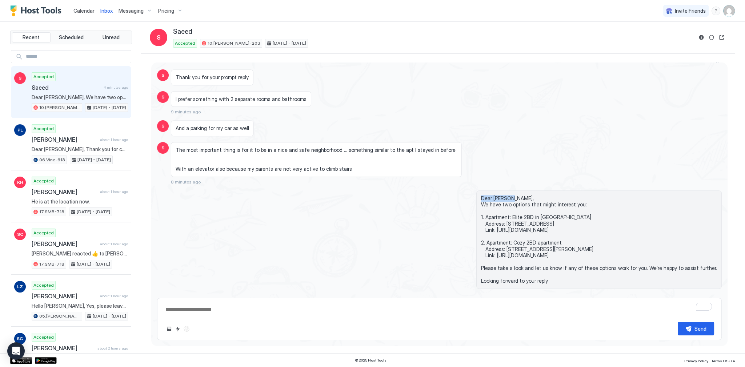
click at [534, 195] on span "Dear [PERSON_NAME], We have two options that might interest you: 1. Apartment: …" at bounding box center [599, 239] width 236 height 89
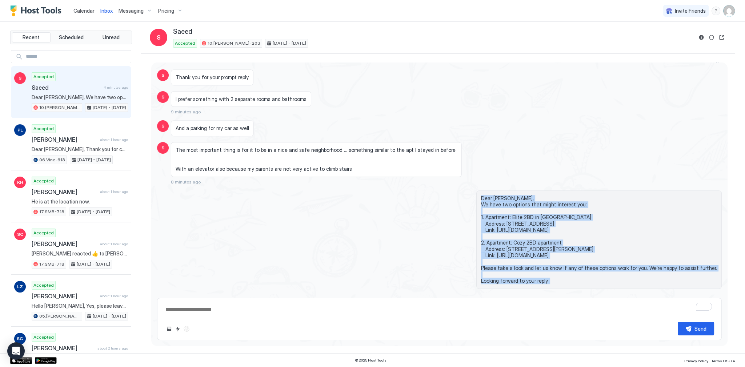
drag, startPoint x: 534, startPoint y: 194, endPoint x: 582, endPoint y: 291, distance: 109.2
click at [582, 291] on div "Dear [PERSON_NAME], We have two options that might interest you: 1. Apartment: …" at bounding box center [524, 244] width 395 height 106
click at [463, 219] on div "Dear [PERSON_NAME], We have two options that might interest you: 1. Apartment: …" at bounding box center [524, 244] width 395 height 106
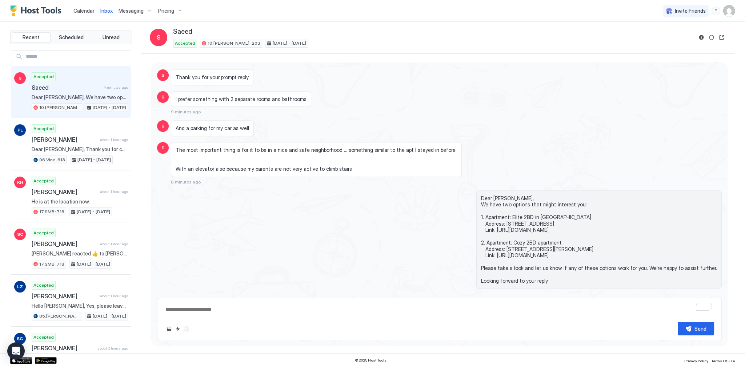
click at [89, 80] on div "Accepted Saeed 4 minutes ago Dear Saeed, We have two options that might interes…" at bounding box center [80, 92] width 96 height 40
click at [345, 107] on div "I prefer something with 2 separate rooms and bathrooms 9 minutes ago" at bounding box center [368, 103] width 395 height 24
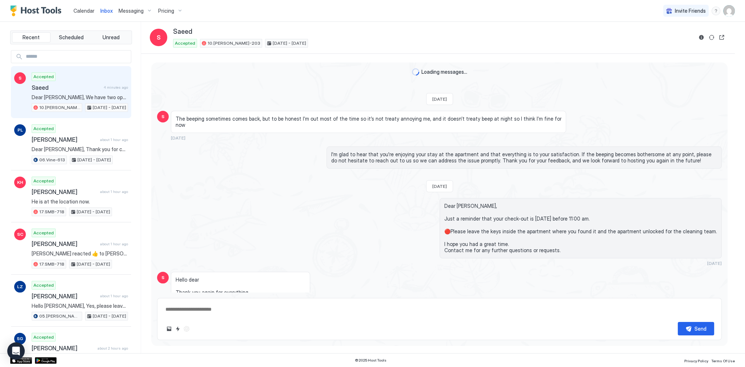
scroll to position [746, 0]
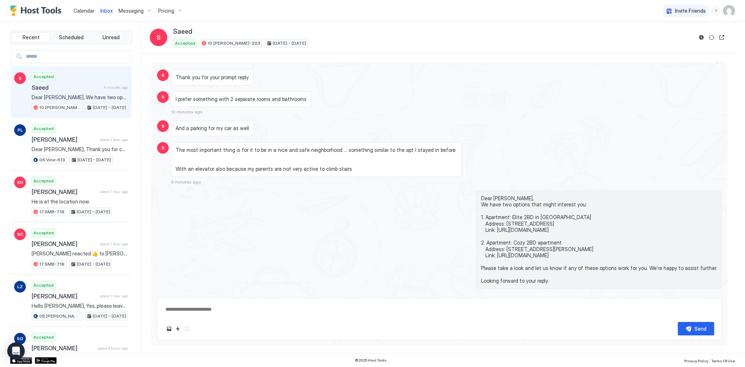
click at [418, 95] on div "I prefer something with 2 separate rooms and bathrooms 10 minutes ago" at bounding box center [368, 103] width 395 height 24
click at [398, 96] on div "I prefer something with 2 separate rooms and bathrooms" at bounding box center [368, 99] width 395 height 16
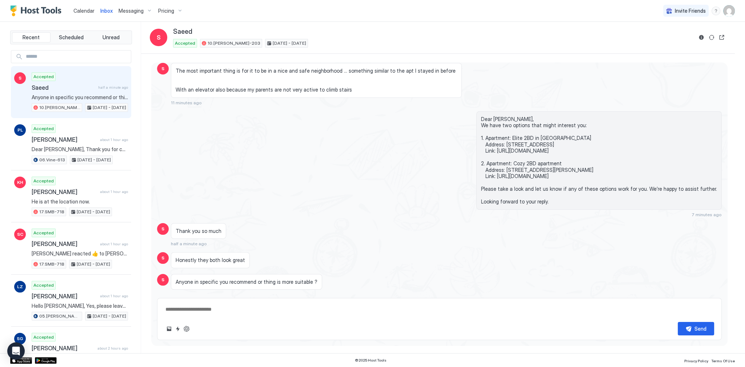
scroll to position [680, 0]
click at [220, 158] on div "Dear Saeed, We have two options that might interest you: 1. Apartment: Elite 2B…" at bounding box center [439, 164] width 565 height 106
click at [252, 130] on div "Dear Saeed, We have two options that might interest you: 1. Apartment: Elite 2B…" at bounding box center [439, 164] width 565 height 106
click at [261, 288] on div "Anyone in specific you recommend or thing is more suitable ?" at bounding box center [246, 282] width 151 height 16
click at [262, 286] on span "Anyone in specific you recommend or thing is more suitable ?" at bounding box center [247, 282] width 142 height 7
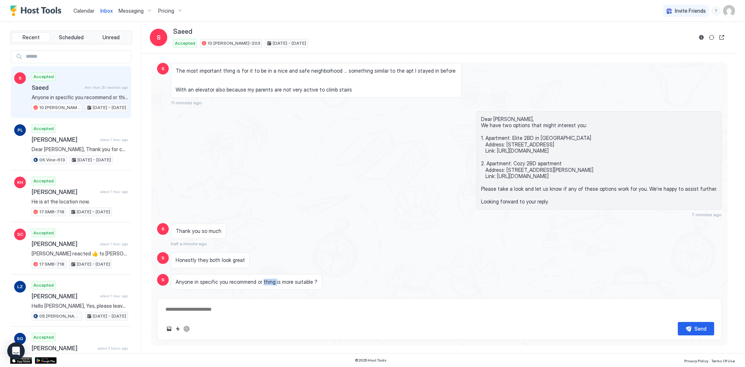
click at [262, 286] on span "Anyone in specific you recommend or thing is more suitable ?" at bounding box center [247, 282] width 142 height 7
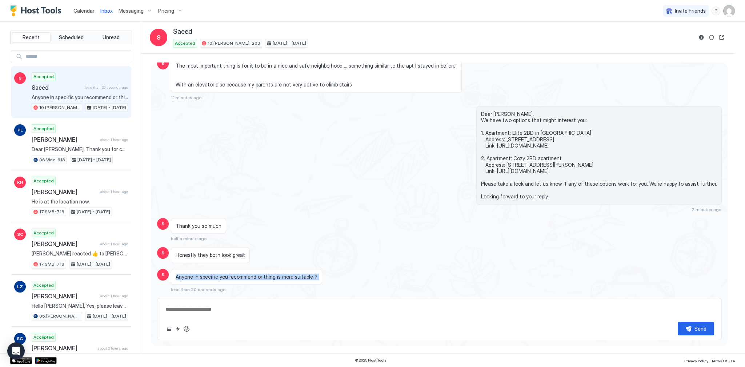
click at [262, 287] on div "Anyone in specific you recommend or thing is more suitable ? less than 20 secon…" at bounding box center [368, 281] width 395 height 24
click at [280, 276] on span "Anyone in specific you recommend or thing is more suitable ?" at bounding box center [247, 277] width 142 height 7
click at [281, 276] on span "Anyone in specific you recommend or thing is more suitable ?" at bounding box center [247, 277] width 142 height 7
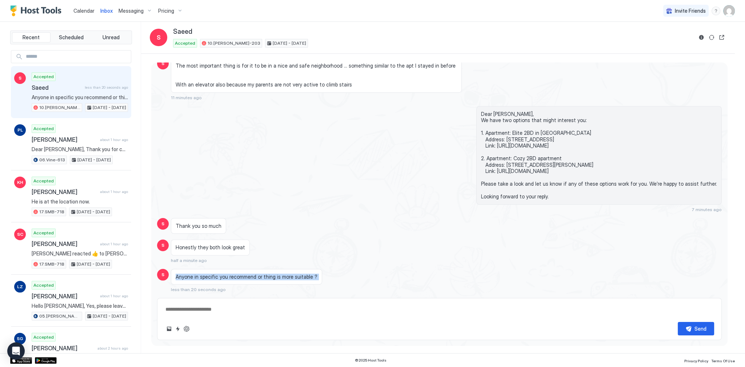
click at [302, 275] on span "Anyone in specific you recommend or thing is more suitable ?" at bounding box center [247, 277] width 142 height 7
click at [415, 179] on div "Dear Saeed, We have two options that might interest you: 1. Apartment: Elite 2B…" at bounding box center [524, 159] width 395 height 106
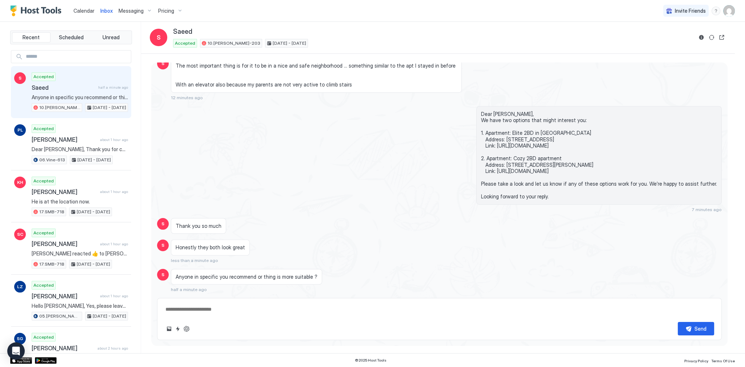
click at [218, 247] on span "Honestly they both look great" at bounding box center [210, 247] width 69 height 7
click at [321, 202] on div "Dear Saeed, We have two options that might interest you: 1. Apartment: Elite 2B…" at bounding box center [439, 159] width 565 height 106
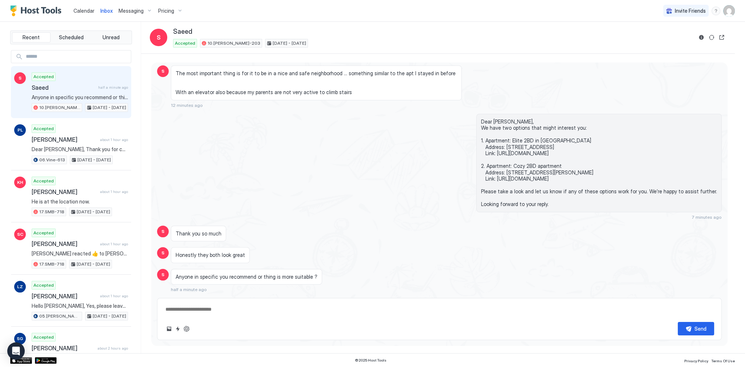
click at [519, 135] on span "Dear Saeed, We have two options that might interest you: 1. Apartment: Elite 2B…" at bounding box center [599, 163] width 236 height 89
click at [509, 142] on span "Dear Saeed, We have two options that might interest you: 1. Apartment: Elite 2B…" at bounding box center [599, 163] width 236 height 89
drag, startPoint x: 509, startPoint y: 142, endPoint x: 524, endPoint y: 154, distance: 19.1
click at [524, 154] on span "Dear Saeed, We have two options that might interest you: 1. Apartment: Elite 2B…" at bounding box center [599, 163] width 236 height 89
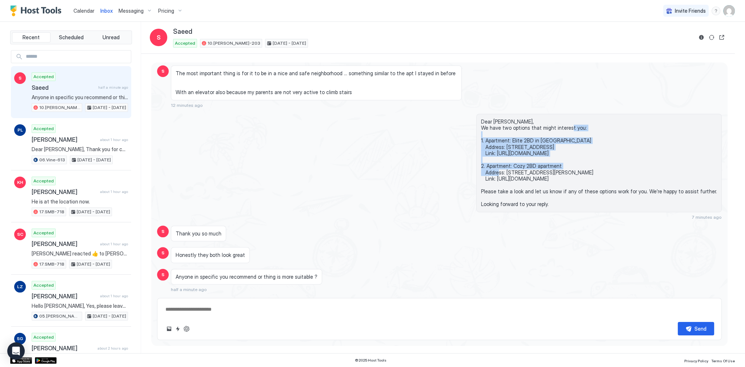
click at [525, 155] on span "Dear Saeed, We have two options that might interest you: 1. Apartment: Elite 2B…" at bounding box center [599, 163] width 236 height 89
drag, startPoint x: 525, startPoint y: 155, endPoint x: 527, endPoint y: 140, distance: 14.4
click at [527, 140] on span "Dear Saeed, We have two options that might interest you: 1. Apartment: Elite 2B…" at bounding box center [599, 163] width 236 height 89
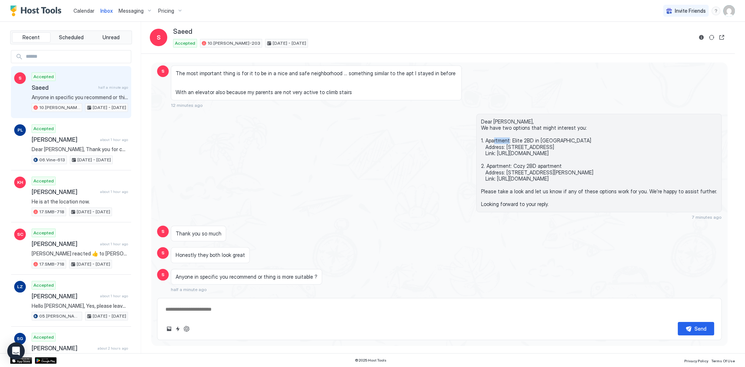
click at [527, 140] on span "Dear Saeed, We have two options that might interest you: 1. Apartment: Elite 2B…" at bounding box center [599, 163] width 236 height 89
drag, startPoint x: 527, startPoint y: 140, endPoint x: 533, endPoint y: 156, distance: 16.5
click at [533, 156] on span "Dear Saeed, We have two options that might interest you: 1. Apartment: Elite 2B…" at bounding box center [599, 163] width 236 height 89
click at [534, 155] on span "Dear Saeed, We have two options that might interest you: 1. Apartment: Elite 2B…" at bounding box center [599, 163] width 236 height 89
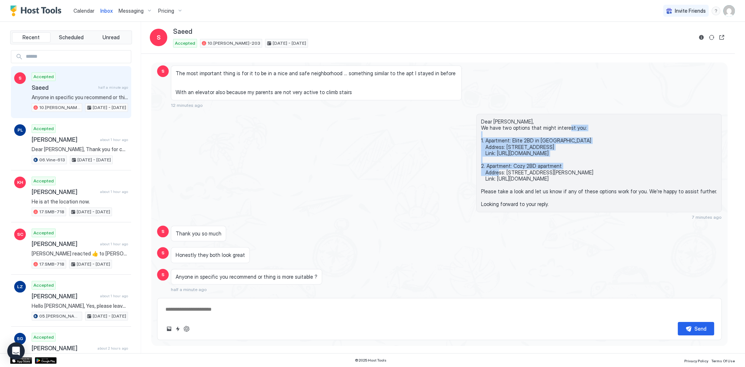
drag, startPoint x: 534, startPoint y: 155, endPoint x: 529, endPoint y: 137, distance: 18.9
click at [529, 137] on span "Dear Saeed, We have two options that might interest you: 1. Apartment: Elite 2B…" at bounding box center [599, 163] width 236 height 89
click at [526, 128] on span "Dear Saeed, We have two options that might interest you: 1. Apartment: Elite 2B…" at bounding box center [599, 163] width 236 height 89
click at [510, 119] on span "Dear Saeed, We have two options that might interest you: 1. Apartment: Elite 2B…" at bounding box center [599, 163] width 236 height 89
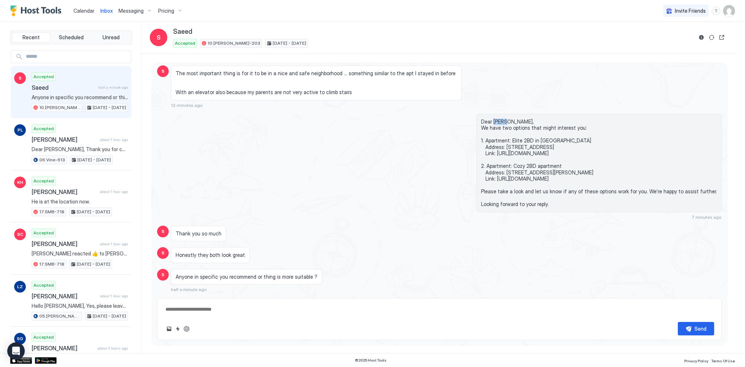
click at [510, 119] on span "Dear Saeed, We have two options that might interest you: 1. Apartment: Elite 2B…" at bounding box center [599, 163] width 236 height 89
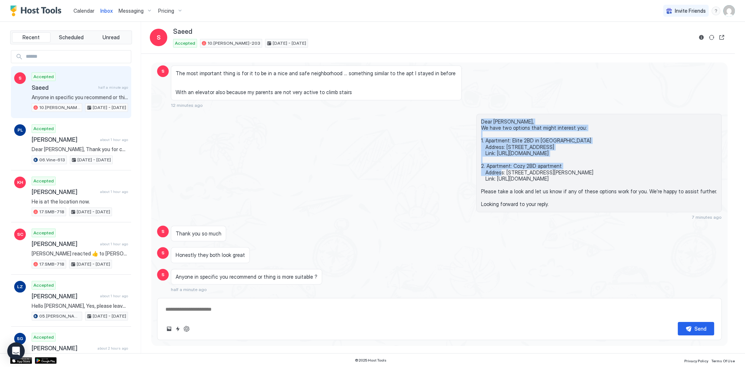
drag, startPoint x: 510, startPoint y: 119, endPoint x: 524, endPoint y: 159, distance: 41.7
click at [524, 159] on span "Dear Saeed, We have two options that might interest you: 1. Apartment: Elite 2B…" at bounding box center [599, 163] width 236 height 89
click at [527, 153] on span "Dear Saeed, We have two options that might interest you: 1. Apartment: Elite 2B…" at bounding box center [599, 163] width 236 height 89
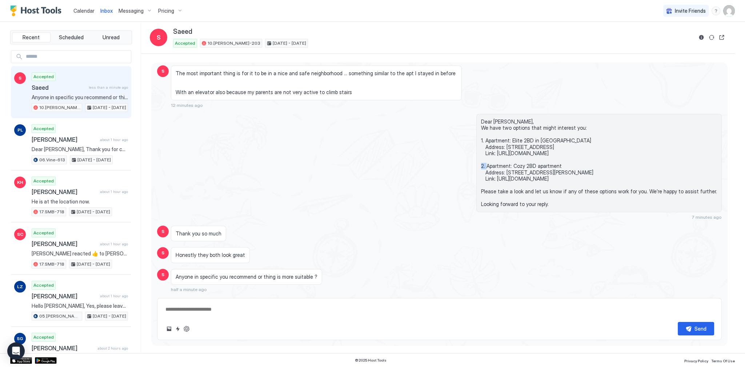
click at [527, 153] on span "Dear Saeed, We have two options that might interest you: 1. Apartment: Elite 2B…" at bounding box center [599, 163] width 236 height 89
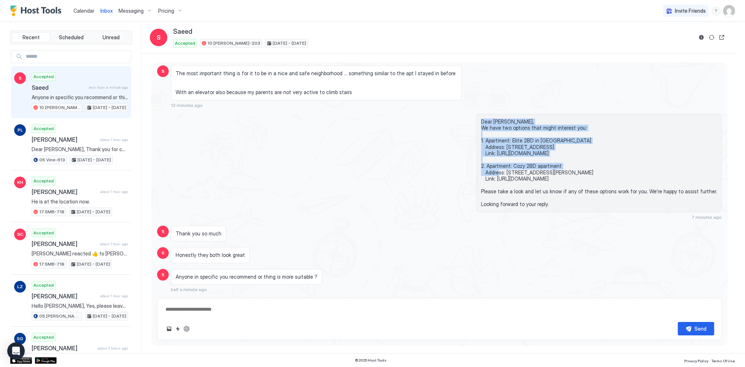
drag, startPoint x: 527, startPoint y: 153, endPoint x: 522, endPoint y: 124, distance: 29.4
click at [522, 124] on span "Dear Saeed, We have two options that might interest you: 1. Apartment: Elite 2B…" at bounding box center [599, 163] width 236 height 89
click at [513, 123] on span "Dear Saeed, We have two options that might interest you: 1. Apartment: Elite 2B…" at bounding box center [599, 163] width 236 height 89
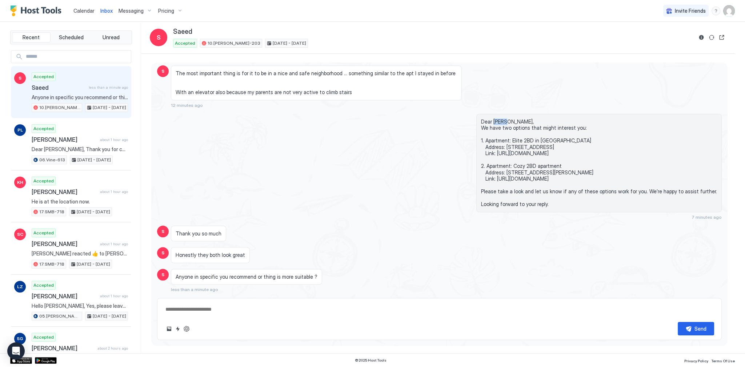
click at [513, 123] on span "Dear Saeed, We have two options that might interest you: 1. Apartment: Elite 2B…" at bounding box center [599, 163] width 236 height 89
drag, startPoint x: 513, startPoint y: 123, endPoint x: 519, endPoint y: 148, distance: 25.6
click at [519, 148] on span "Dear Saeed, We have two options that might interest you: 1. Apartment: Elite 2B…" at bounding box center [599, 163] width 236 height 89
click at [519, 150] on span "Dear Saeed, We have two options that might interest you: 1. Apartment: Elite 2B…" at bounding box center [599, 163] width 236 height 89
click at [200, 318] on div "Send" at bounding box center [439, 319] width 565 height 42
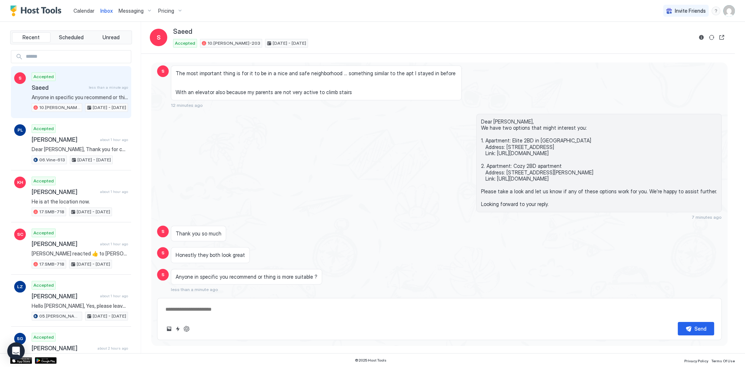
click at [509, 122] on span "Dear Saeed, We have two options that might interest you: 1. Apartment: Elite 2B…" at bounding box center [599, 163] width 236 height 89
copy span "Dear Saeed,"
type textarea "*"
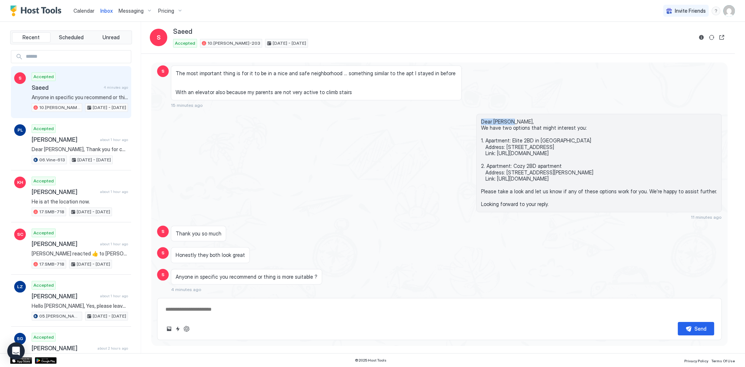
scroll to position [687, 0]
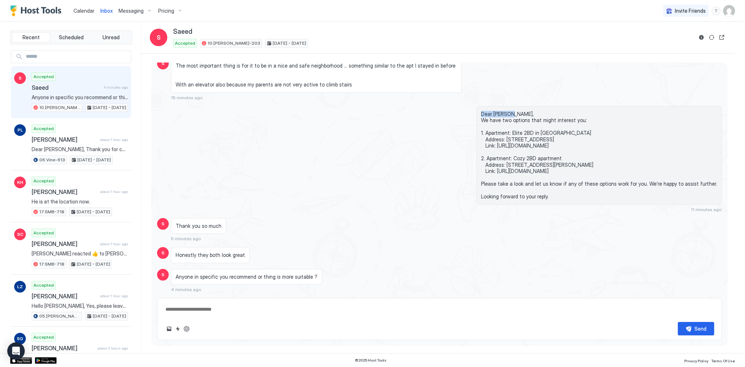
click at [223, 311] on textarea at bounding box center [440, 309] width 550 height 13
paste textarea "**********"
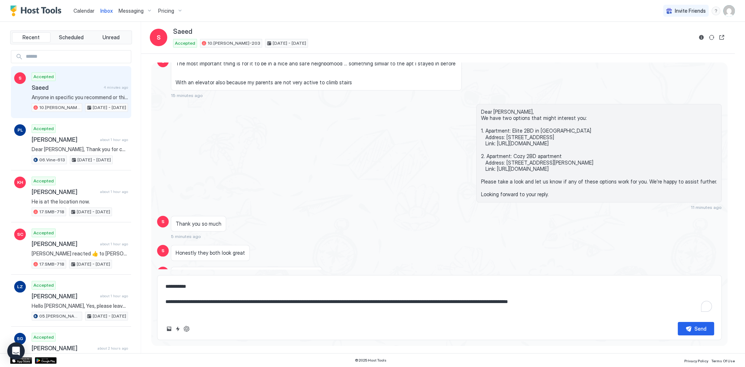
type textarea "**********"
type textarea "*"
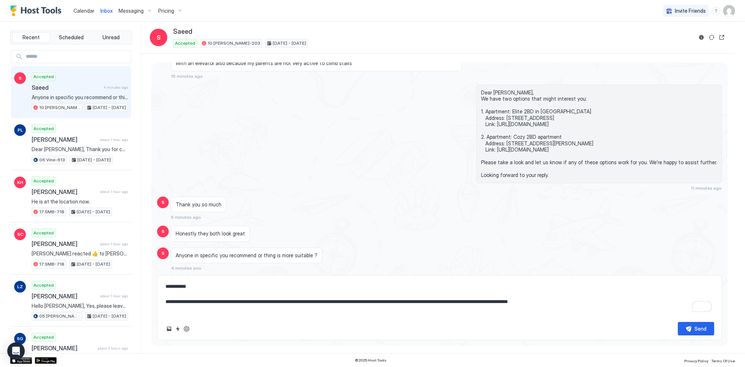
scroll to position [710, 0]
type textarea "**********"
click at [681, 329] on button "Send" at bounding box center [696, 328] width 36 height 13
type textarea "*"
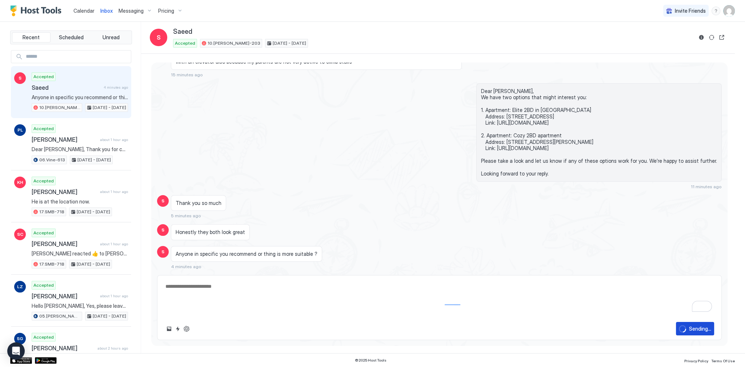
scroll to position [728, 0]
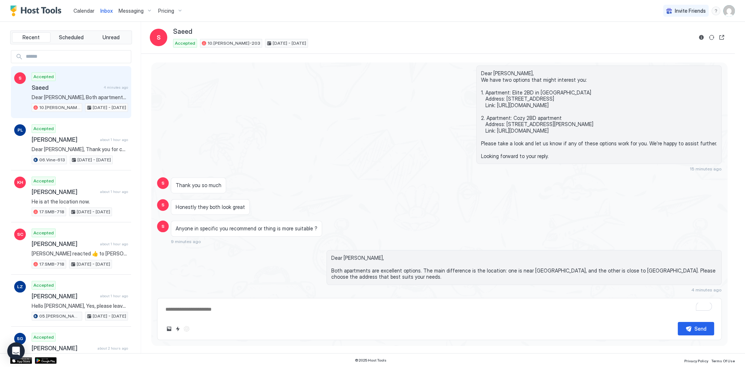
scroll to position [666, 0]
type textarea "*"
click at [374, 140] on div "Dear Saeed, We have two options that might interest you: 1. Apartment: Elite 2B…" at bounding box center [524, 118] width 395 height 106
click at [224, 108] on div "Dear Saeed, We have two options that might interest you: 1. Apartment: Elite 2B…" at bounding box center [439, 118] width 565 height 106
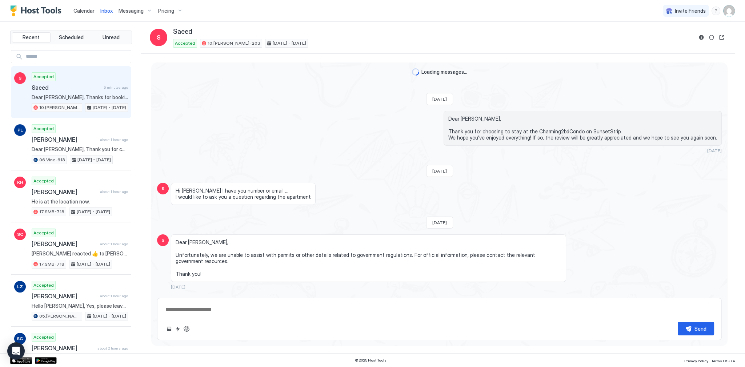
scroll to position [2031, 0]
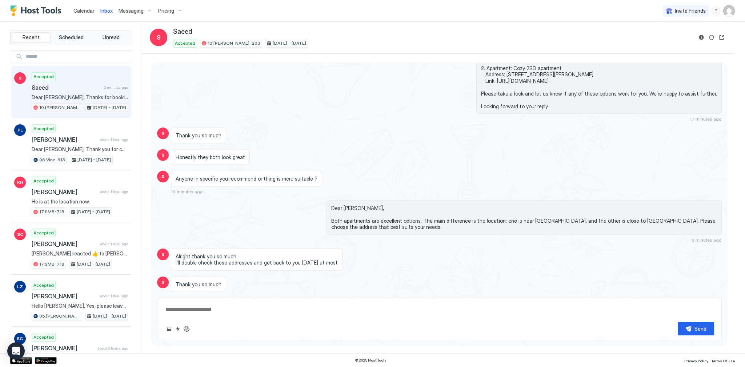
click at [220, 254] on span "Alright thank you so much I’ll double check these addresses and get back to you…" at bounding box center [257, 260] width 162 height 13
drag, startPoint x: 220, startPoint y: 249, endPoint x: 264, endPoint y: 260, distance: 45.6
click at [232, 256] on span "Alright thank you so much I’ll double check these addresses and get back to you…" at bounding box center [257, 260] width 162 height 13
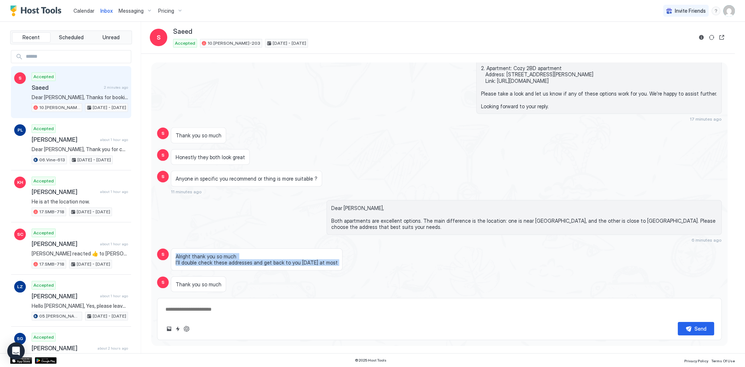
click at [298, 255] on span "Alright thank you so much I’ll double check these addresses and get back to you…" at bounding box center [257, 260] width 162 height 13
click at [378, 205] on span "Dear Saeed, Both apartments are excellent options. The main difference is the l…" at bounding box center [524, 217] width 386 height 25
click at [443, 184] on div "Anyone in specific you recommend or thing is more suitable ? 30 minutes ago" at bounding box center [368, 183] width 395 height 24
click at [409, 173] on div "Anyone in specific you recommend or thing is more suitable ? 30 minutes ago" at bounding box center [368, 183] width 395 height 24
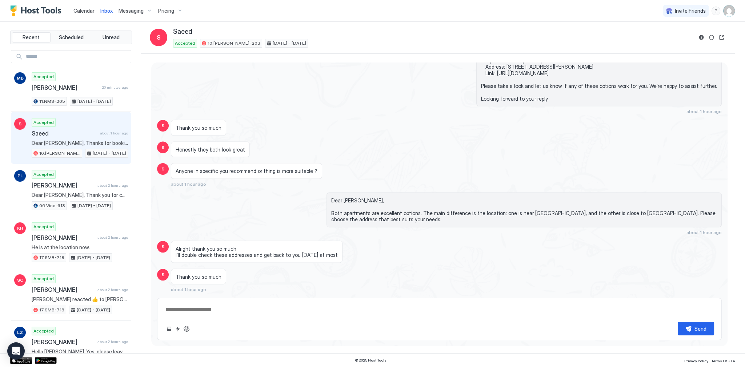
scroll to position [2015, 0]
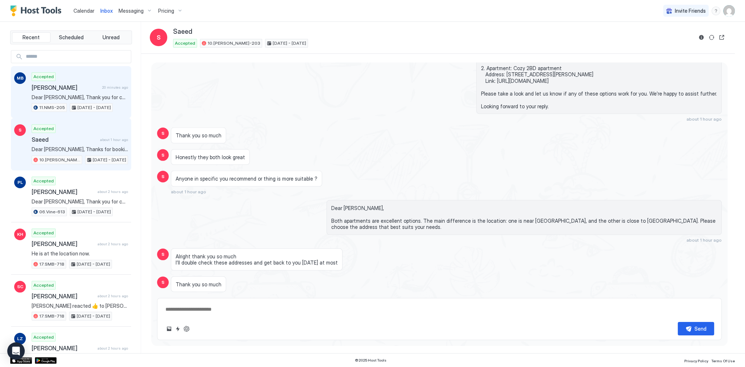
click at [90, 95] on span "Dear [PERSON_NAME], Thank you for choosing to stay at our apartment. 📅 I’d like…" at bounding box center [80, 97] width 96 height 7
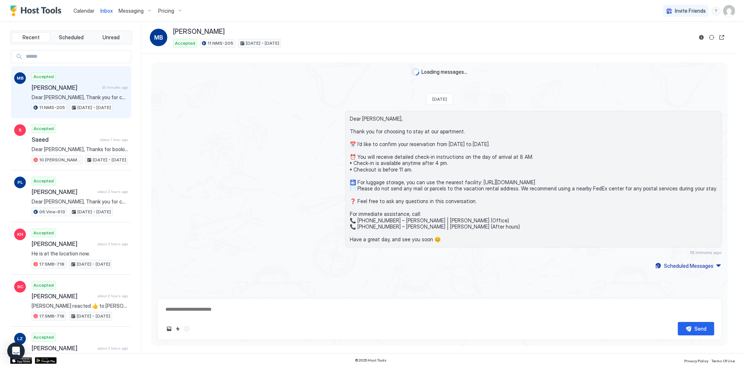
click at [232, 84] on div "Loading messages... Today Dear Marc, Thank you for choosing to stay at our apar…" at bounding box center [439, 167] width 577 height 208
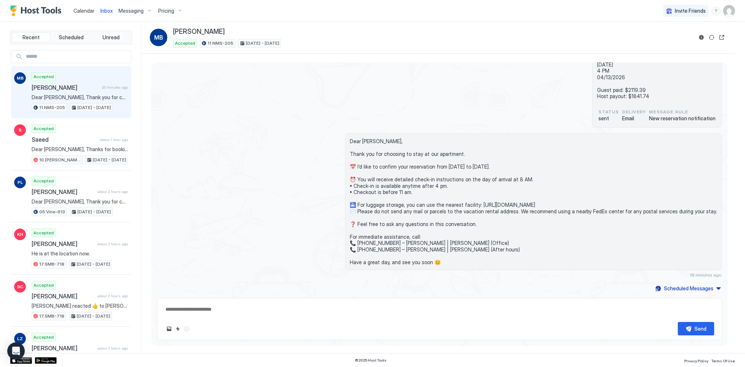
click at [86, 12] on span "Calendar" at bounding box center [83, 11] width 21 height 6
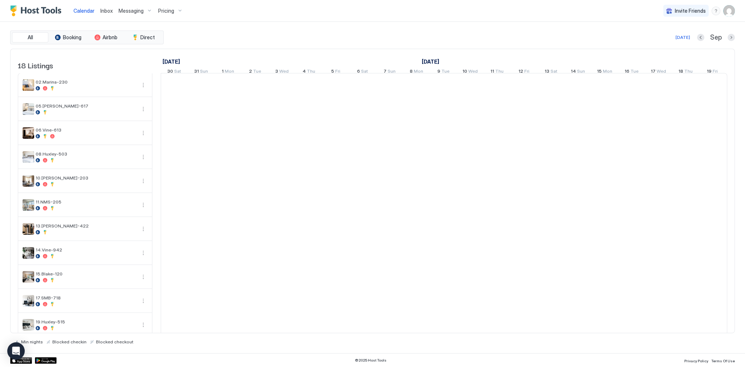
scroll to position [0, 404]
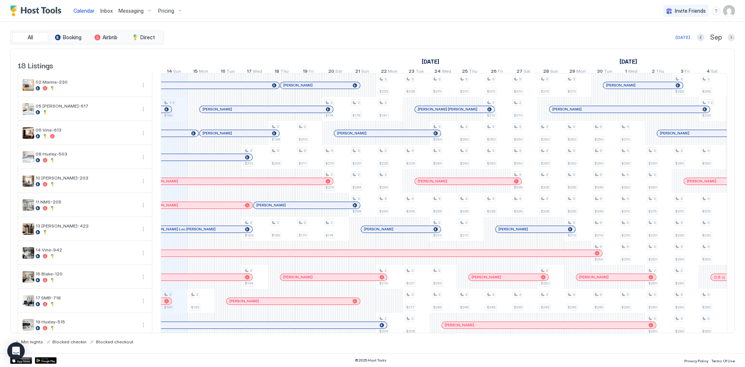
click at [100, 12] on span "Inbox" at bounding box center [106, 11] width 12 height 6
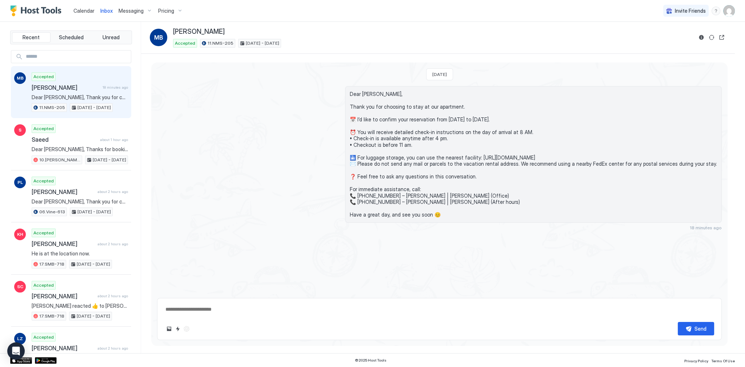
scroll to position [55, 0]
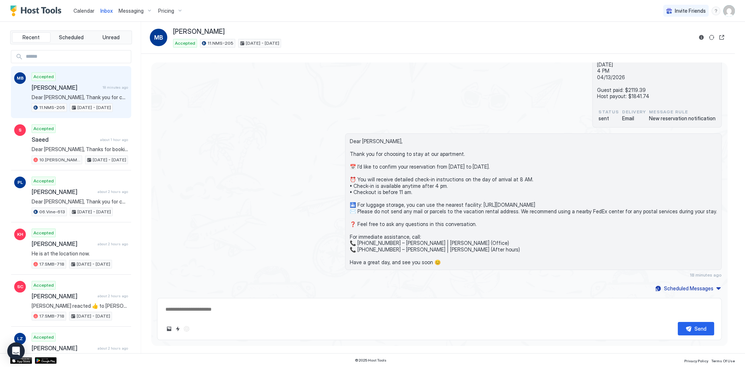
click at [294, 135] on div "Dear Marc, Thank you for choosing to stay at our apartment. 📅 I’d like to confi…" at bounding box center [439, 206] width 565 height 144
click at [384, 175] on span "Dear [PERSON_NAME], Thank you for choosing to stay at our apartment. 📅 I’d like…" at bounding box center [533, 201] width 367 height 127
click at [703, 40] on button "Reservation information" at bounding box center [701, 37] width 9 height 9
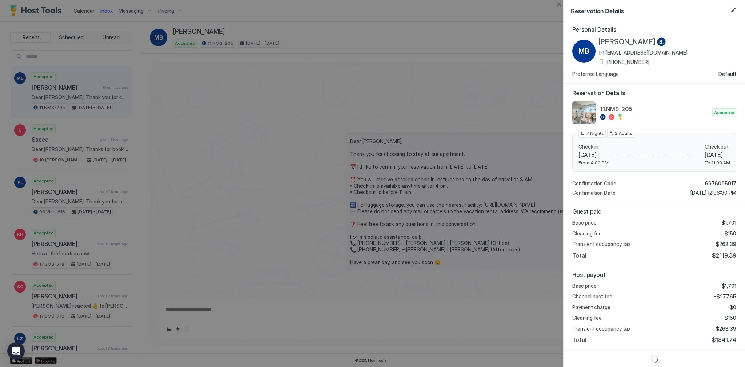
scroll to position [1, 0]
click at [729, 255] on span "$2119.39" at bounding box center [724, 255] width 24 height 7
copy span "2119.39"
click at [726, 294] on span "-$277.65" at bounding box center [725, 296] width 22 height 7
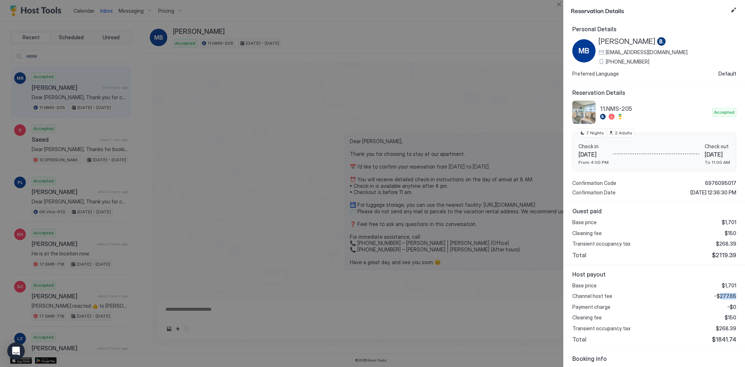
click at [726, 294] on span "-$277.65" at bounding box center [725, 296] width 22 height 7
copy span "277.65"
click at [723, 326] on span "$268.39" at bounding box center [726, 329] width 20 height 7
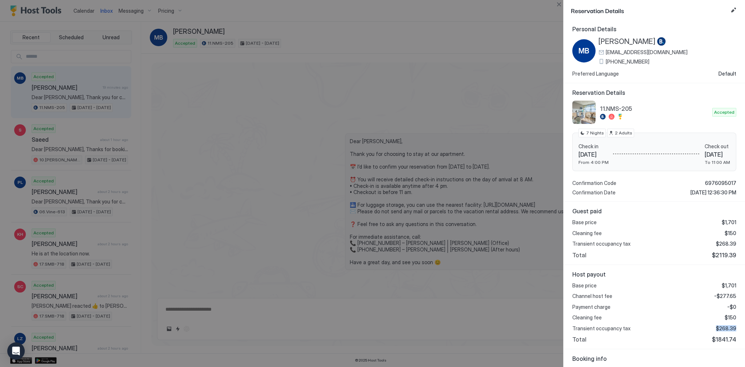
click at [726, 327] on span "$268.39" at bounding box center [726, 329] width 20 height 7
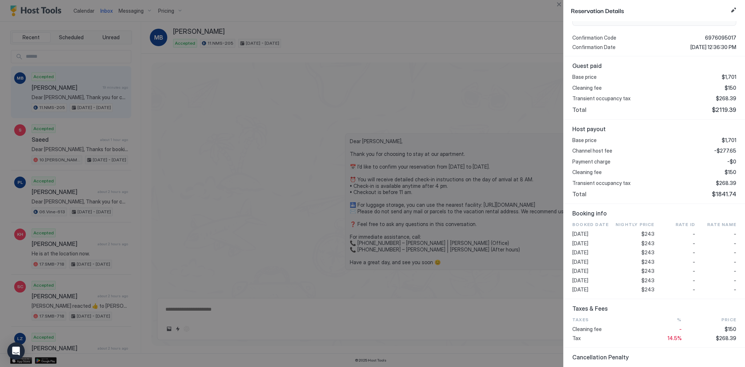
click at [651, 261] on div "2026-04-09 $243 - -" at bounding box center [655, 262] width 164 height 7
click at [650, 261] on span "$243" at bounding box center [648, 262] width 13 height 7
copy span "243"
click at [243, 148] on div at bounding box center [372, 183] width 745 height 367
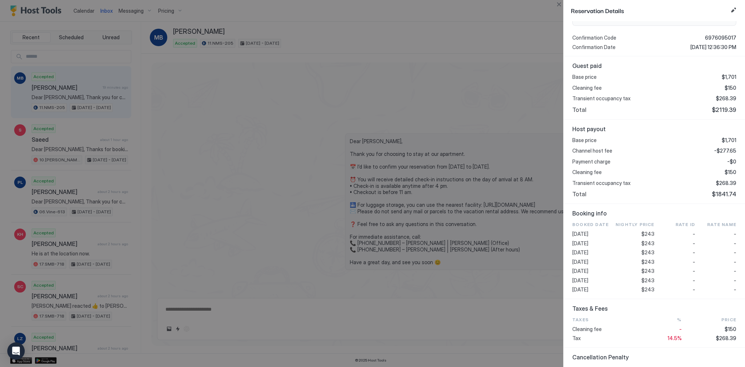
type textarea "*"
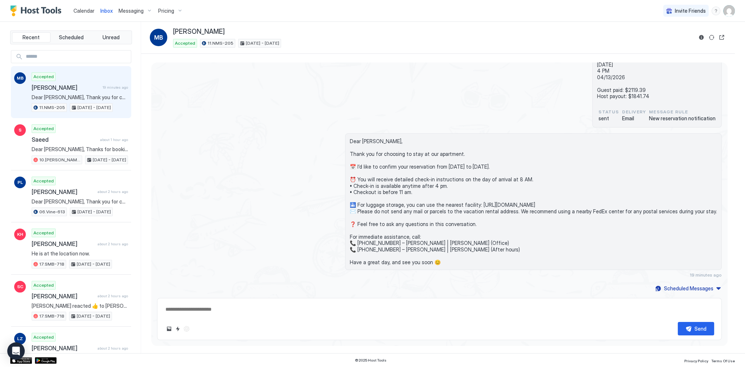
click at [201, 105] on div "11.NMS-205 Booking Reservation number : 6976095017 Marc Brenner 04/06/2026 4 PM…" at bounding box center [439, 79] width 565 height 97
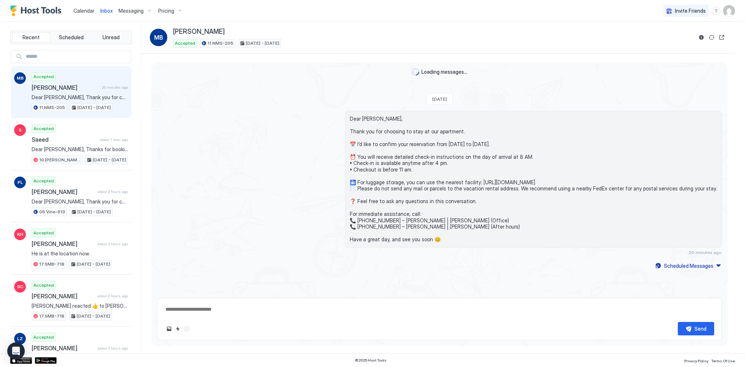
scroll to position [55, 0]
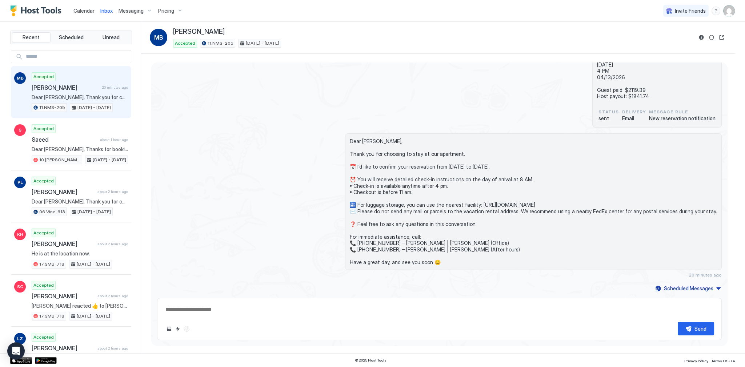
click at [284, 121] on div "11.NMS-205 Booking Reservation number : 6976095017 [PERSON_NAME] [DATE] 4 PM 04…" at bounding box center [439, 79] width 565 height 97
click at [84, 11] on span "Calendar" at bounding box center [83, 11] width 21 height 6
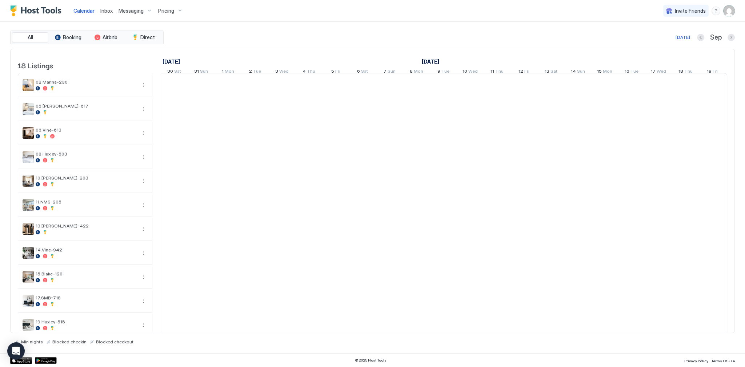
scroll to position [0, 404]
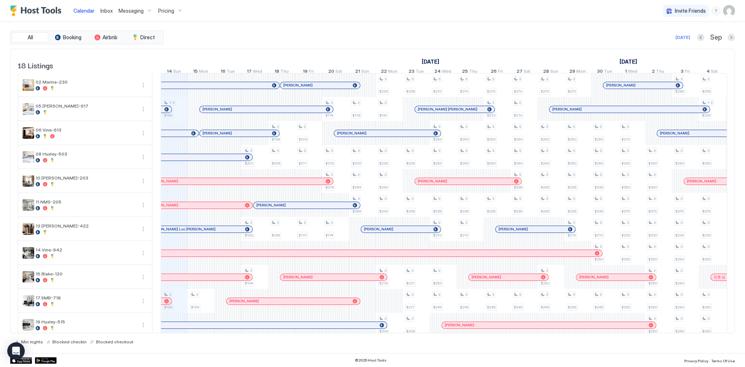
drag, startPoint x: 331, startPoint y: 32, endPoint x: 290, endPoint y: 36, distance: 40.7
click at [330, 32] on div "All Booking Airbnb Direct Today Sep" at bounding box center [372, 38] width 725 height 14
click at [476, 20] on div "Calendar Inbox Messaging Pricing Invite Friends SG" at bounding box center [372, 11] width 745 height 22
click at [322, 41] on div "Today Sep" at bounding box center [450, 37] width 570 height 9
click at [358, 43] on div "All Booking Airbnb Direct Today Sep" at bounding box center [372, 38] width 725 height 14
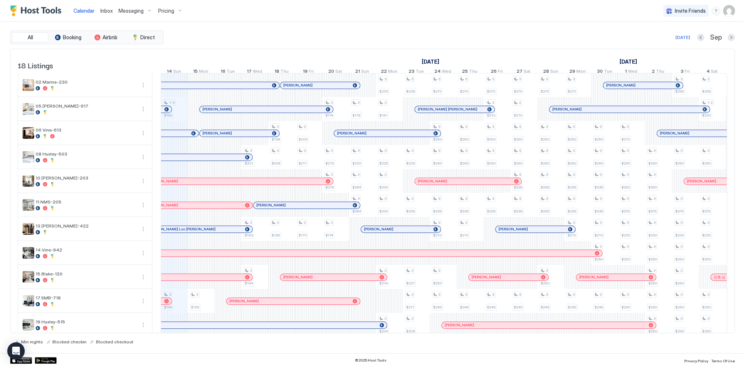
click at [109, 13] on span "Inbox" at bounding box center [106, 11] width 12 height 6
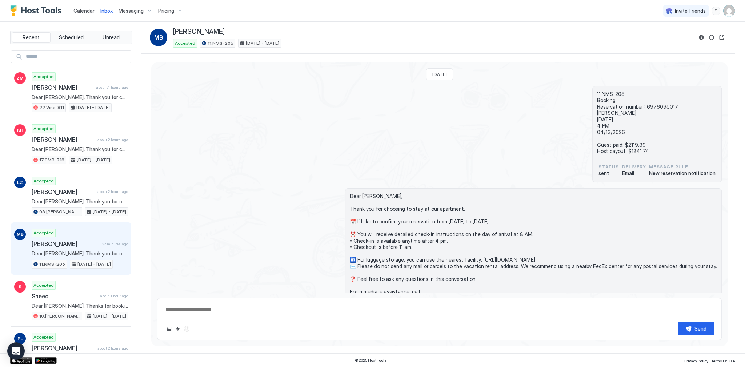
scroll to position [55, 0]
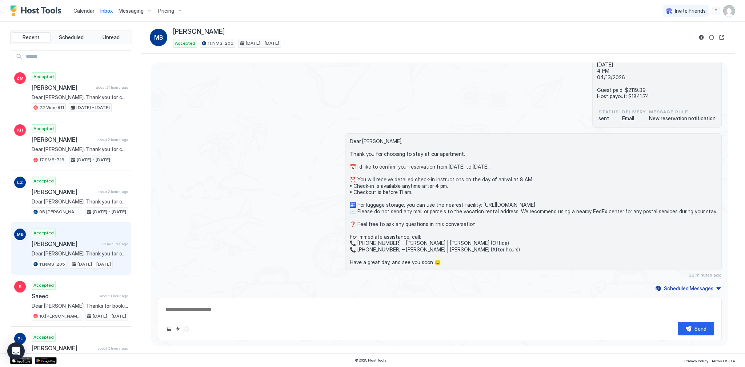
click at [262, 118] on div "11.NMS-205 Booking Reservation number : 6976095017 Marc Brenner 04/06/2026 4 PM…" at bounding box center [439, 79] width 565 height 97
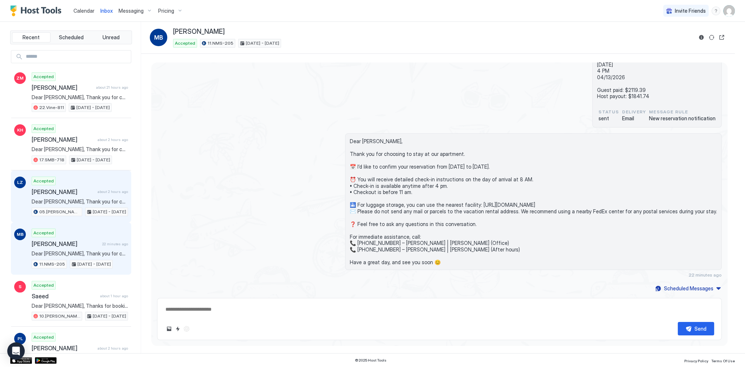
click at [85, 211] on div "[DATE] - [DATE]" at bounding box center [106, 212] width 43 height 9
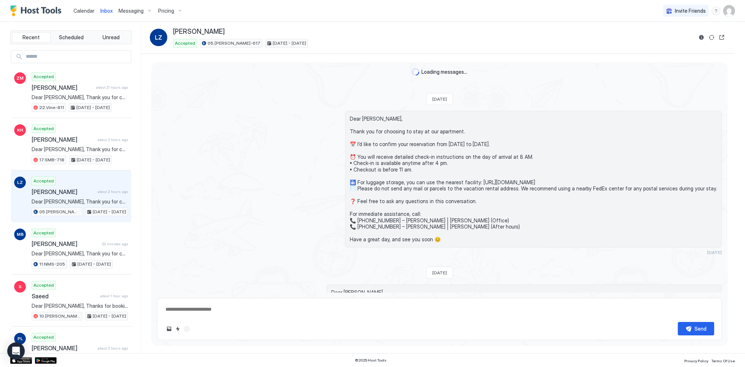
scroll to position [1413, 0]
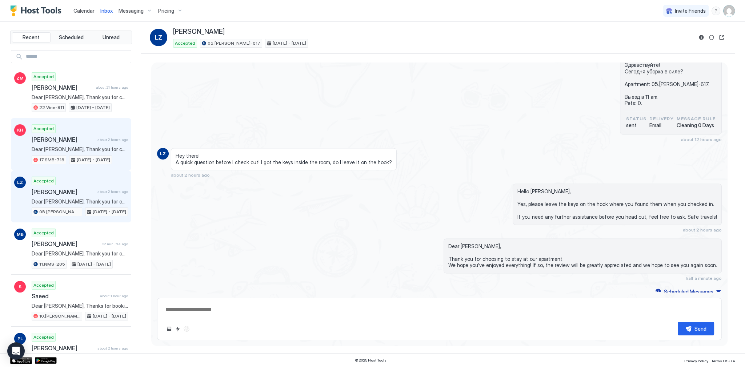
click at [90, 154] on div "Accepted Keena Habeeb about 2 hours ago Dear Keena, Thank you for choosing to s…" at bounding box center [80, 144] width 96 height 40
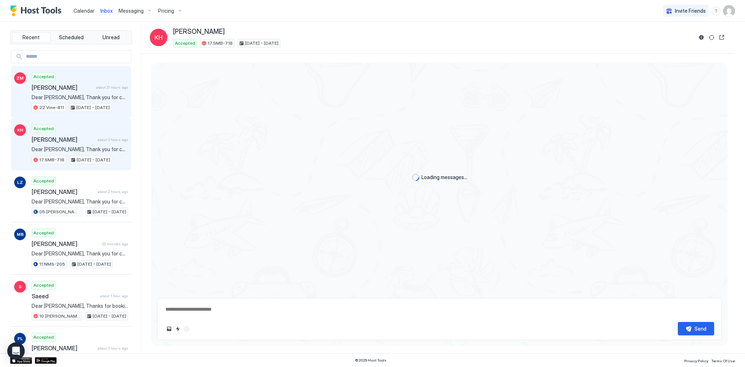
click at [98, 92] on div "Accepted Zachary Moxley about 21 hours ago Dear Zachary, Thank you for choosing…" at bounding box center [80, 92] width 96 height 40
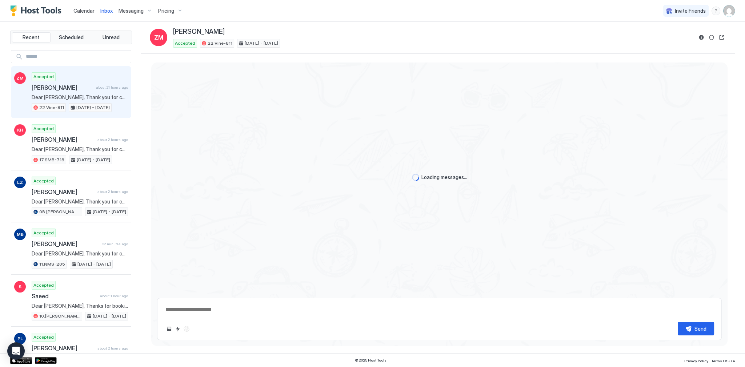
click at [284, 113] on div "Loading messages..." at bounding box center [439, 178] width 577 height 230
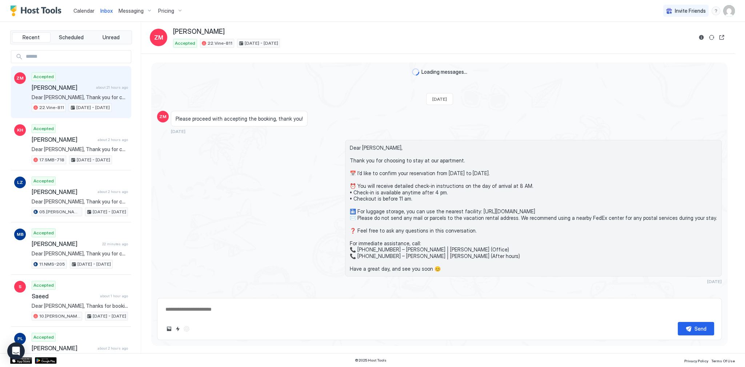
type textarea "*"
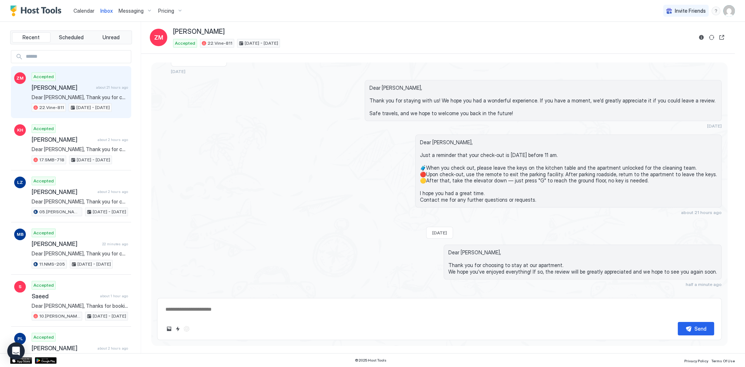
click at [87, 11] on span "Calendar" at bounding box center [83, 11] width 21 height 6
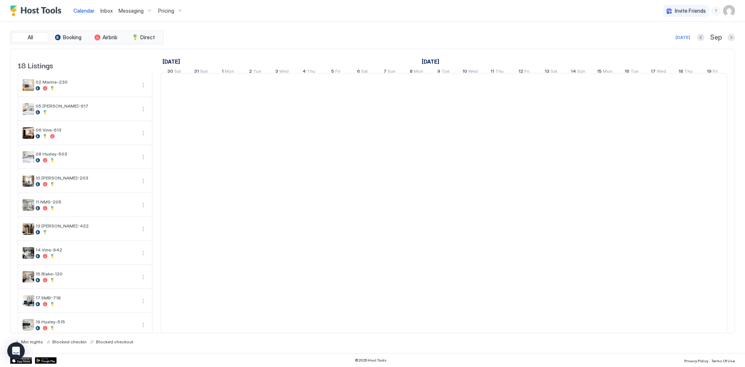
click at [87, 11] on span "Calendar" at bounding box center [83, 11] width 21 height 6
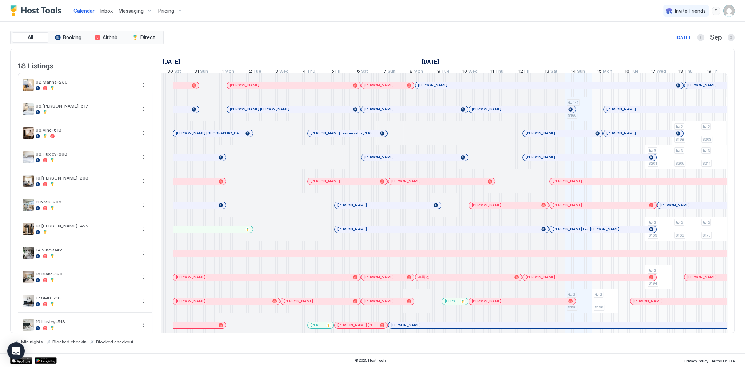
scroll to position [0, 404]
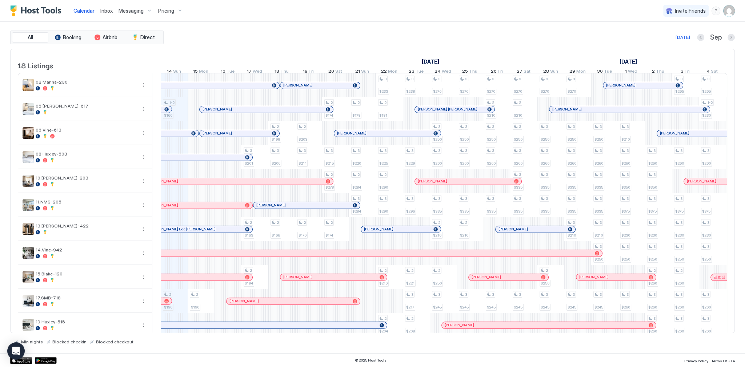
click at [395, 27] on div "All Booking Airbnb Direct Today Sep 18 Listings August 2025 September 2025 Octo…" at bounding box center [372, 188] width 725 height 332
click at [401, 40] on div "[DATE] Sep" at bounding box center [450, 37] width 570 height 9
click at [243, 33] on div "[DATE] Sep" at bounding box center [450, 37] width 570 height 9
click at [219, 33] on div "[DATE] Sep" at bounding box center [450, 37] width 570 height 9
click at [270, 33] on div "[DATE] Sep" at bounding box center [450, 37] width 570 height 9
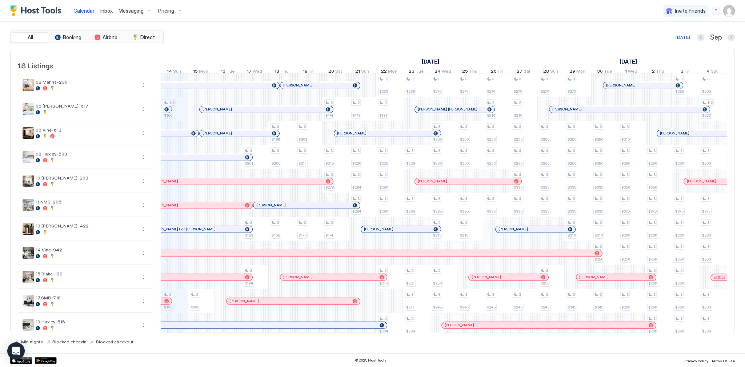
click at [244, 45] on div "All Booking Airbnb Direct Today Sep 18 Listings August 2025 September 2025 Octo…" at bounding box center [372, 188] width 725 height 314
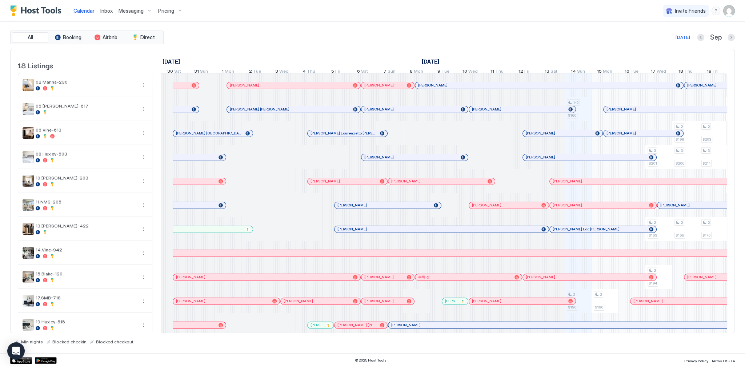
scroll to position [0, 404]
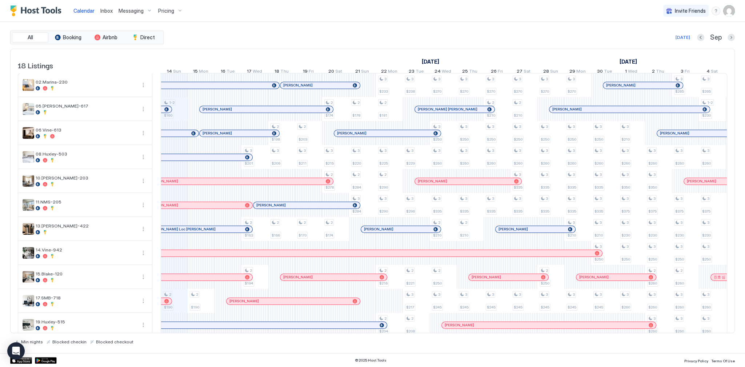
click at [304, 37] on div "Today Sep" at bounding box center [450, 37] width 570 height 9
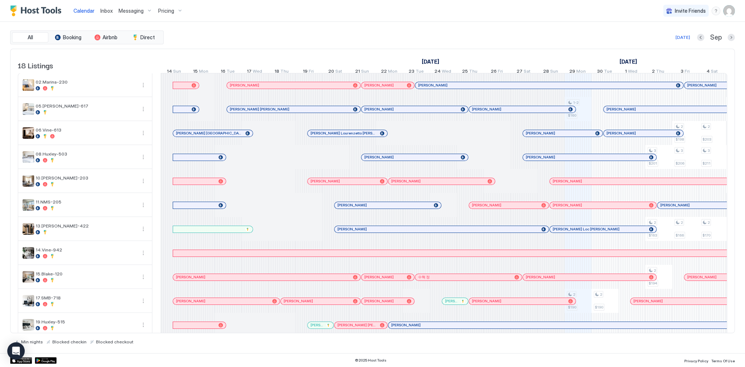
scroll to position [0, 404]
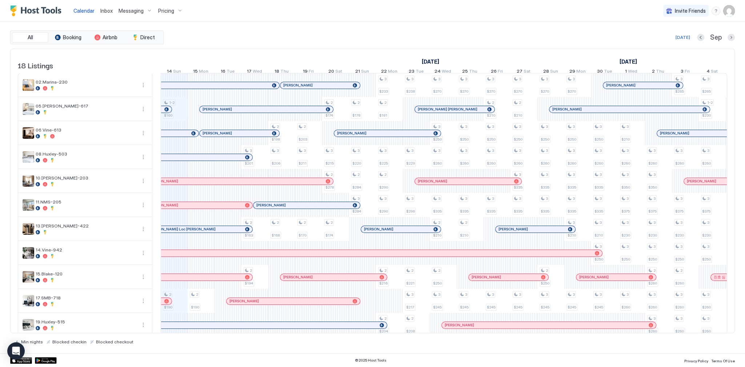
click at [305, 12] on div "Calendar Inbox Messaging Pricing Invite Friends SG" at bounding box center [372, 11] width 745 height 22
click at [105, 10] on span "Inbox" at bounding box center [106, 11] width 12 height 6
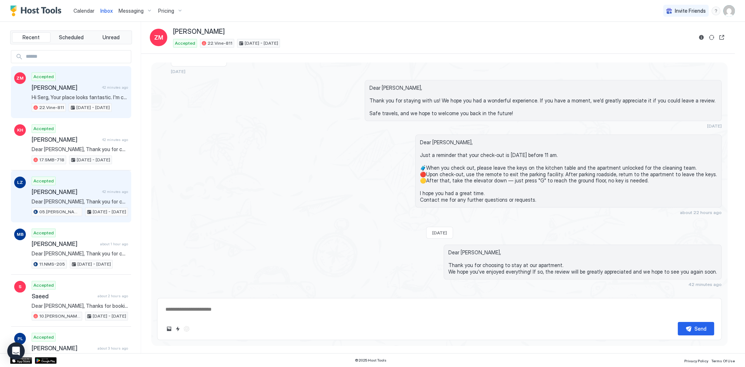
scroll to position [1277, 0]
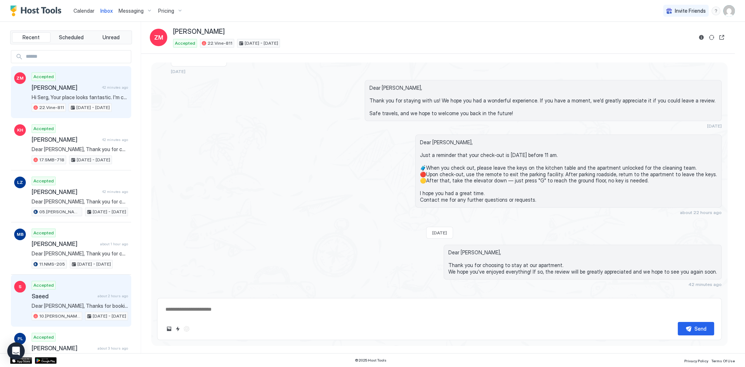
click at [61, 304] on span "Dear [PERSON_NAME], Thanks for booking Charming2bdCondo on SunsetStrip. I am se…" at bounding box center [80, 306] width 96 height 7
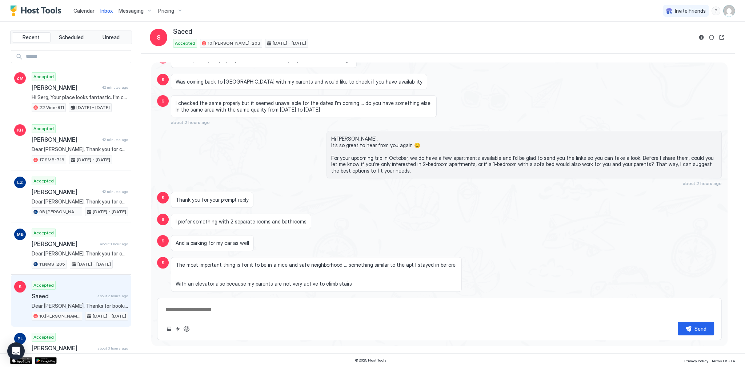
scroll to position [268, 0]
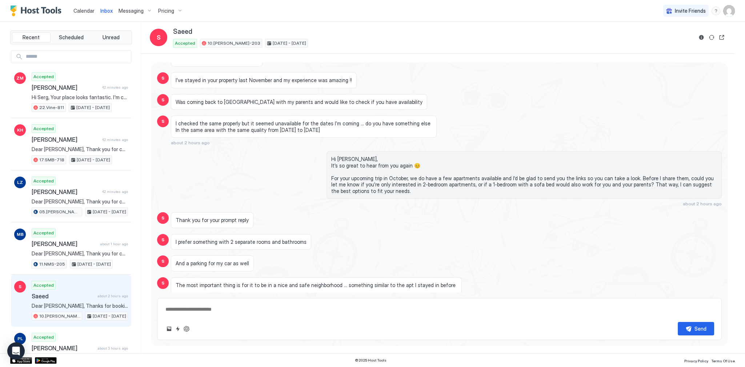
click at [287, 133] on span "I checked the same properly but it seemed unavailable for the dates I’m coming …" at bounding box center [304, 126] width 256 height 13
drag, startPoint x: 287, startPoint y: 137, endPoint x: 316, endPoint y: 135, distance: 29.5
click at [316, 133] on span "I checked the same properly but it seemed unavailable for the dates I’m coming …" at bounding box center [304, 126] width 256 height 13
copy span "[DATE] to [DATE]"
type textarea "*"
